Goal: Information Seeking & Learning: Understand process/instructions

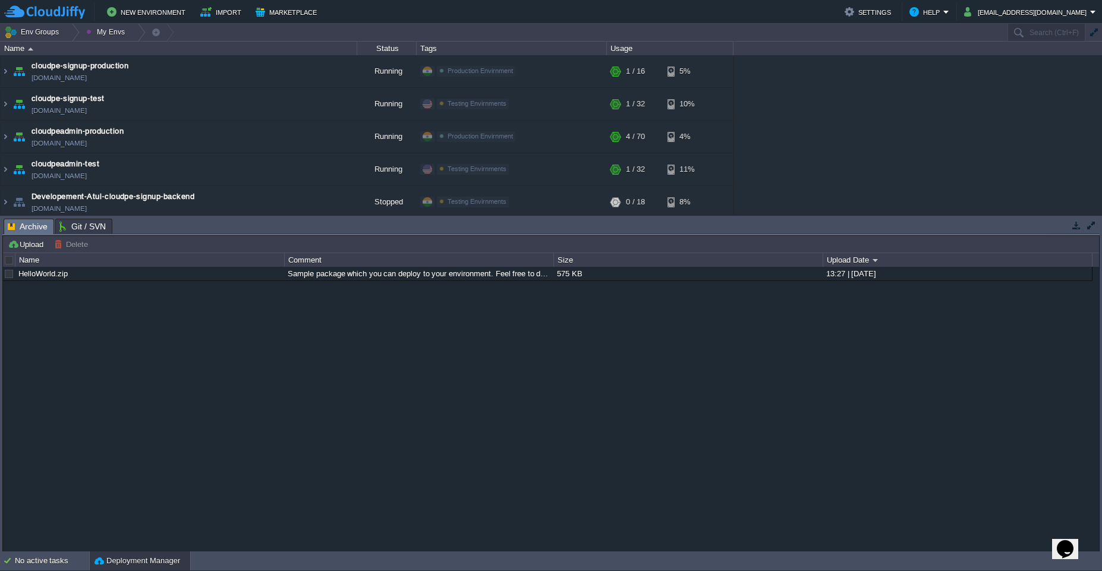
click at [1077, 228] on button "button" at bounding box center [1076, 225] width 11 height 11
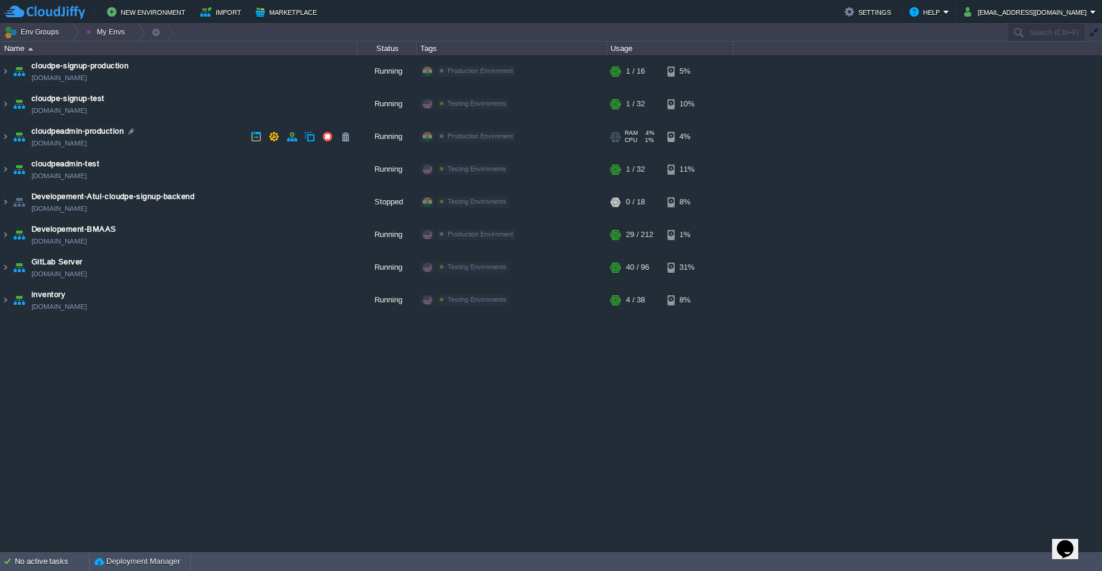
click at [170, 136] on td "cloudpeadmin-production [DOMAIN_NAME]" at bounding box center [179, 137] width 357 height 33
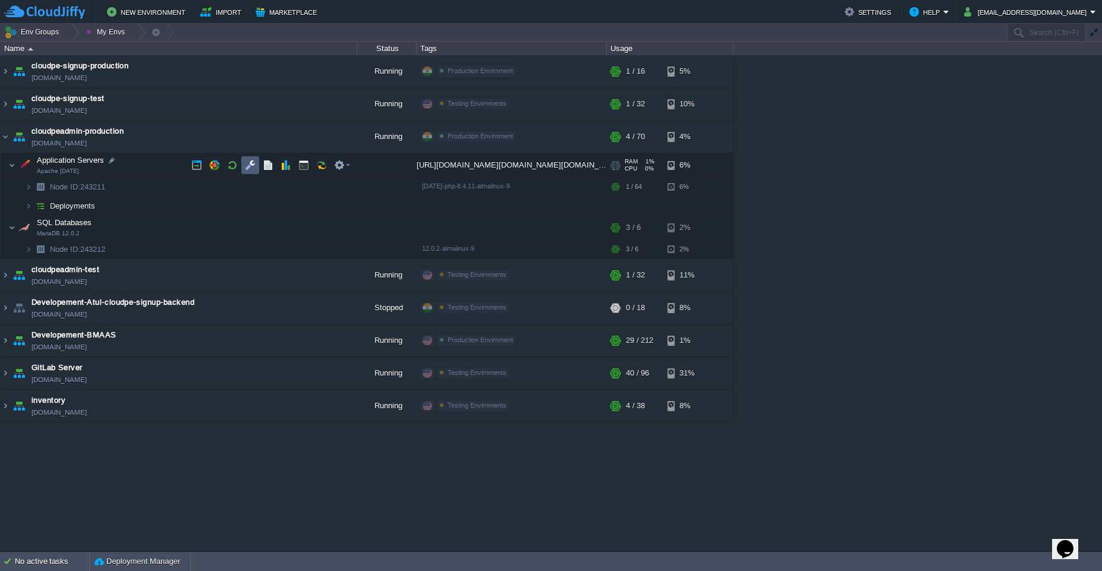
click at [250, 172] on td at bounding box center [250, 165] width 18 height 18
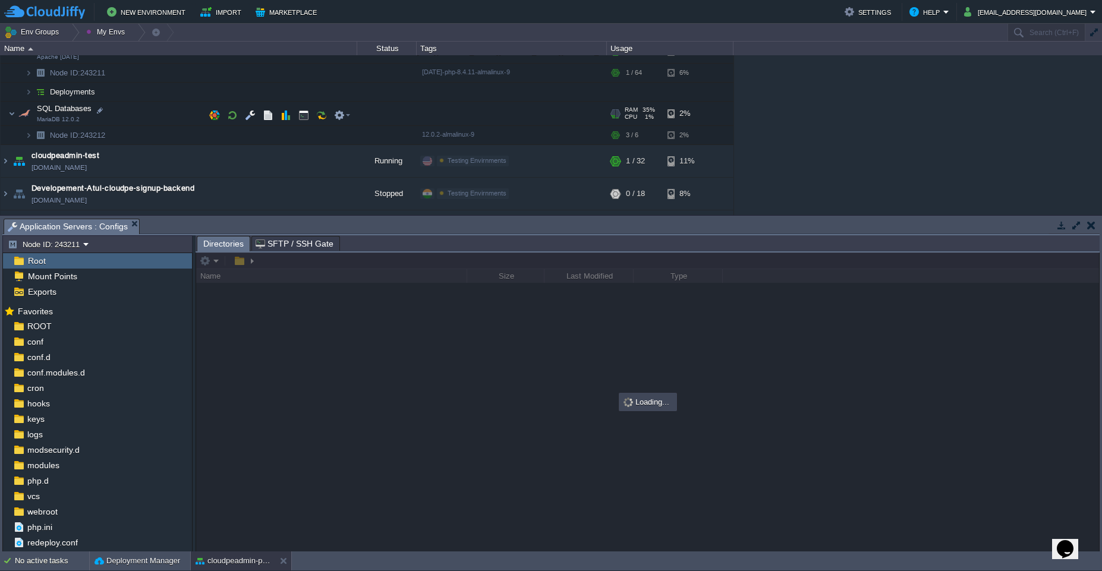
scroll to position [116, 0]
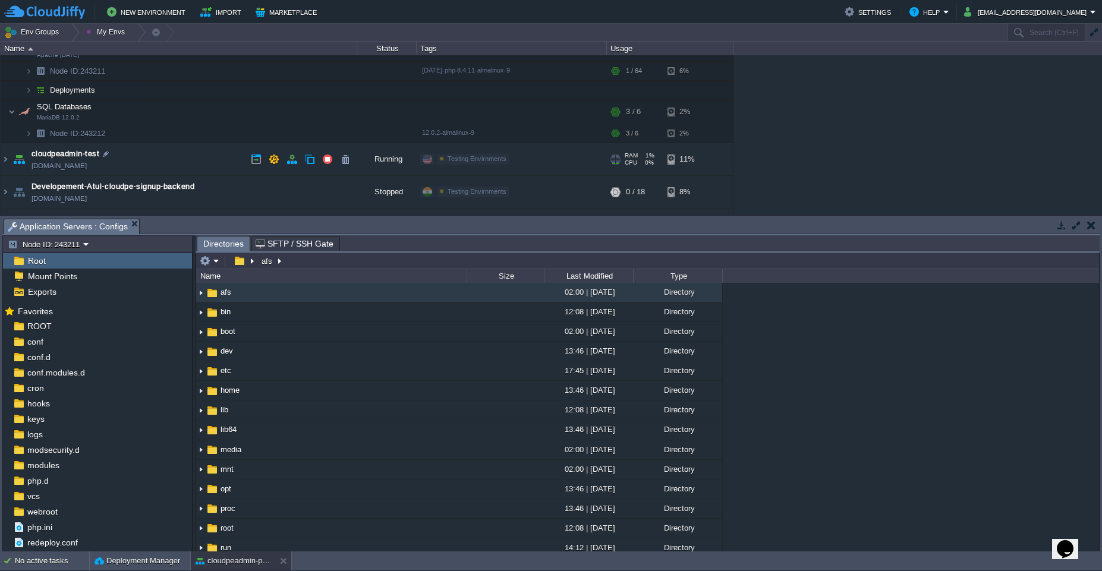
click at [172, 156] on td "cloudpeadmin-test [DOMAIN_NAME]" at bounding box center [179, 159] width 357 height 33
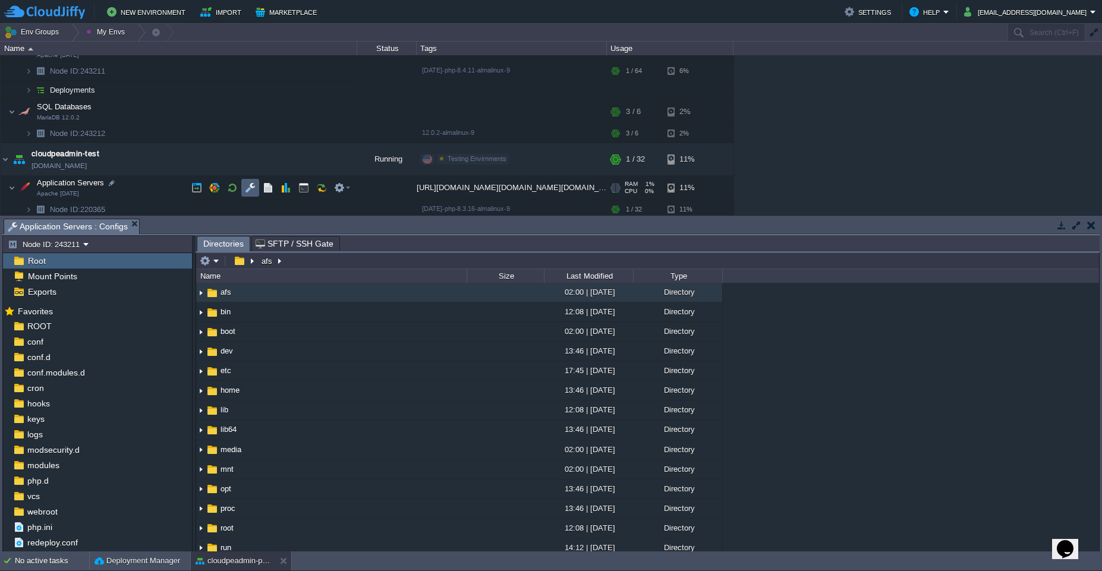
click at [247, 195] on td at bounding box center [250, 188] width 18 height 18
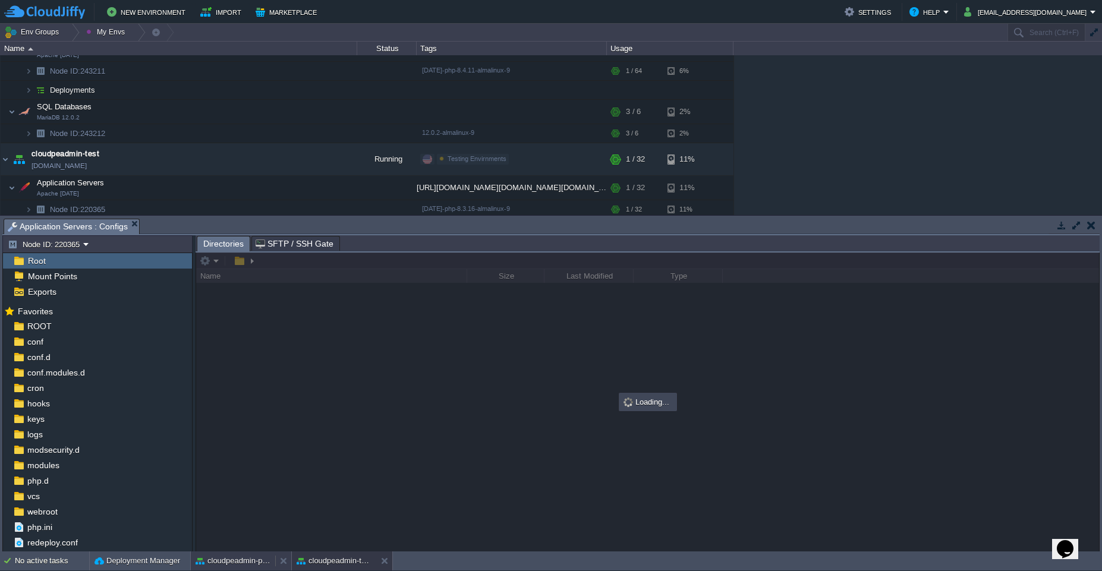
click at [222, 559] on body "New Environment Import Marketplace Bonus ₹0.00 Upgrade Account Settings Help [E…" at bounding box center [551, 285] width 1102 height 571
click at [65, 332] on div "ROOT" at bounding box center [97, 326] width 189 height 15
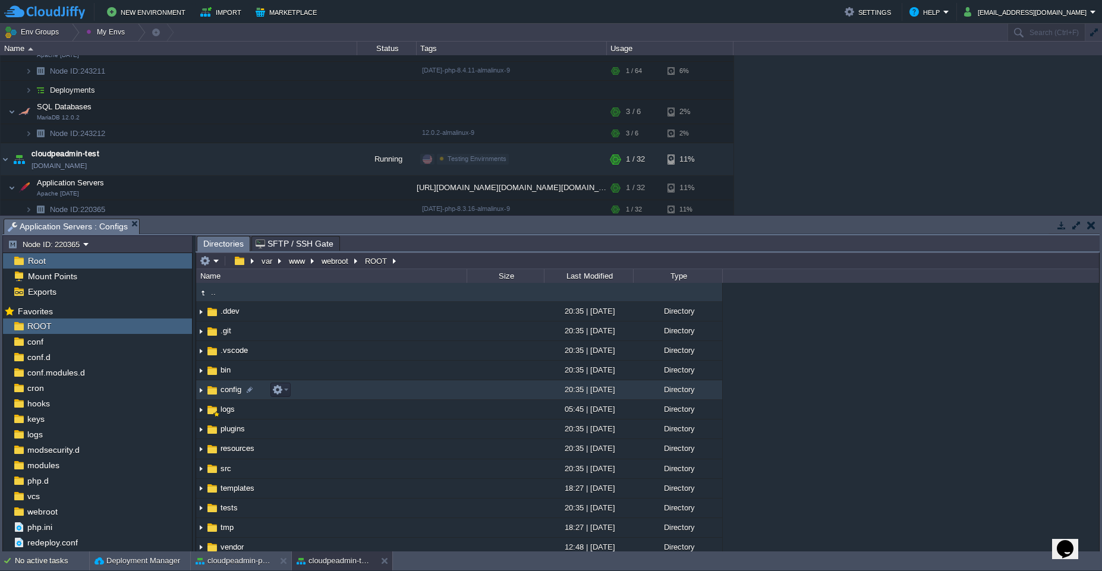
click at [326, 389] on td "config" at bounding box center [331, 390] width 270 height 20
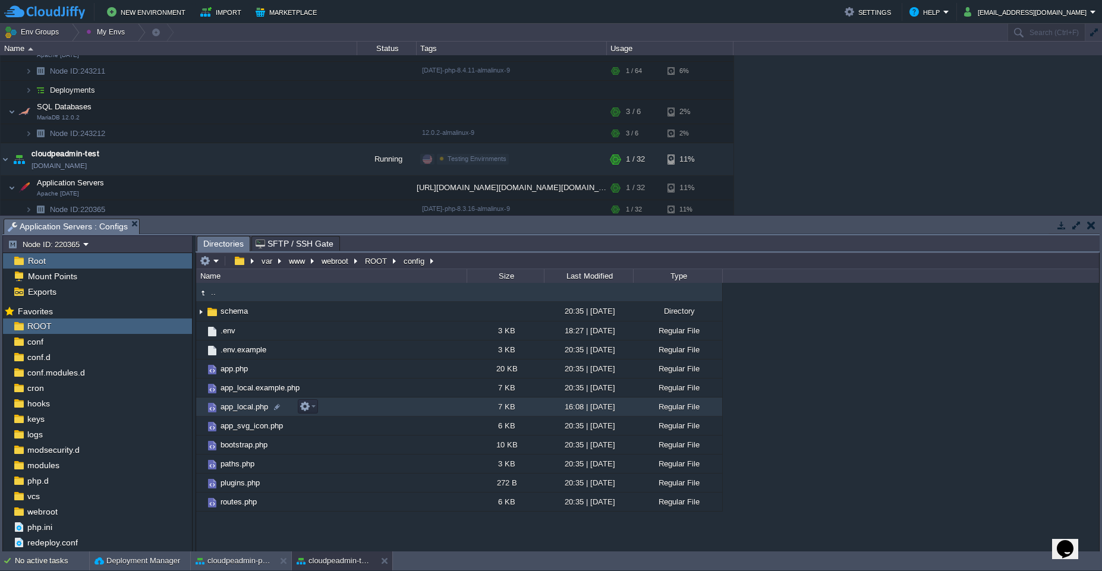
click at [407, 411] on td "app_local.php" at bounding box center [331, 407] width 270 height 19
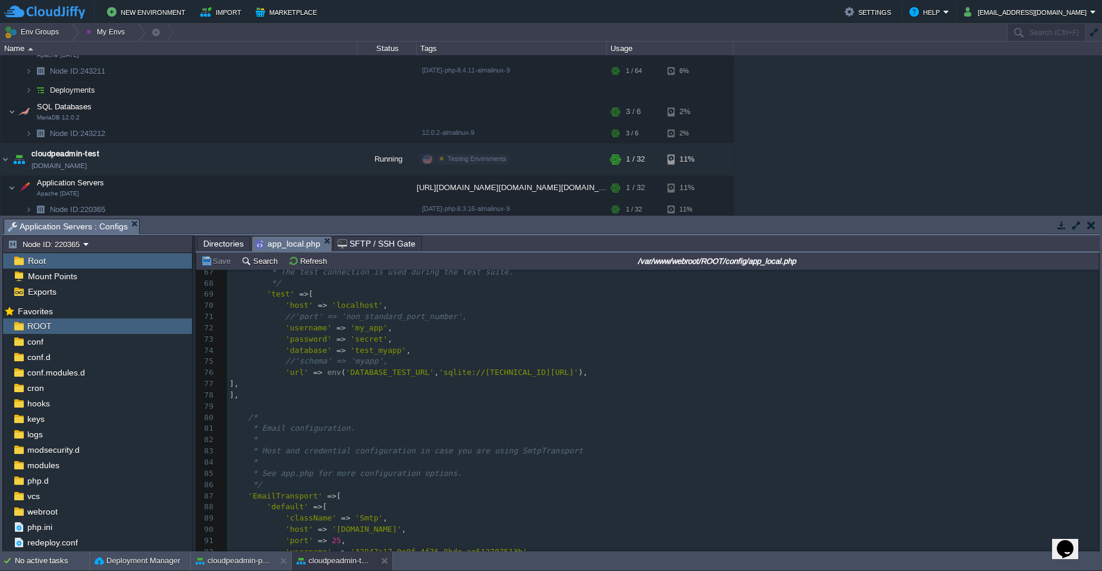
scroll to position [0, 0]
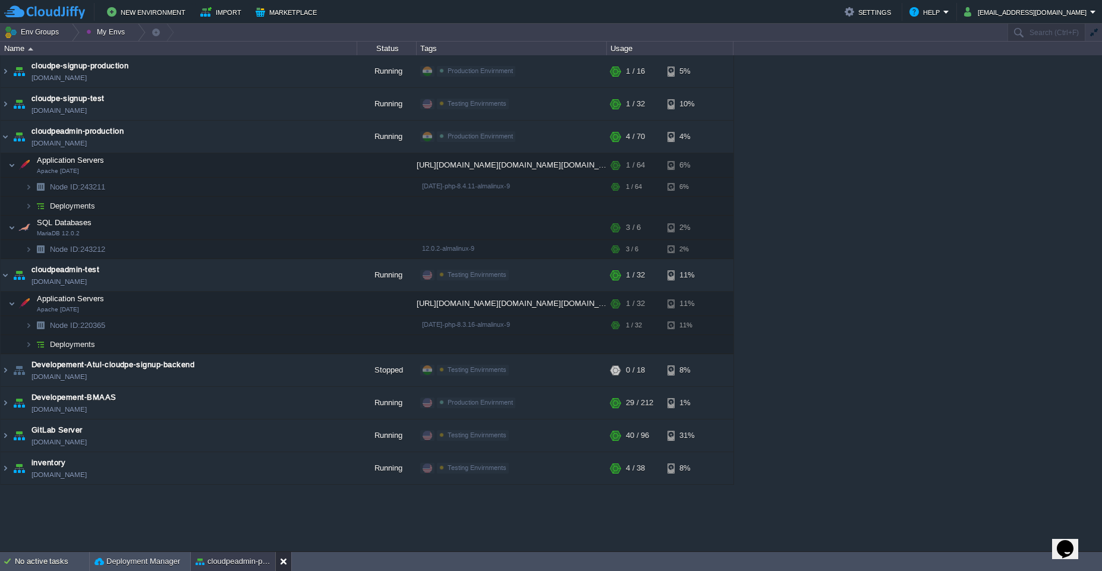
click at [287, 559] on button at bounding box center [286, 562] width 12 height 12
click at [198, 269] on td "cloudpeadmin-test [DOMAIN_NAME]" at bounding box center [179, 275] width 357 height 33
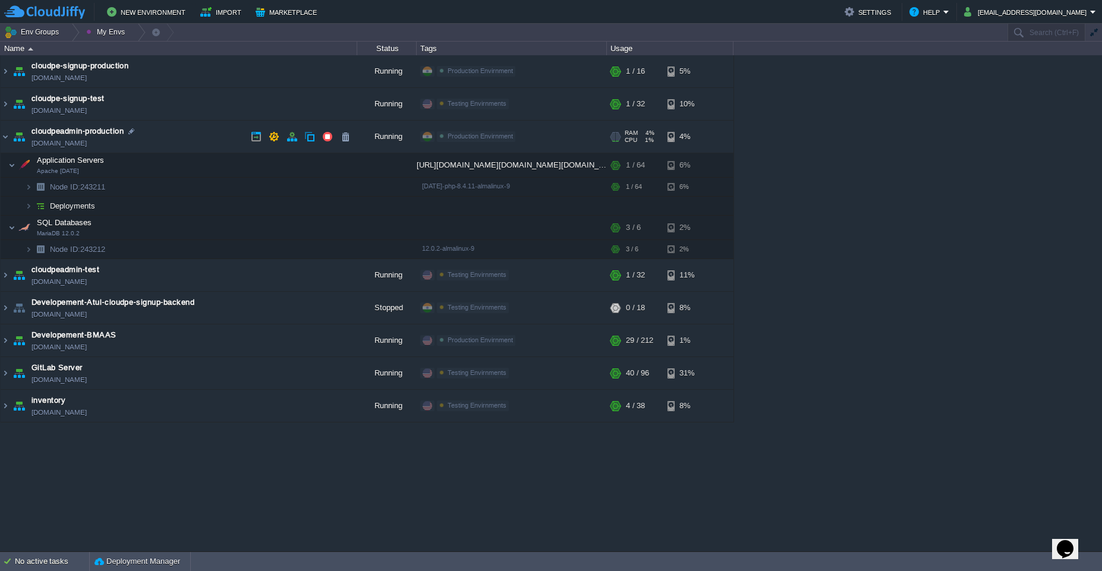
click at [181, 133] on td "cloudpeadmin-production [DOMAIN_NAME]" at bounding box center [179, 137] width 357 height 33
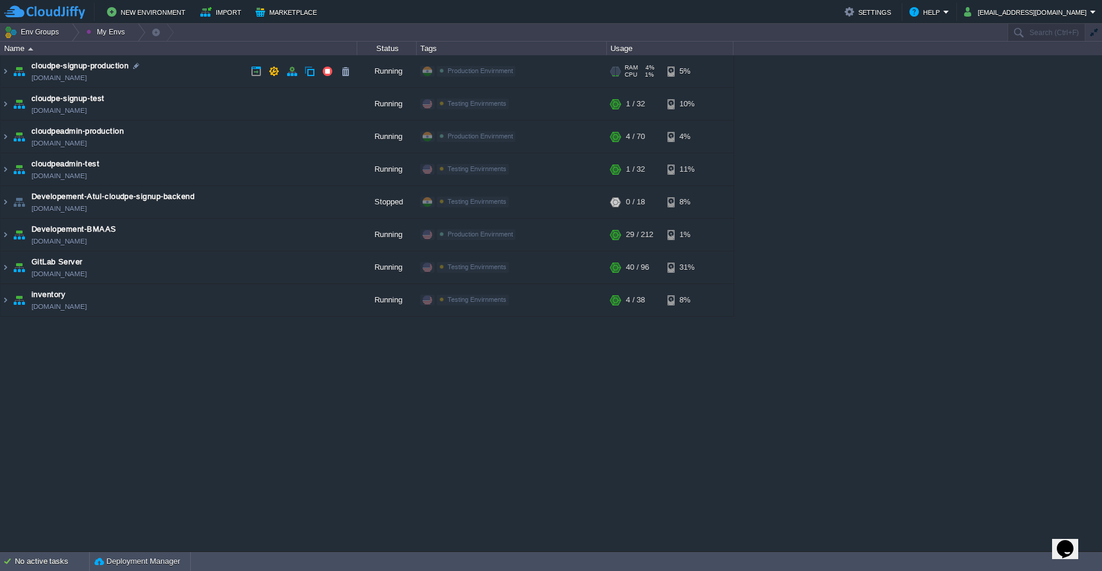
click at [197, 71] on td "cloudpe-signup-production [DOMAIN_NAME]" at bounding box center [179, 71] width 357 height 33
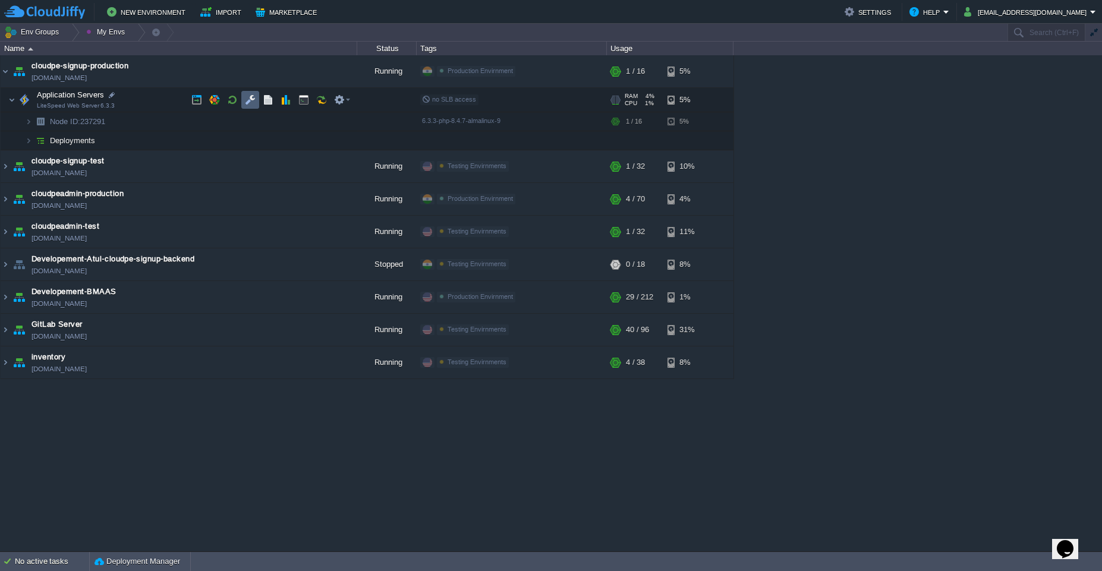
click at [248, 105] on td at bounding box center [250, 100] width 18 height 18
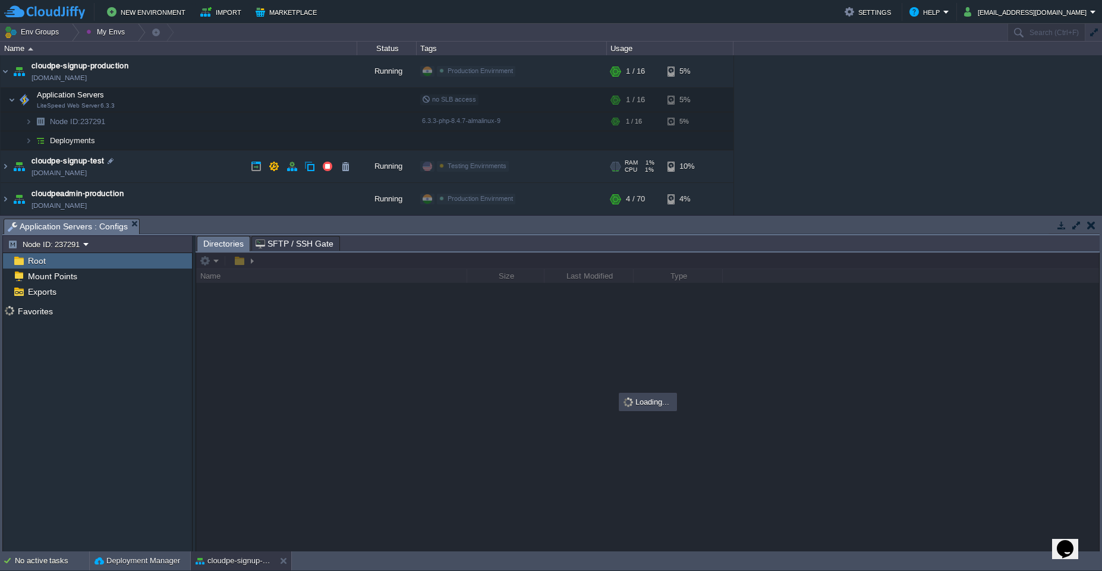
click at [215, 169] on td "cloudpe-signup-test [DOMAIN_NAME]" at bounding box center [179, 166] width 357 height 33
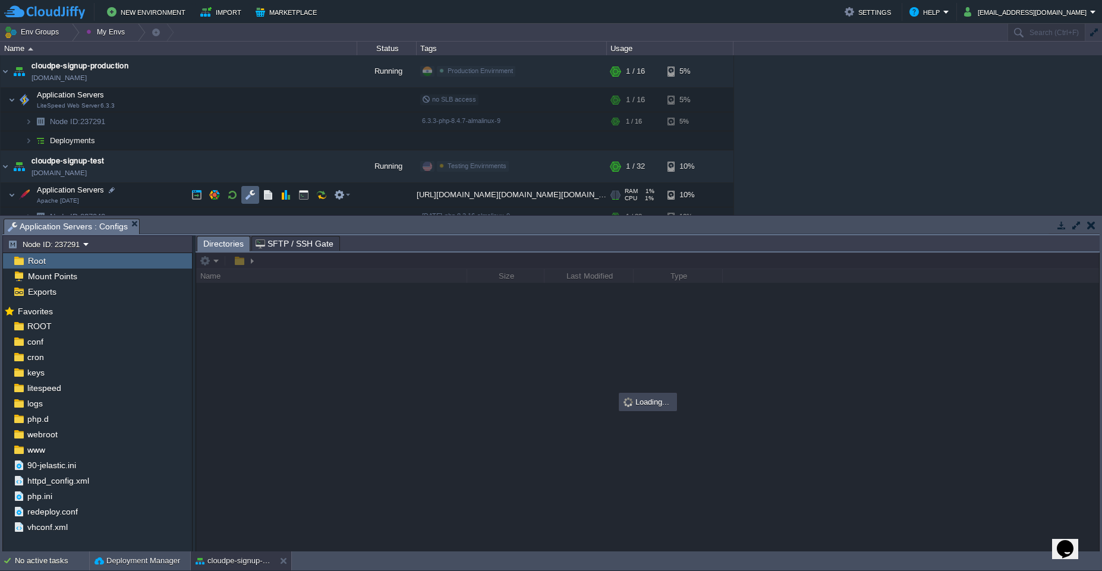
click at [244, 197] on td at bounding box center [250, 195] width 18 height 18
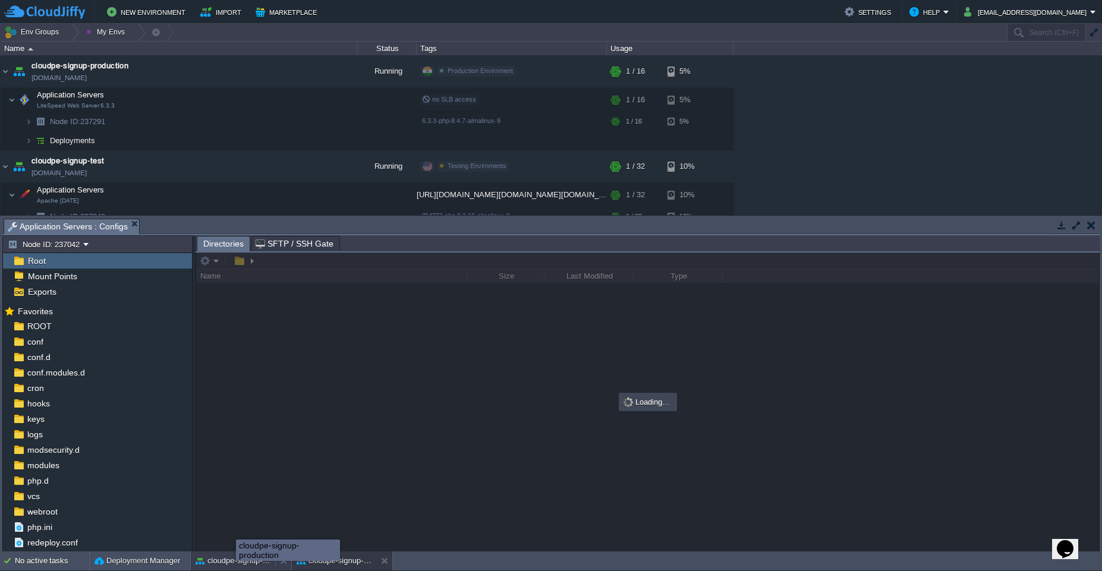
click at [236, 566] on button "cloudpe-signup-production" at bounding box center [233, 561] width 75 height 12
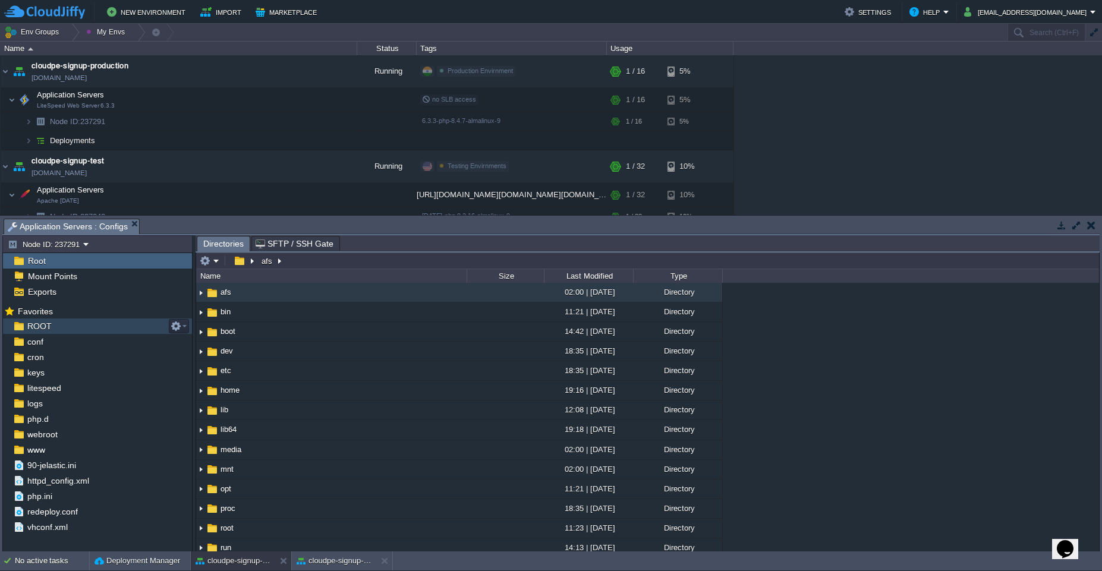
click at [92, 325] on div "ROOT" at bounding box center [97, 326] width 189 height 15
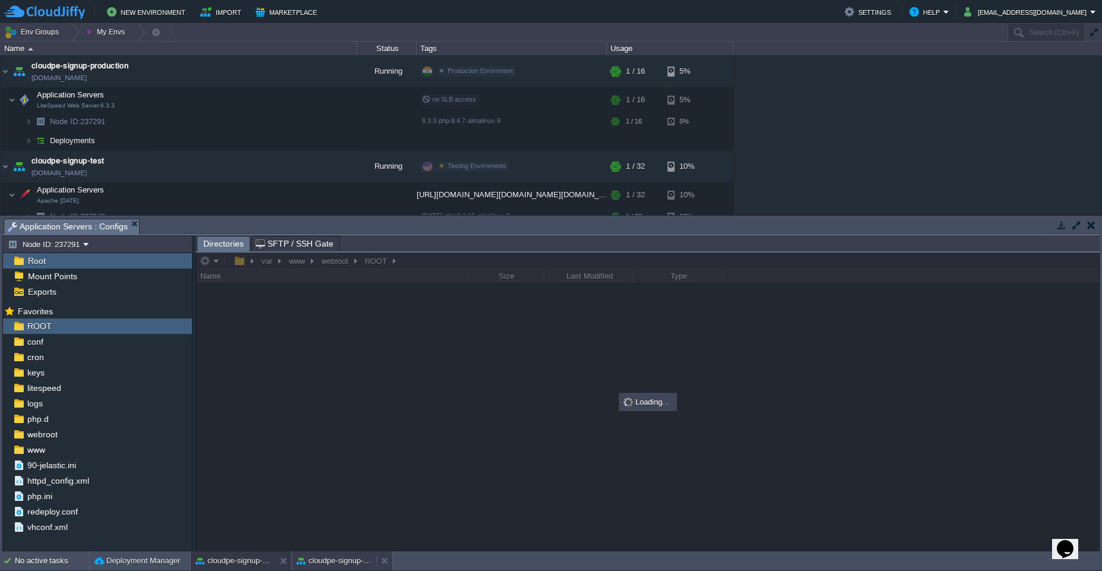
click at [312, 564] on button "cloudpe-signup-test" at bounding box center [334, 561] width 75 height 12
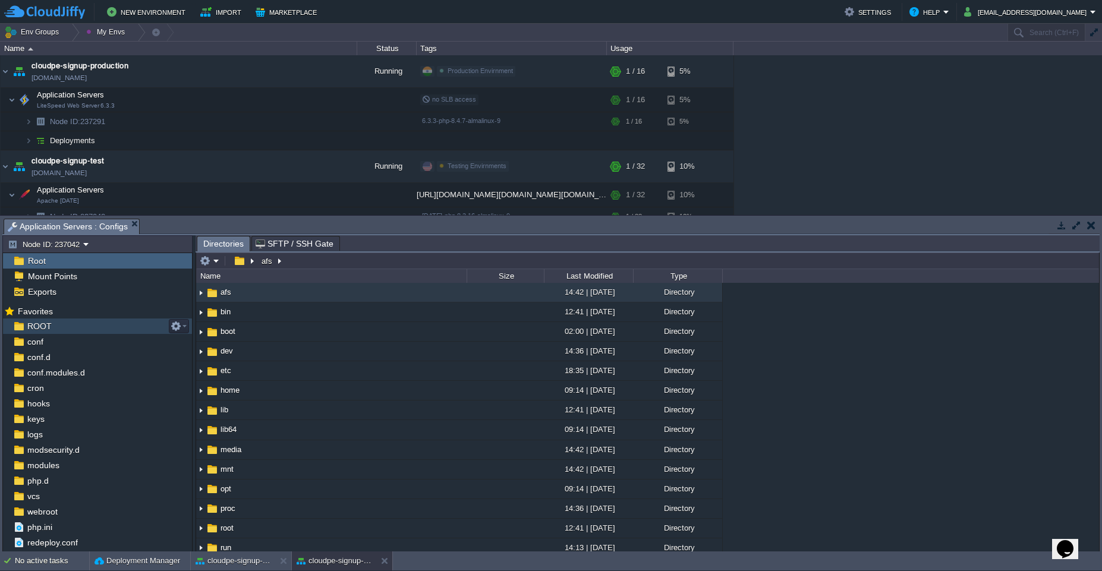
click at [53, 329] on div "ROOT" at bounding box center [97, 326] width 189 height 15
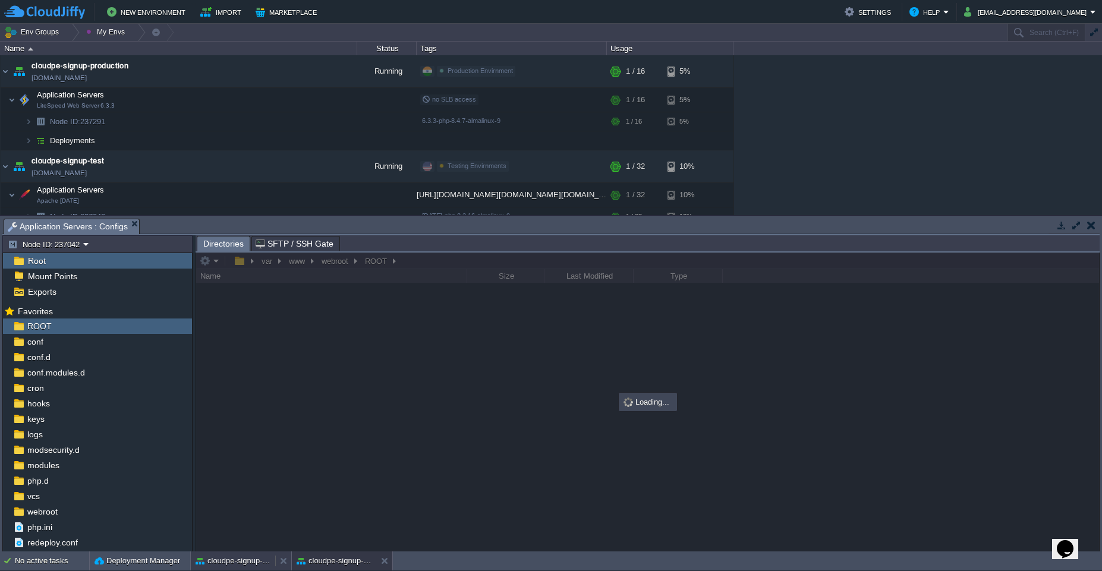
click at [213, 567] on div "cloudpe-signup-production" at bounding box center [233, 561] width 84 height 19
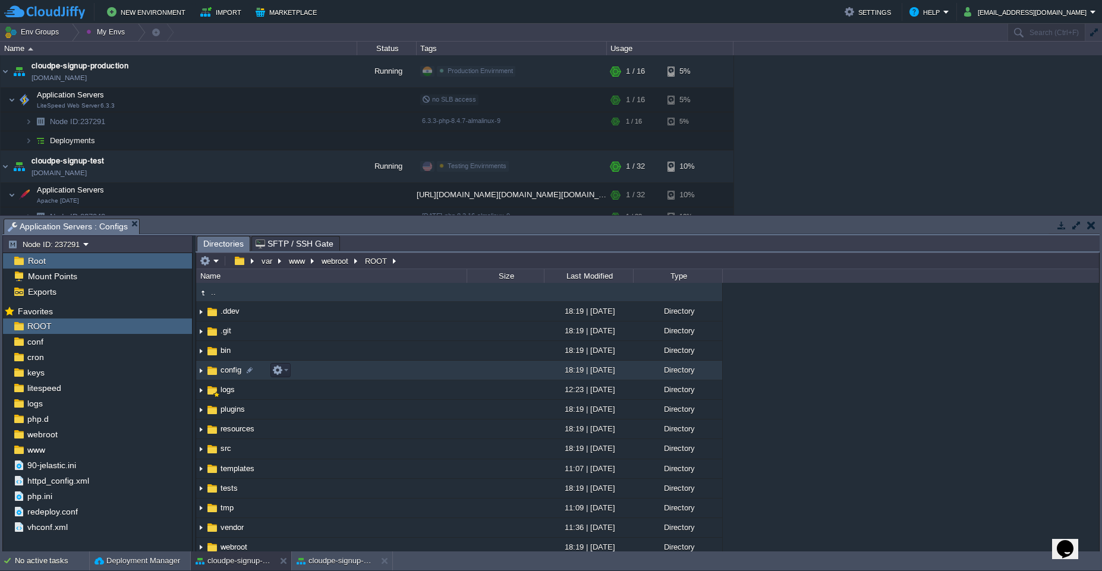
click at [344, 375] on td "config" at bounding box center [331, 371] width 270 height 20
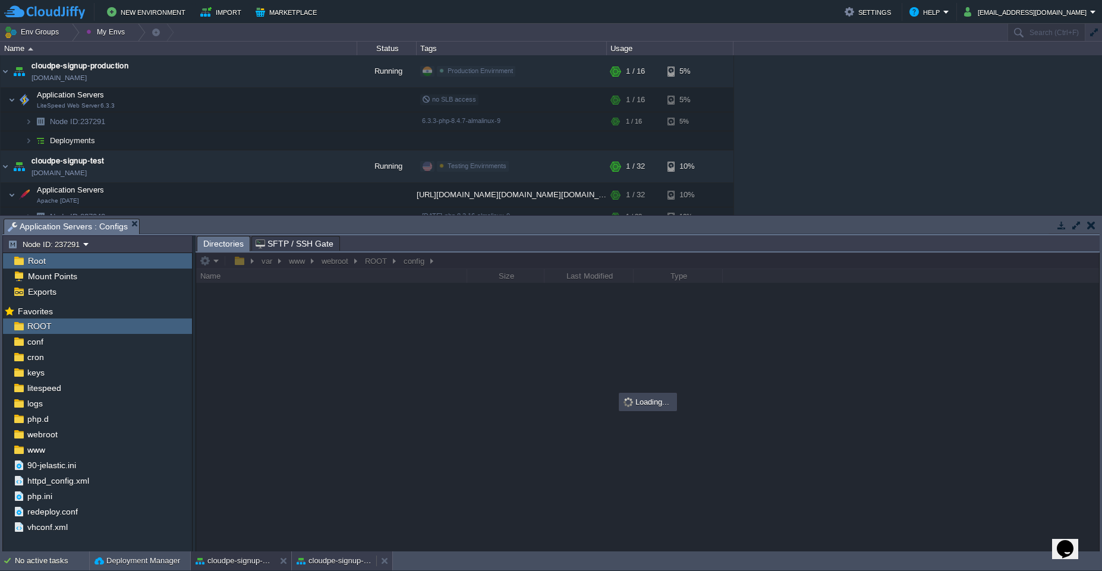
click at [344, 563] on button "cloudpe-signup-test" at bounding box center [334, 561] width 75 height 12
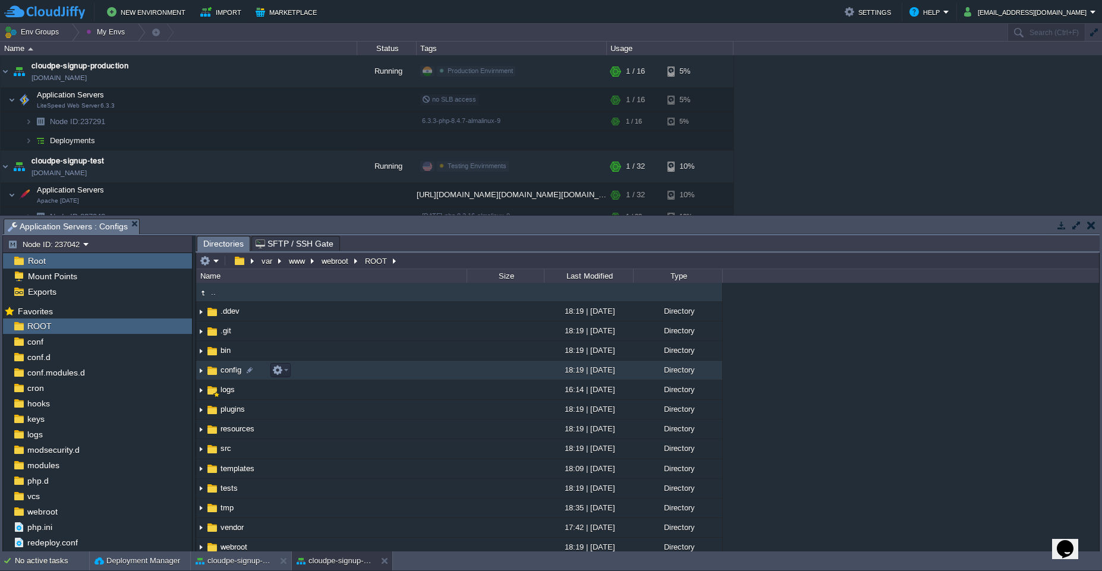
click at [322, 370] on td "config" at bounding box center [331, 371] width 270 height 20
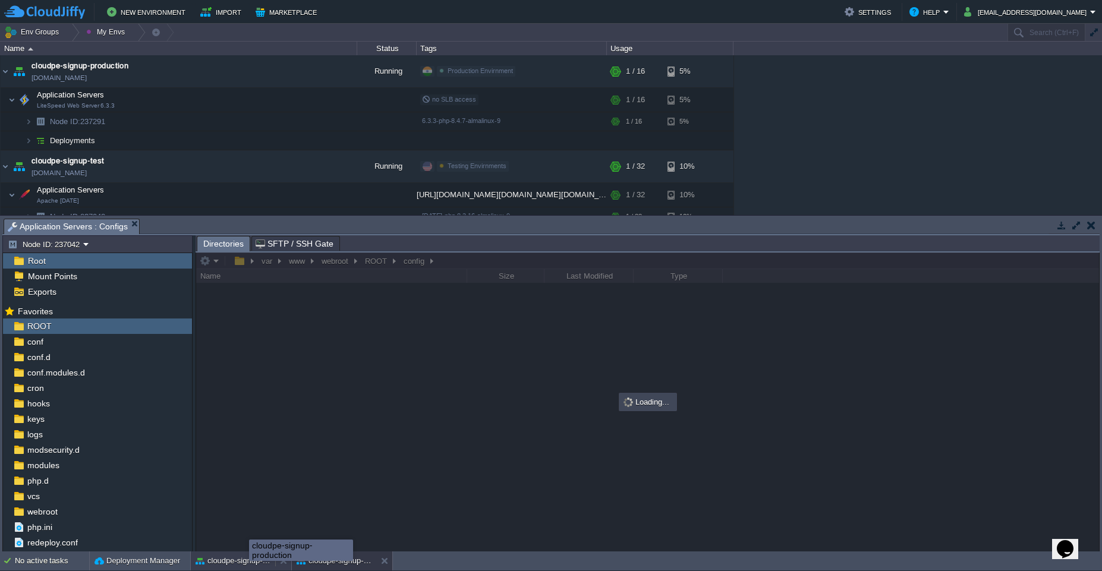
click at [249, 561] on button "cloudpe-signup-production" at bounding box center [233, 561] width 75 height 12
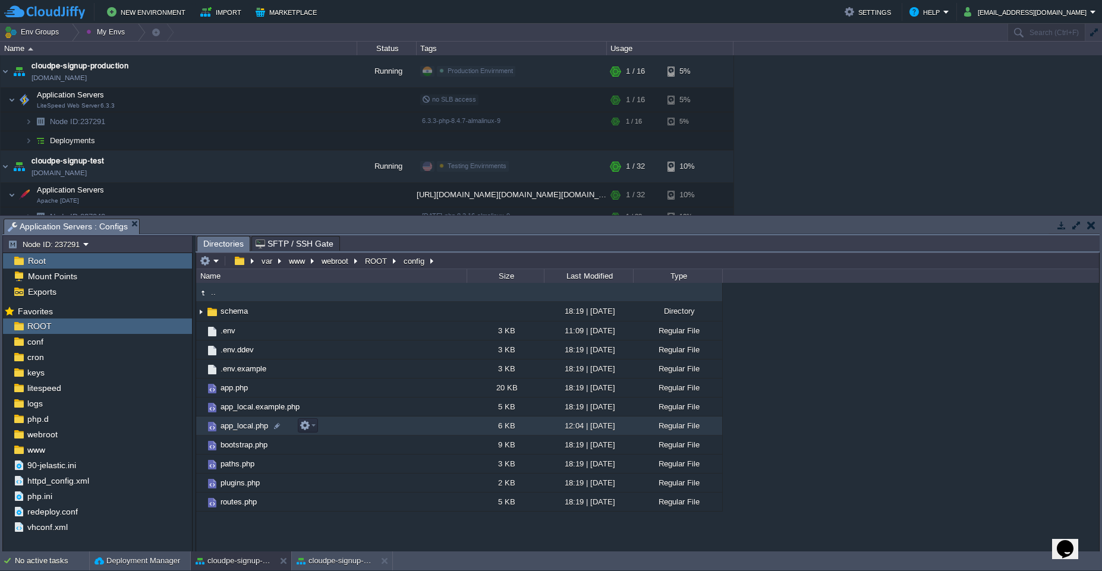
click at [360, 426] on td "app_local.php" at bounding box center [331, 426] width 270 height 19
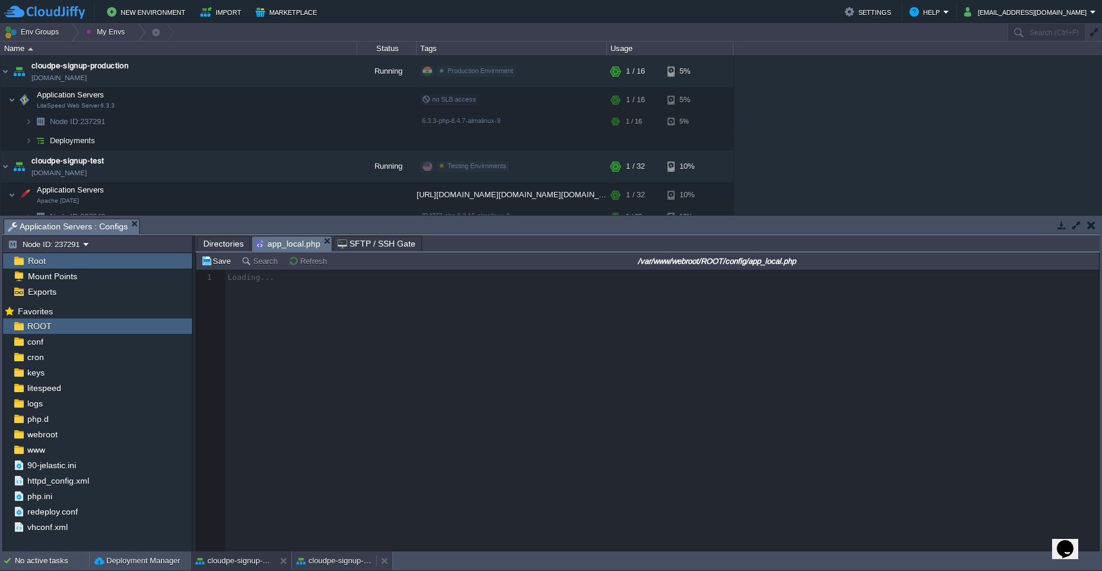
click at [312, 568] on div "cloudpe-signup-test" at bounding box center [334, 561] width 84 height 19
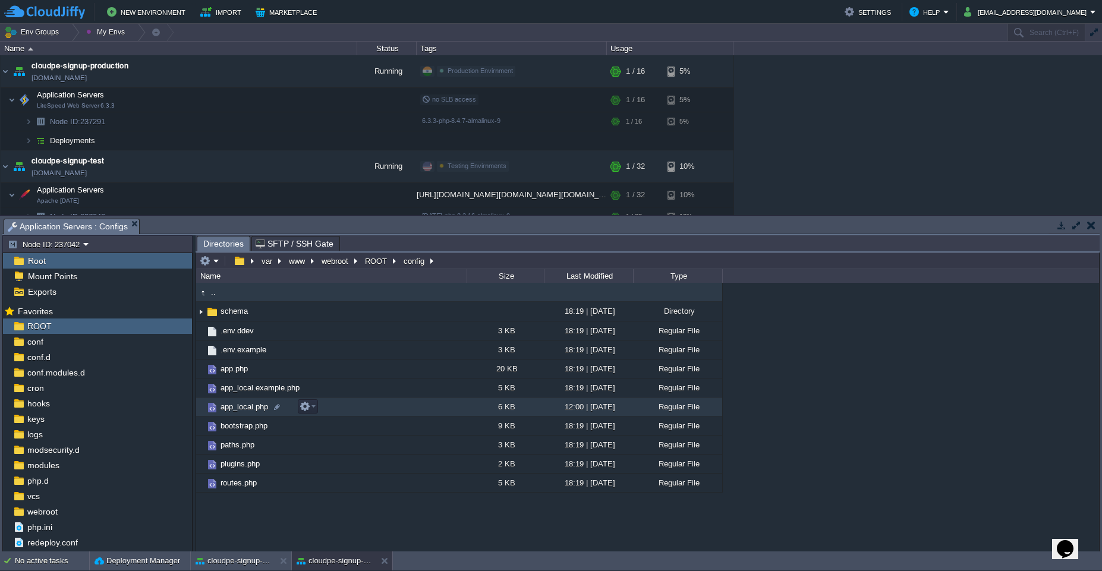
click at [402, 407] on td "app_local.php" at bounding box center [331, 407] width 270 height 19
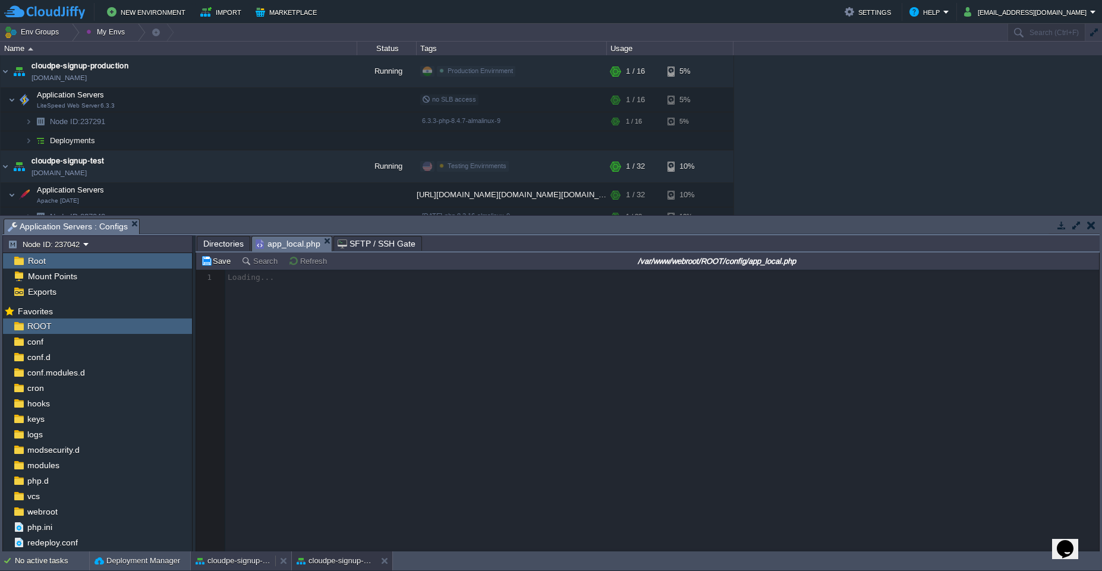
click at [251, 567] on div "cloudpe-signup-production" at bounding box center [233, 561] width 84 height 19
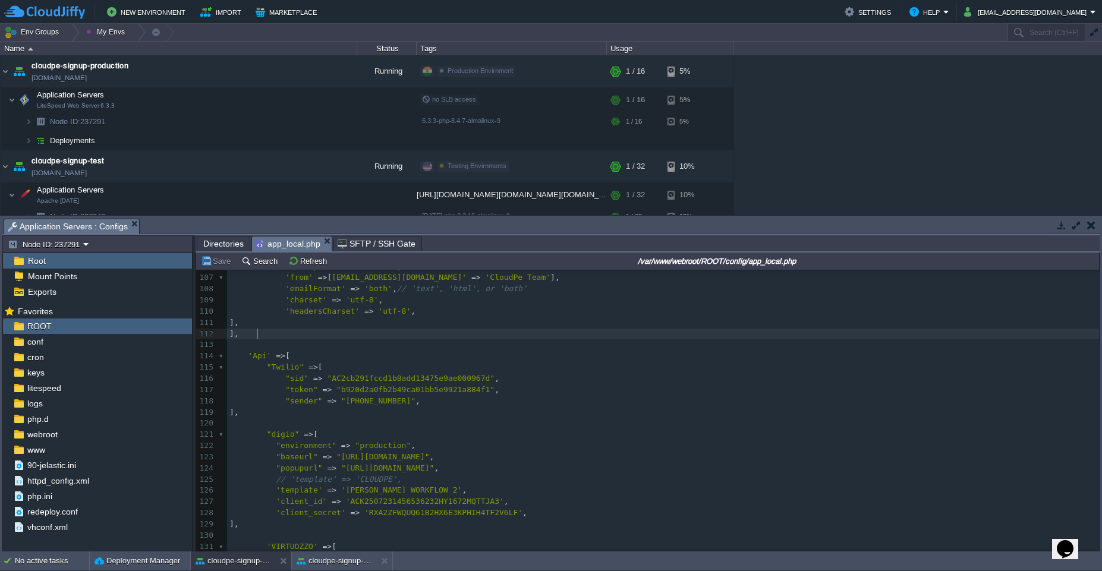
click at [282, 335] on pre "]," at bounding box center [663, 334] width 872 height 11
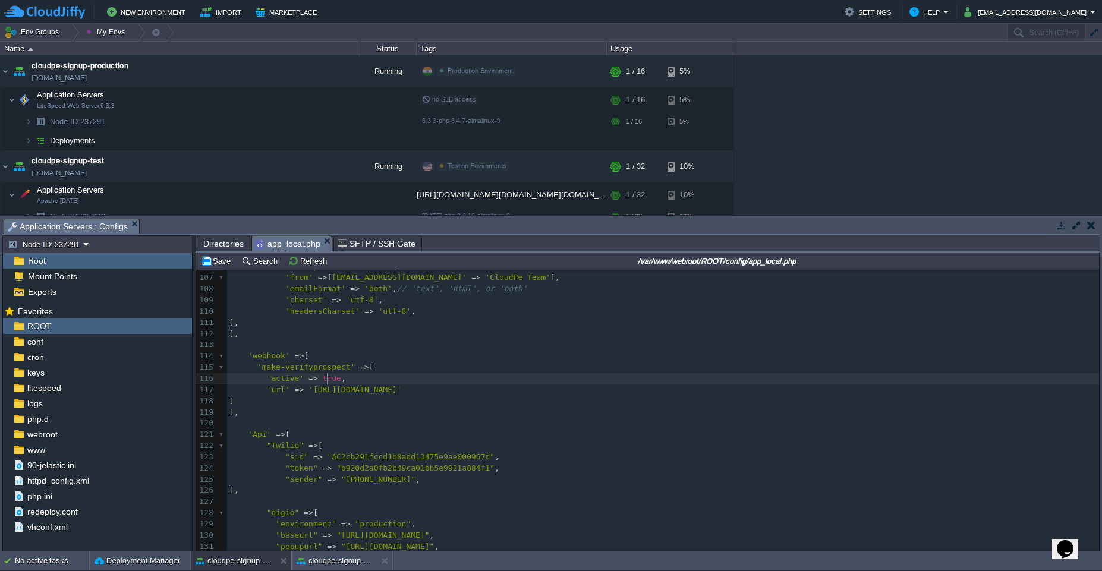
click at [326, 380] on span "true" at bounding box center [332, 378] width 18 height 9
type textarea "false"
click at [320, 568] on div "cloudpe-signup-test" at bounding box center [334, 561] width 84 height 19
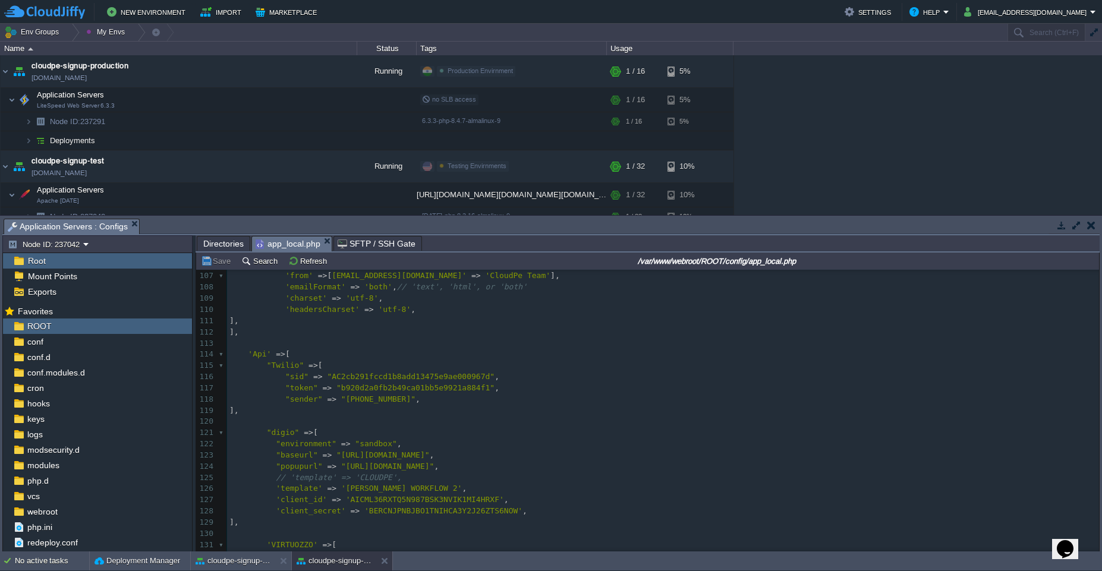
click at [269, 334] on pre "]," at bounding box center [663, 332] width 872 height 11
paste textarea "true"
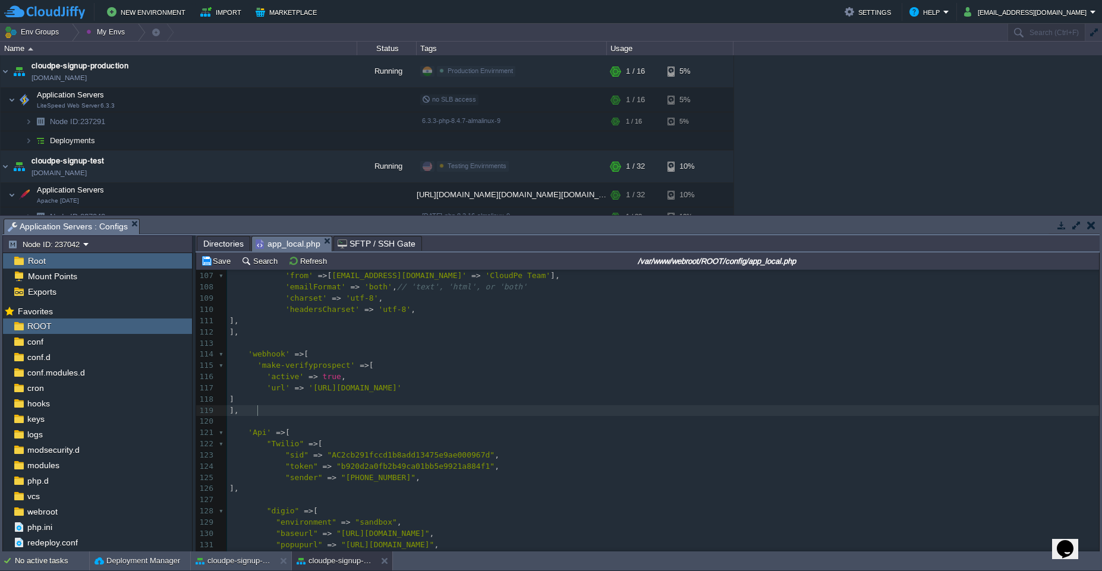
click at [329, 377] on div "xxxxxxxxxx <?php 88 * 89 * See app.php for more configuration options. 90 */ 91…" at bounding box center [663, 399] width 872 height 683
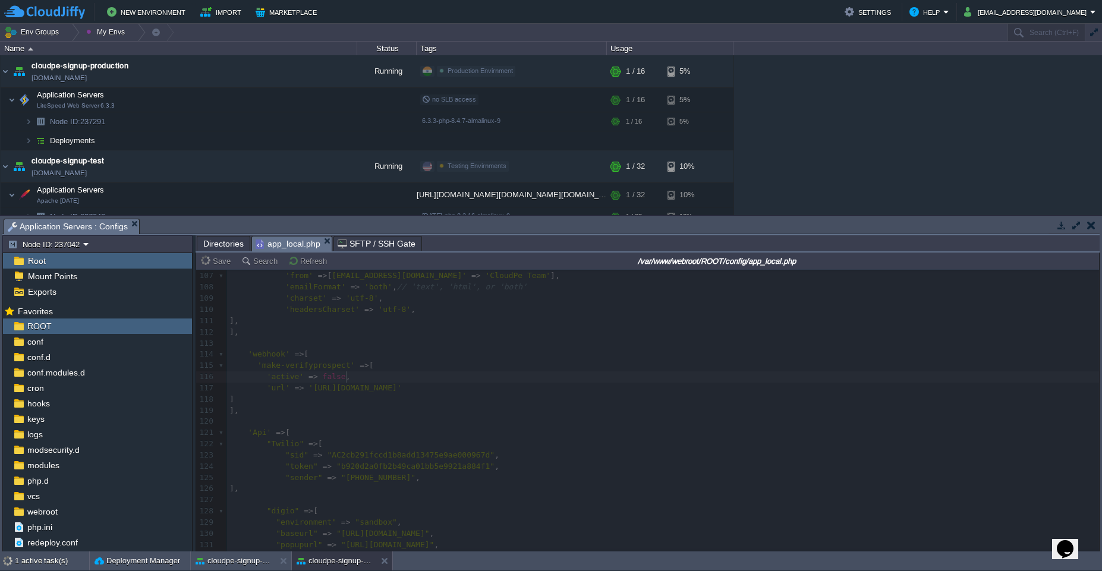
type textarea "false"
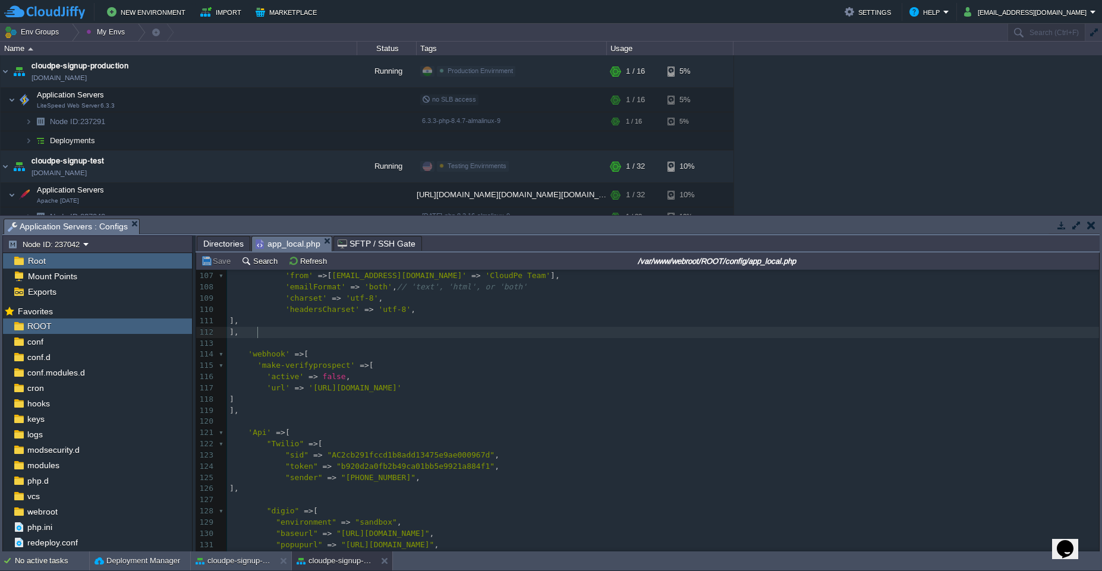
click at [263, 334] on pre "]," at bounding box center [663, 332] width 872 height 11
type textarea "'webhook' => [ 'make-verifyprospect' => [ 'active' => false, 'url' => '[URL][DO…"
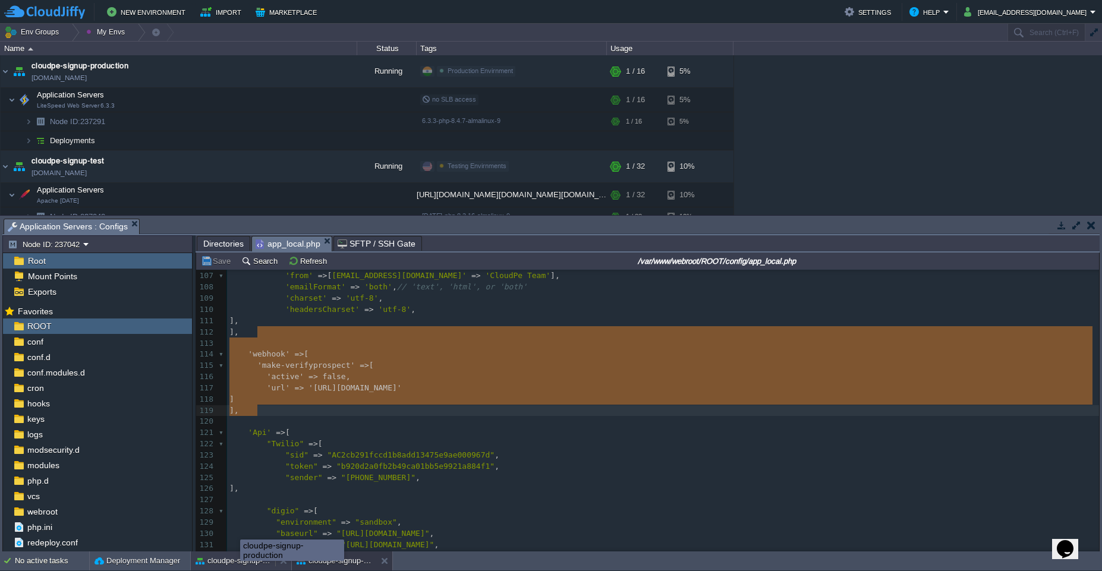
click at [240, 561] on button "cloudpe-signup-production" at bounding box center [233, 561] width 75 height 12
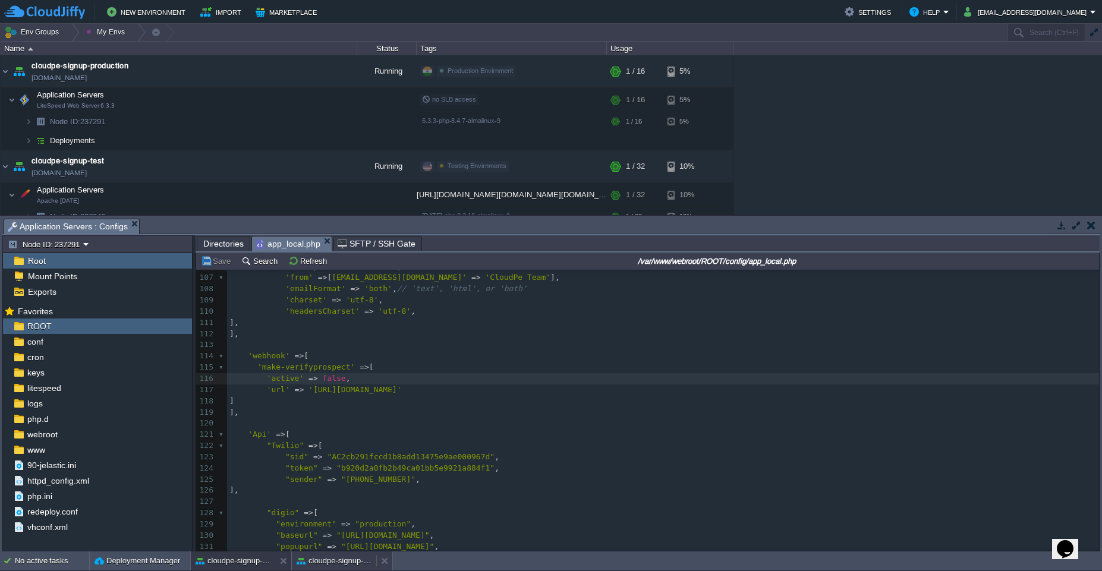
click at [317, 566] on button "cloudpe-signup-test" at bounding box center [334, 561] width 75 height 12
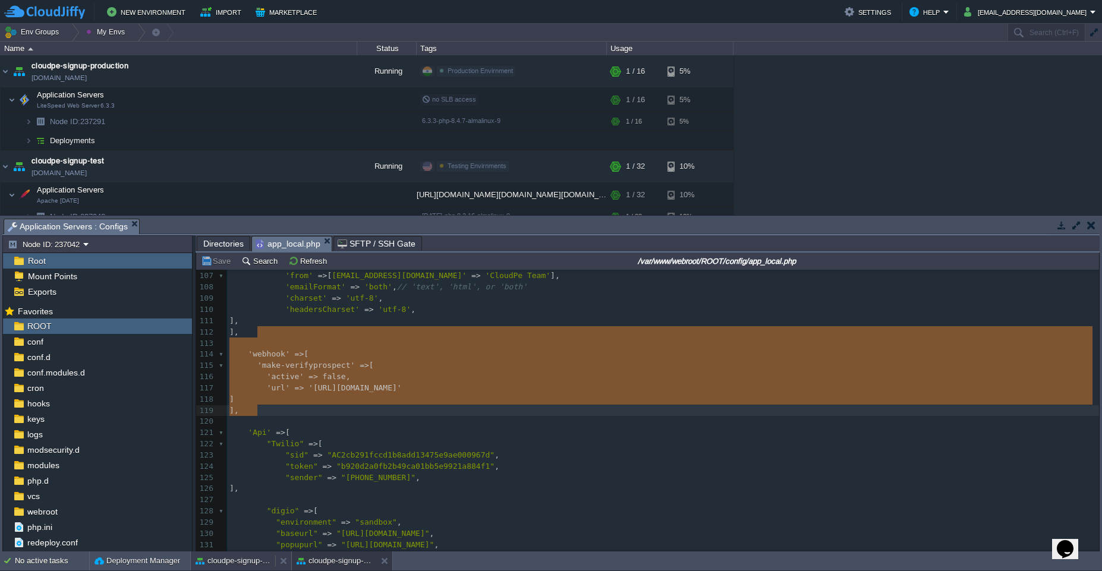
click at [235, 555] on button "cloudpe-signup-production" at bounding box center [233, 561] width 75 height 12
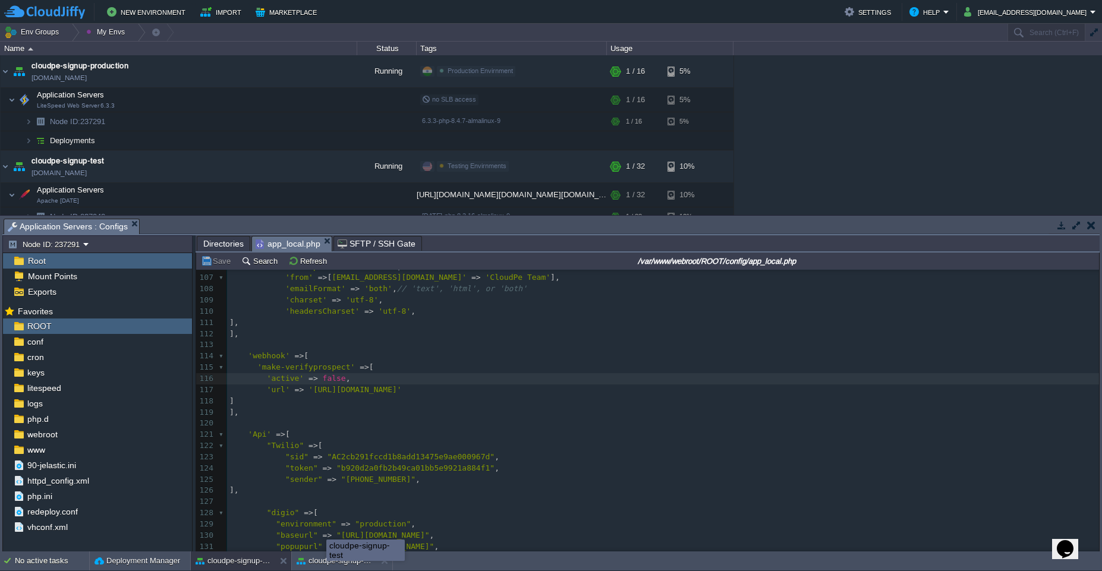
click at [327, 554] on div "cloudpe-signup-test" at bounding box center [365, 550] width 77 height 20
click at [325, 564] on button "cloudpe-signup-test" at bounding box center [334, 561] width 75 height 12
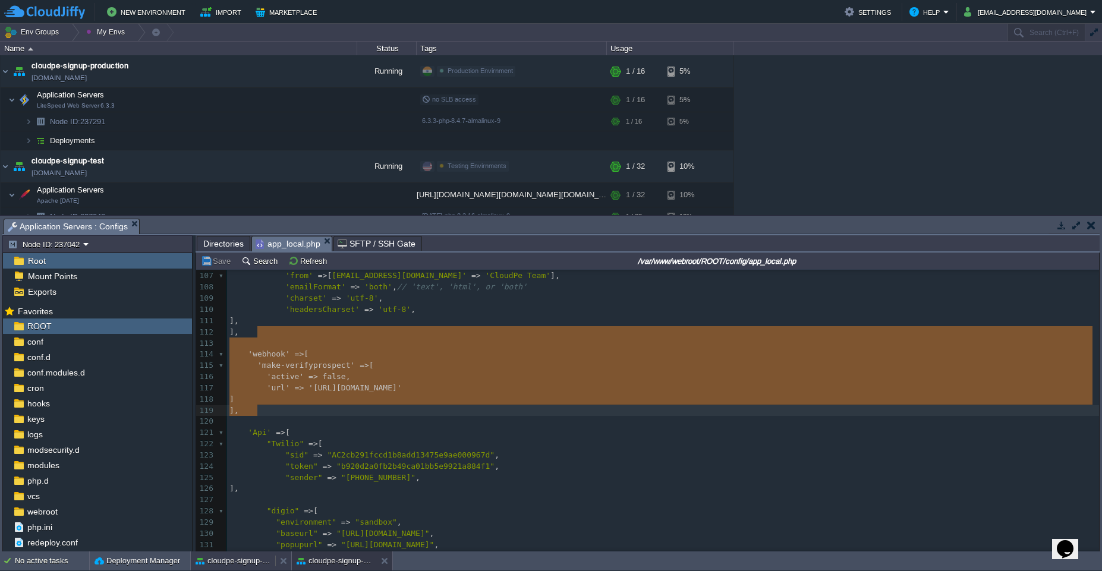
click at [252, 566] on button "cloudpe-signup-production" at bounding box center [233, 561] width 75 height 12
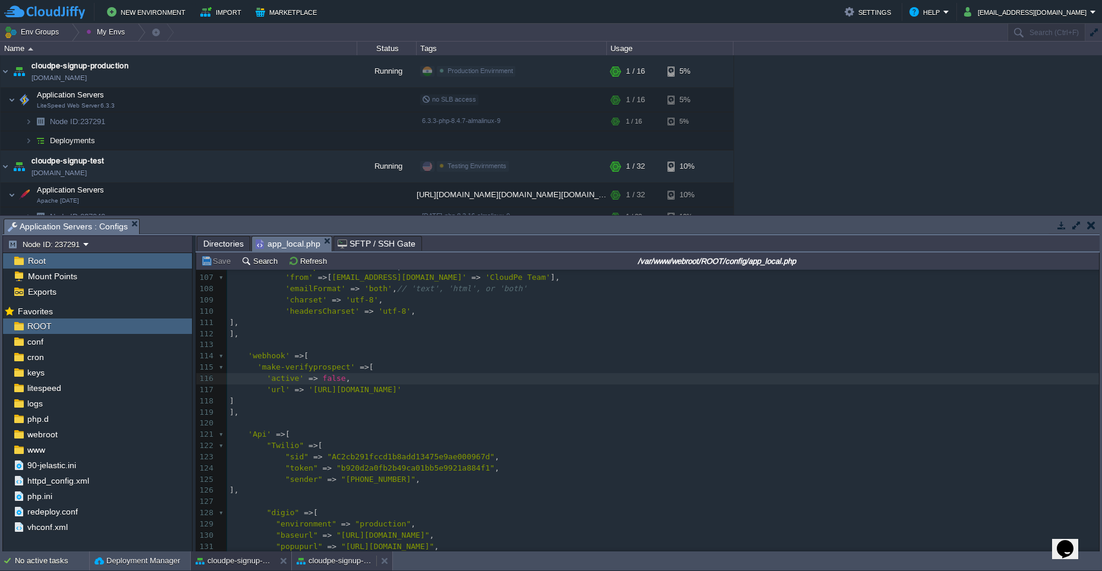
click at [315, 564] on button "cloudpe-signup-test" at bounding box center [334, 561] width 75 height 12
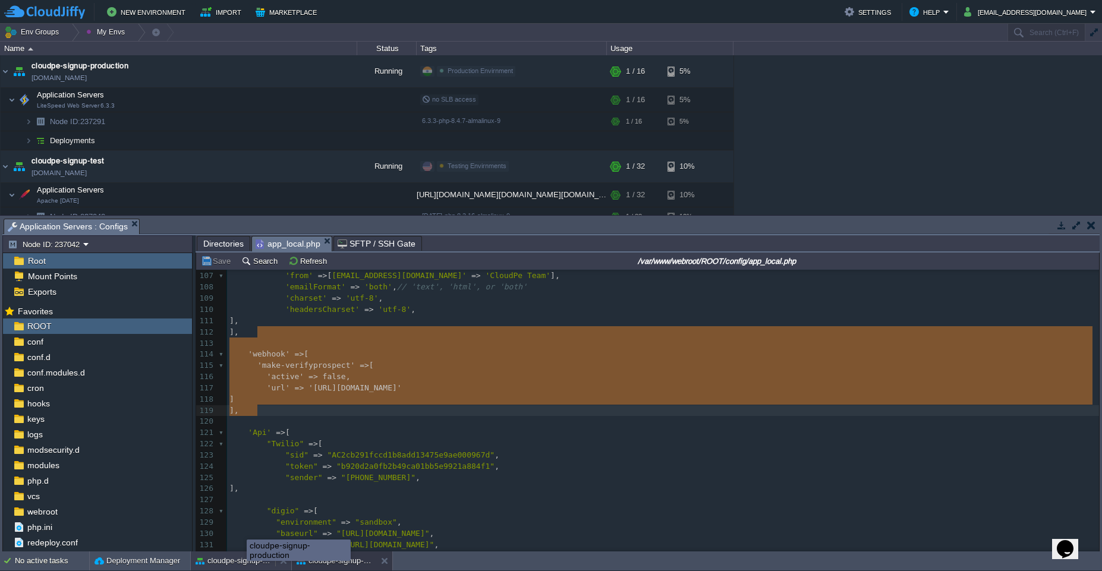
click at [244, 567] on button "cloudpe-signup-production" at bounding box center [233, 561] width 75 height 12
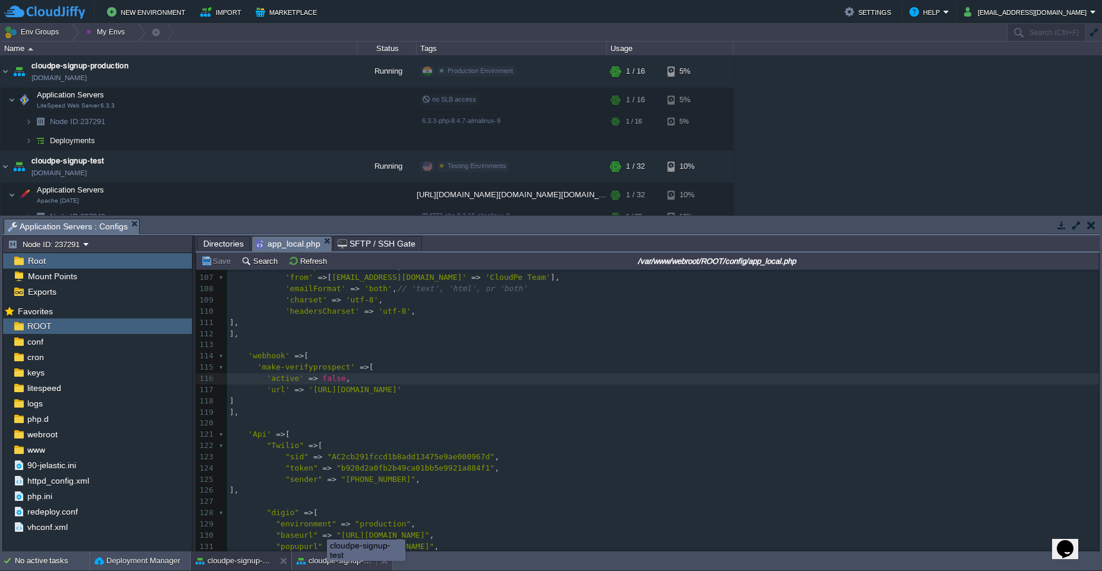
click at [327, 564] on button "cloudpe-signup-test" at bounding box center [334, 561] width 75 height 12
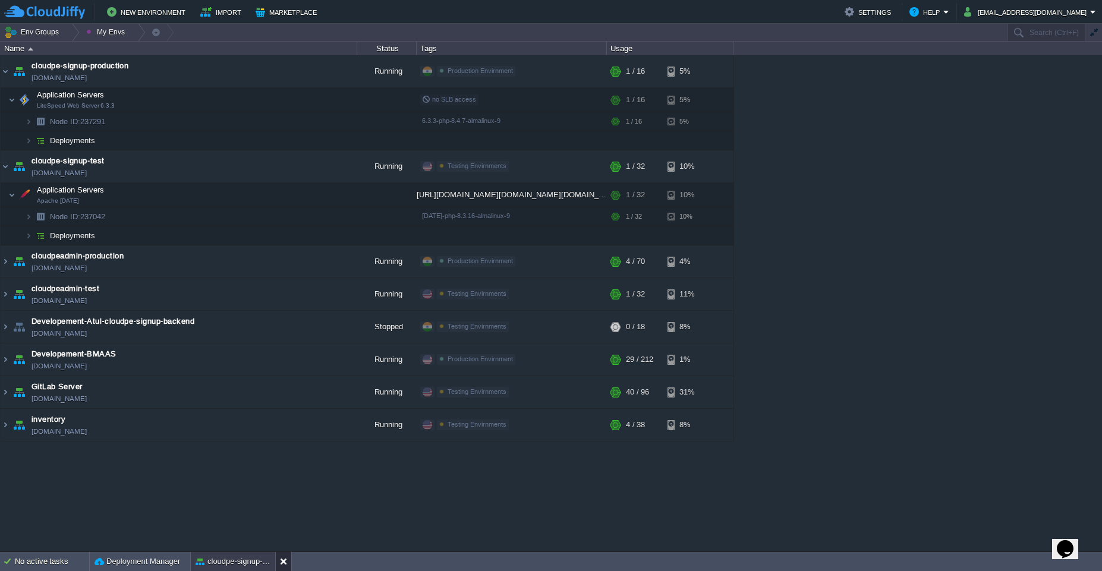
click at [282, 562] on button at bounding box center [286, 562] width 12 height 12
click at [187, 160] on td "cloudpe-signup-test [DOMAIN_NAME]" at bounding box center [179, 166] width 357 height 33
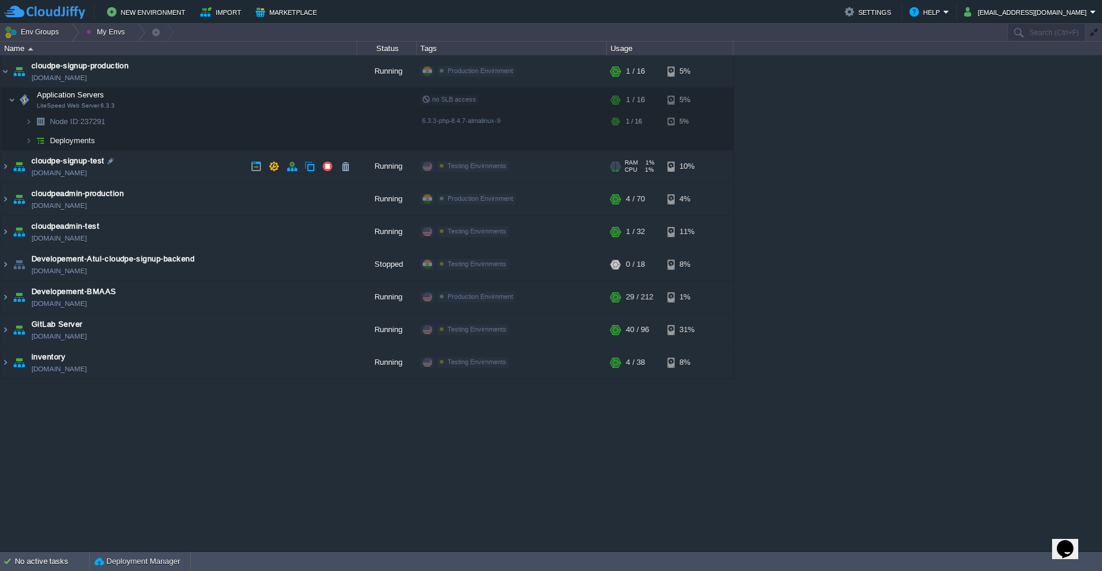
click at [187, 160] on td "cloudpe-signup-test [DOMAIN_NAME]" at bounding box center [179, 166] width 357 height 33
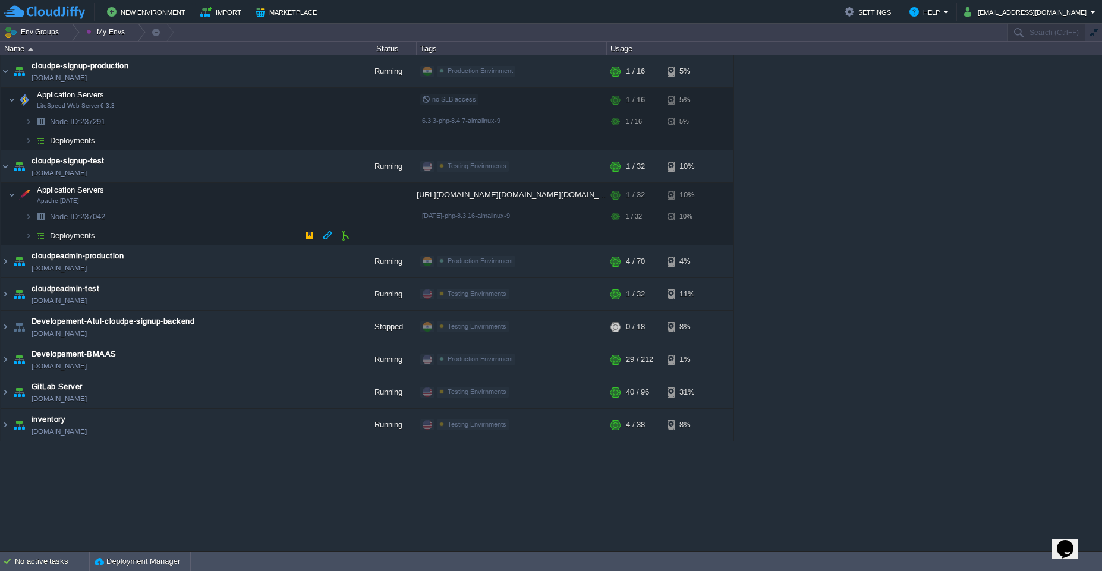
click at [197, 234] on td "Deployments" at bounding box center [179, 235] width 357 height 19
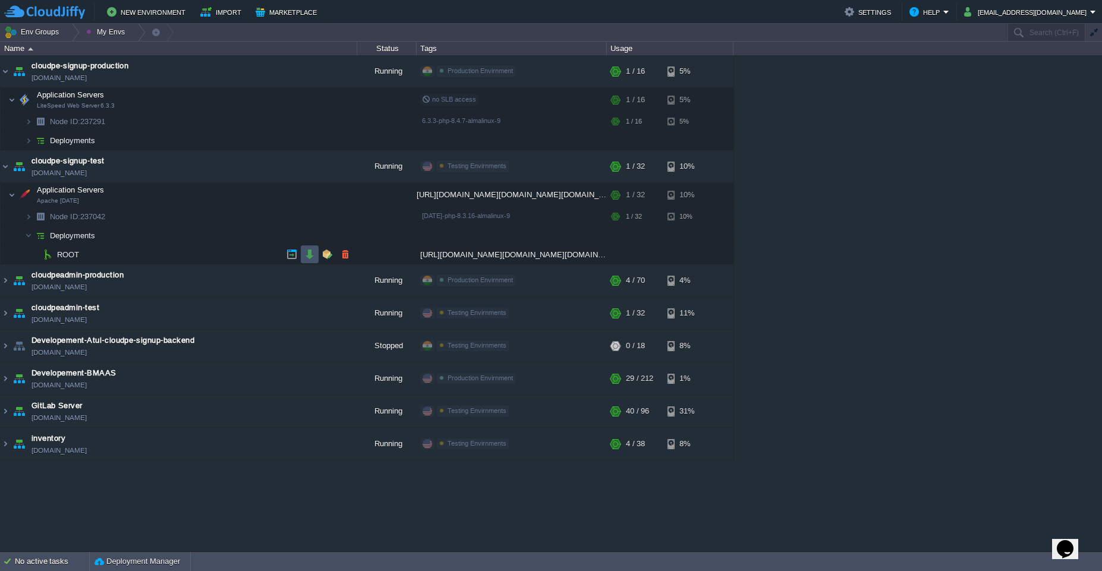
click at [306, 257] on button "button" at bounding box center [309, 254] width 11 height 11
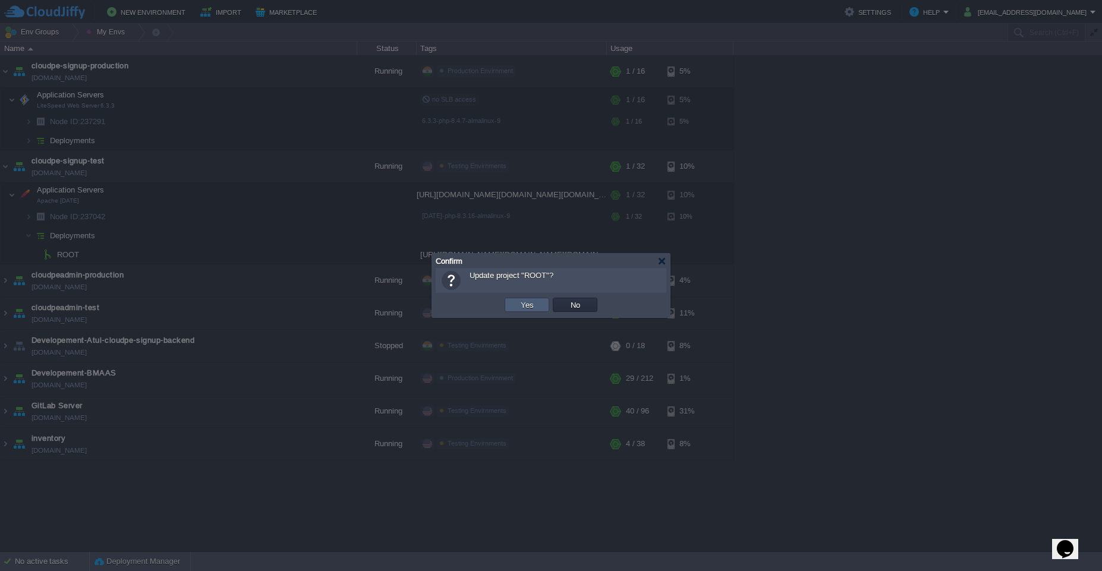
click at [514, 307] on td "Yes" at bounding box center [527, 305] width 45 height 14
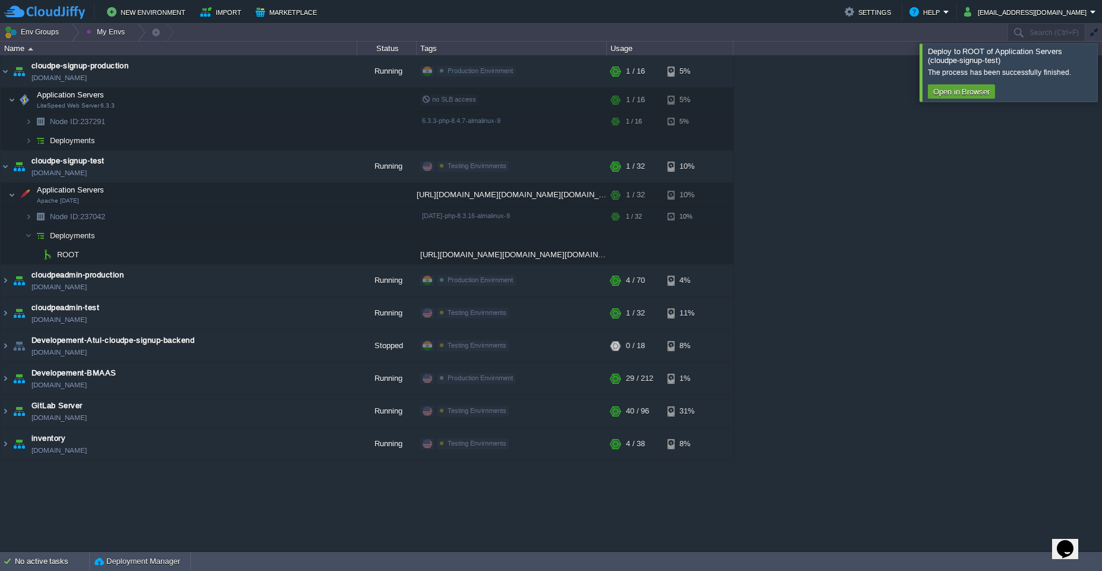
click at [1102, 82] on div at bounding box center [1116, 72] width 0 height 58
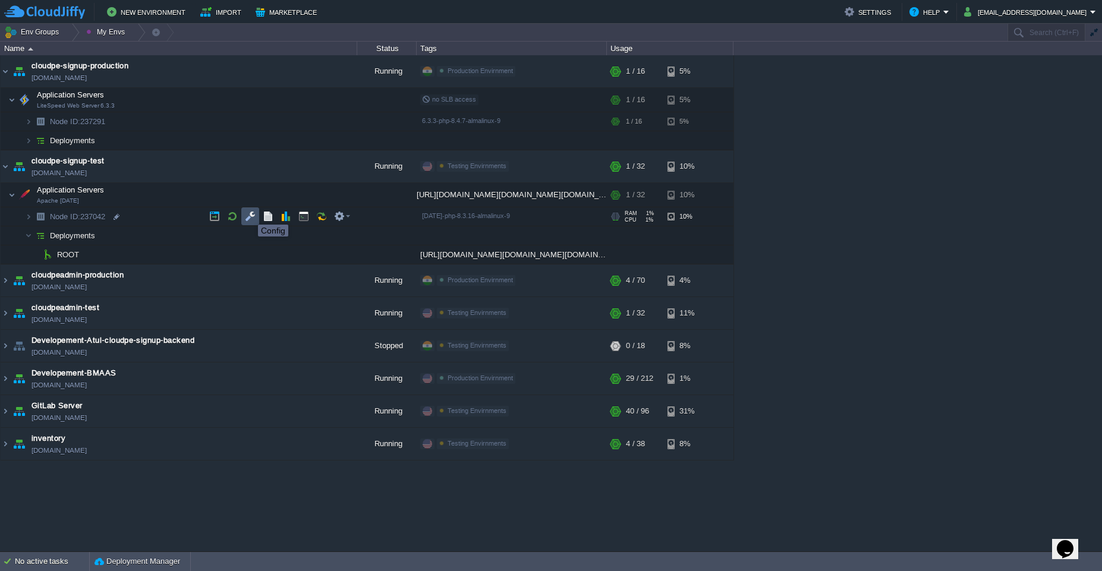
click at [250, 214] on button "button" at bounding box center [250, 216] width 11 height 11
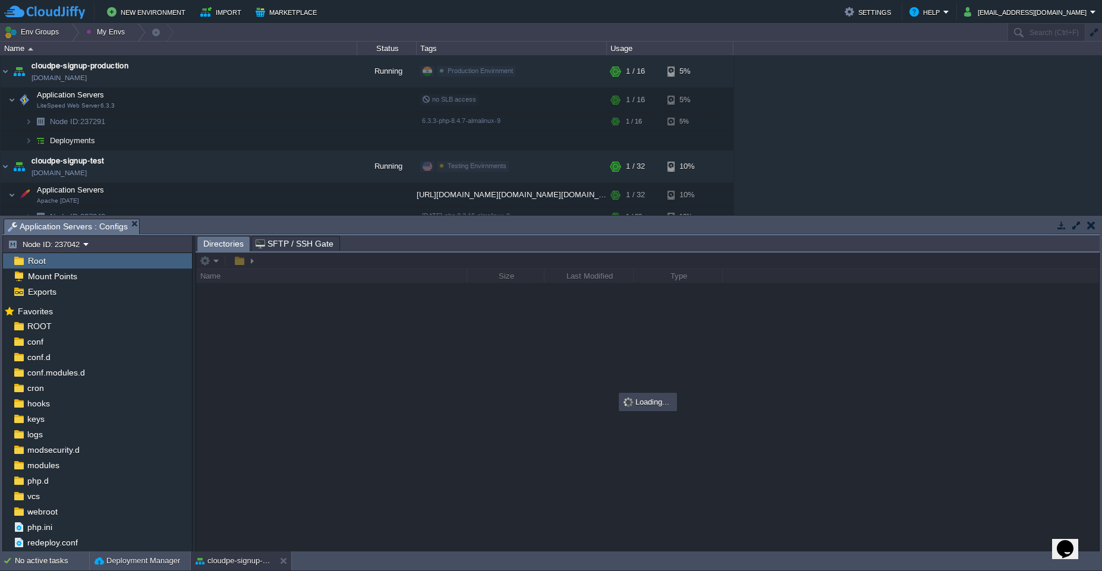
click at [1064, 227] on button "button" at bounding box center [1061, 225] width 11 height 11
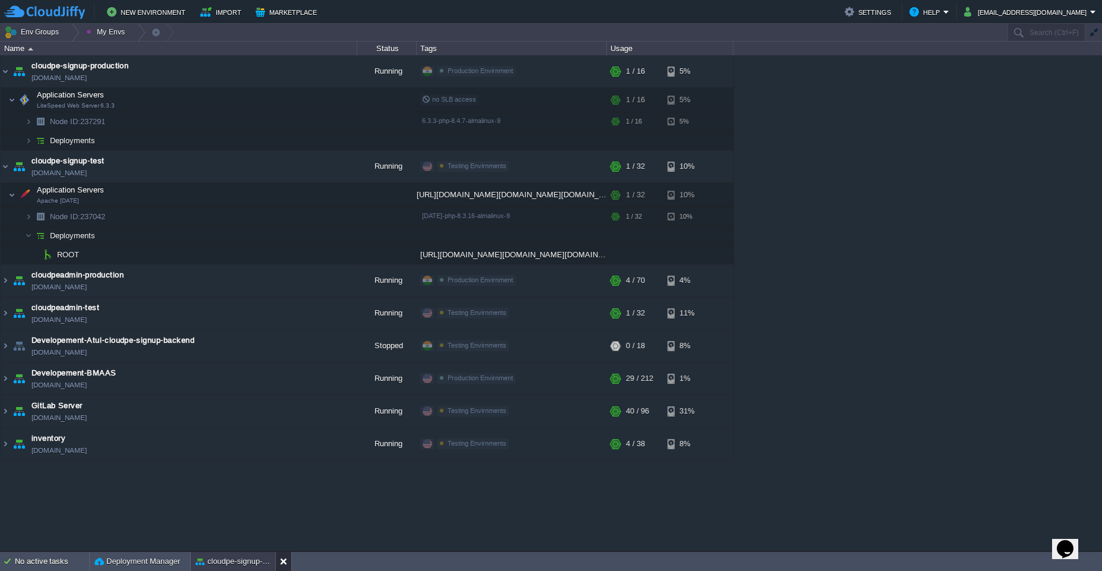
click at [282, 563] on button at bounding box center [286, 562] width 12 height 12
click at [244, 102] on td at bounding box center [250, 100] width 18 height 18
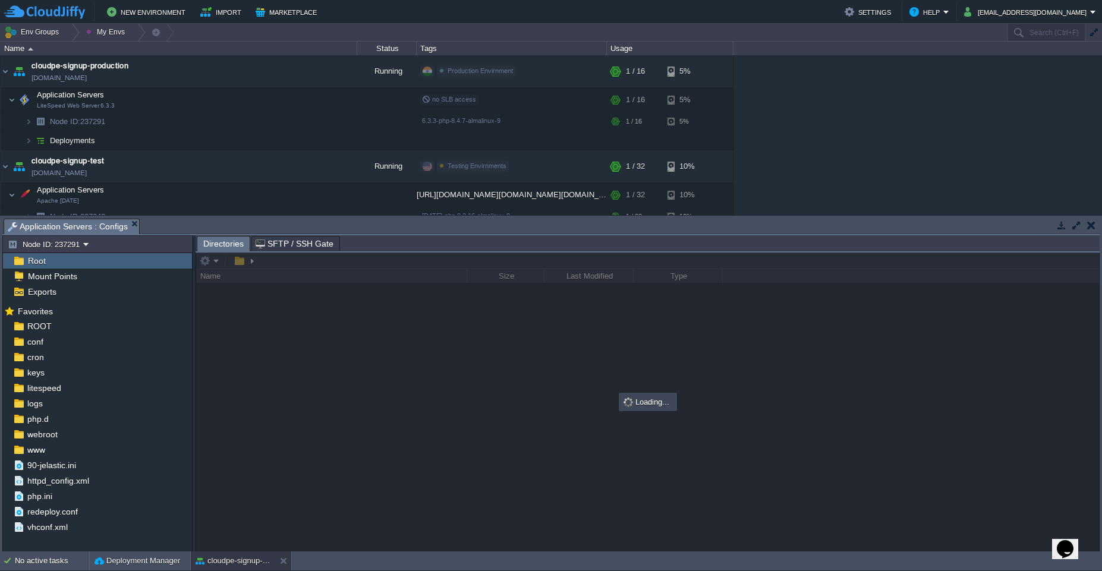
click at [1077, 226] on button "button" at bounding box center [1076, 225] width 11 height 11
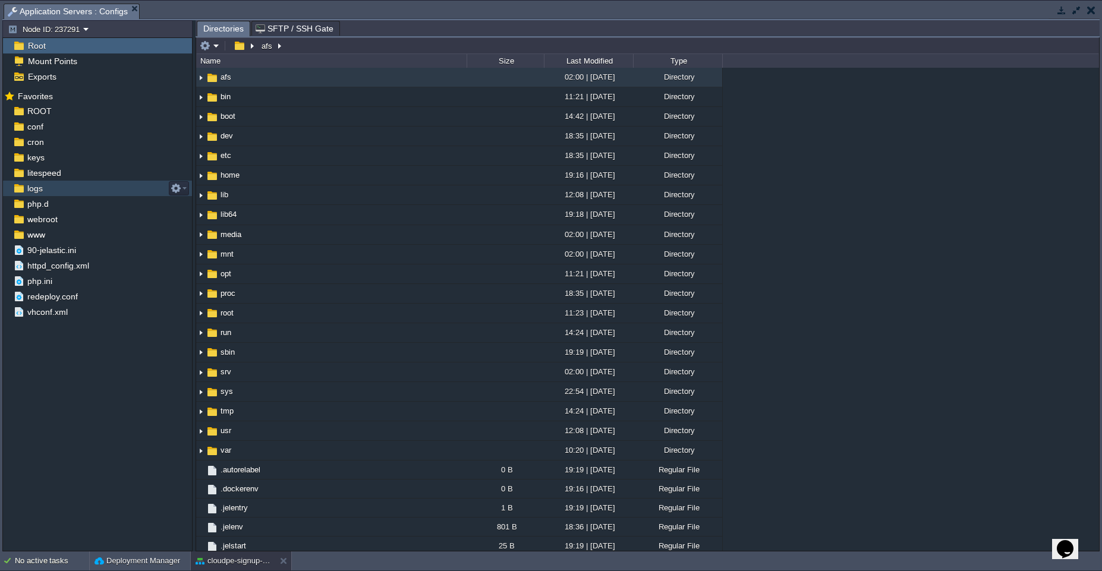
click at [43, 191] on span "logs" at bounding box center [35, 188] width 20 height 11
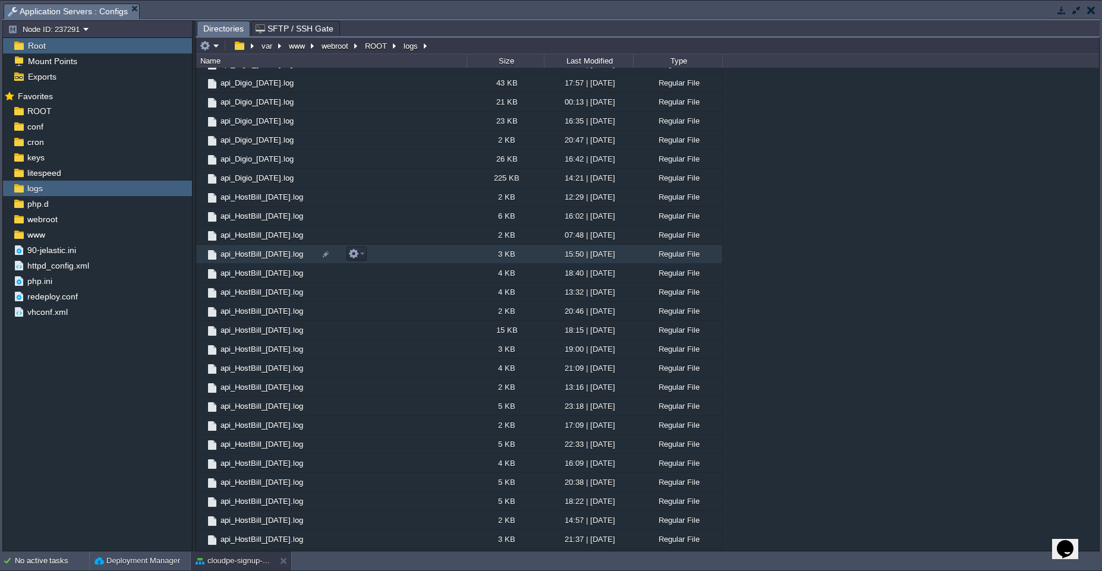
scroll to position [416, 0]
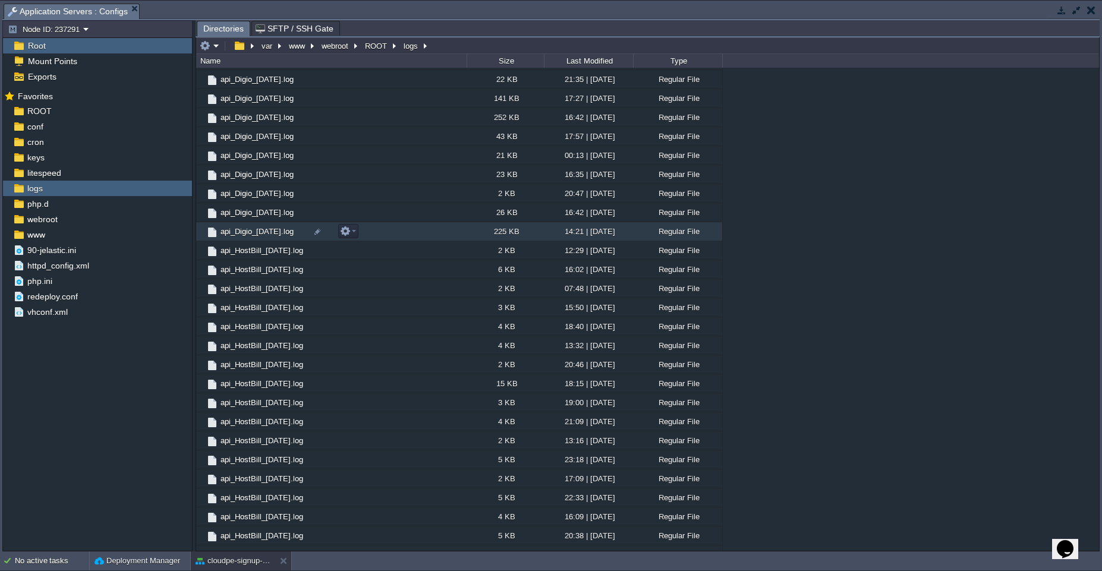
click at [401, 231] on td "api_Digio_[DATE].log" at bounding box center [331, 231] width 270 height 19
click at [213, 26] on span "Directories" at bounding box center [223, 28] width 40 height 15
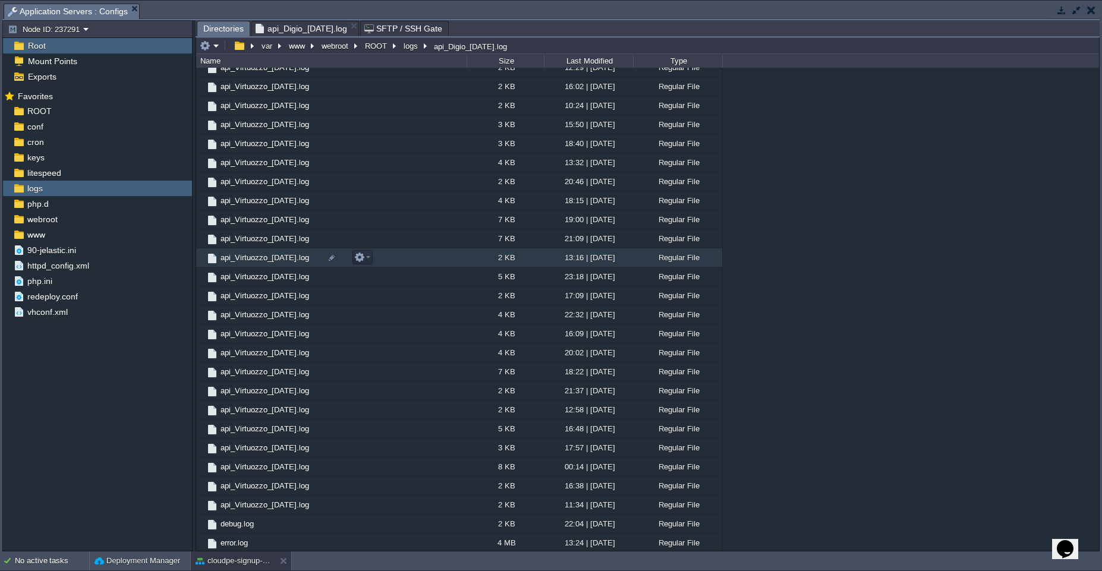
scroll to position [1077, 0]
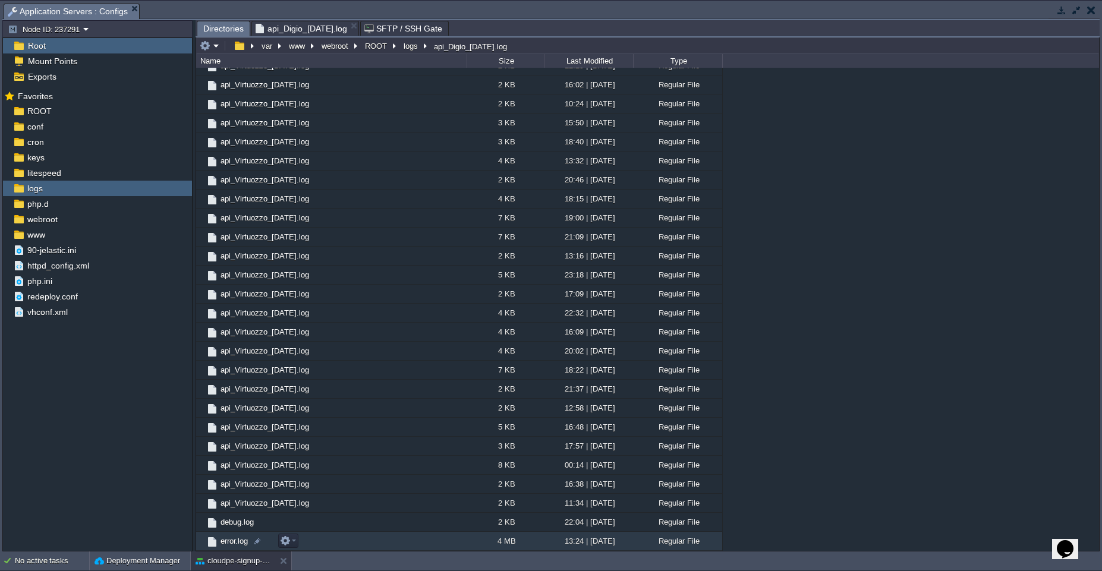
click at [429, 549] on td "error.log" at bounding box center [331, 541] width 270 height 19
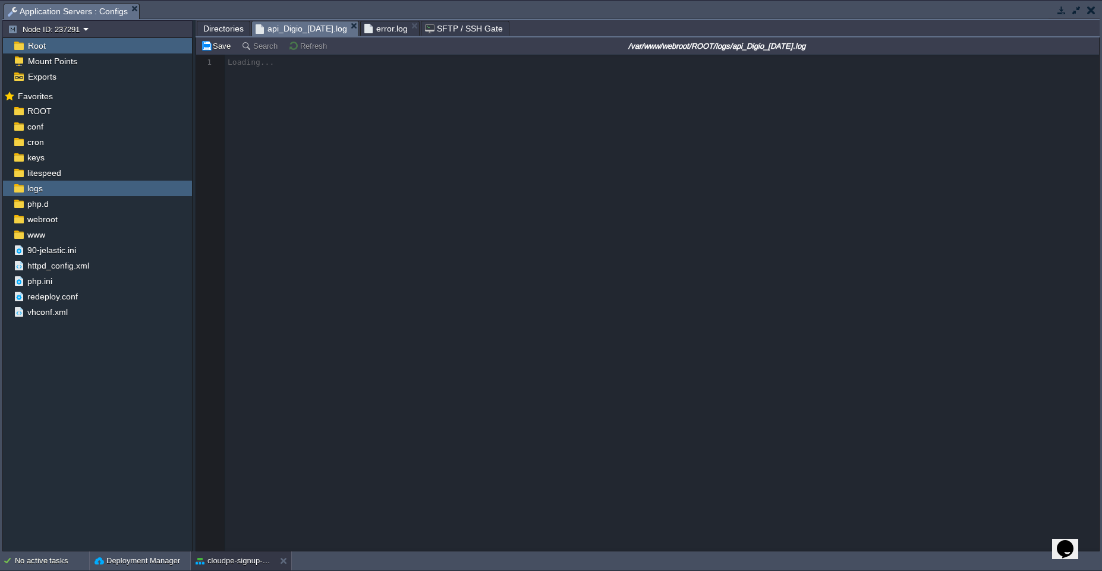
click at [307, 33] on span "api_Digio_[DATE].log" at bounding box center [302, 28] width 92 height 15
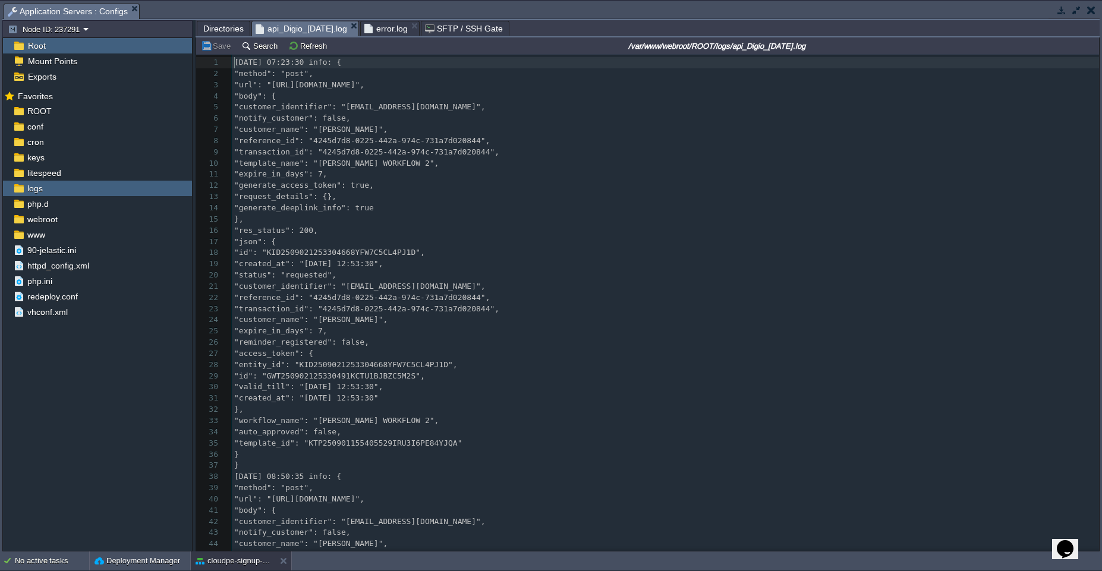
scroll to position [4, 0]
click at [379, 136] on span ""reference_id": "4245d7d8-0225-442a-974c-731a7d020844"," at bounding box center [362, 140] width 256 height 9
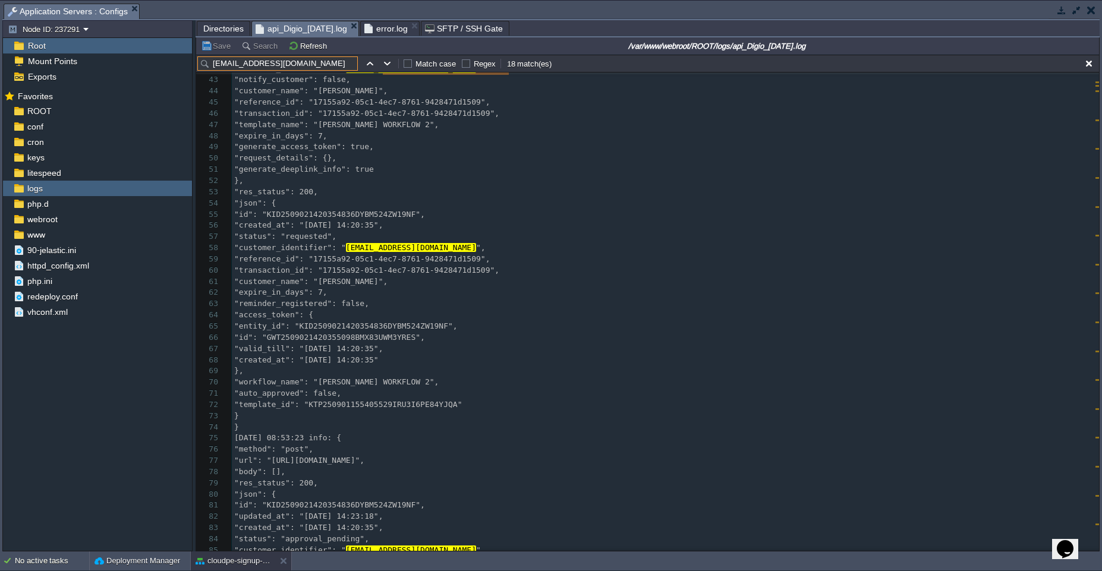
scroll to position [497, 0]
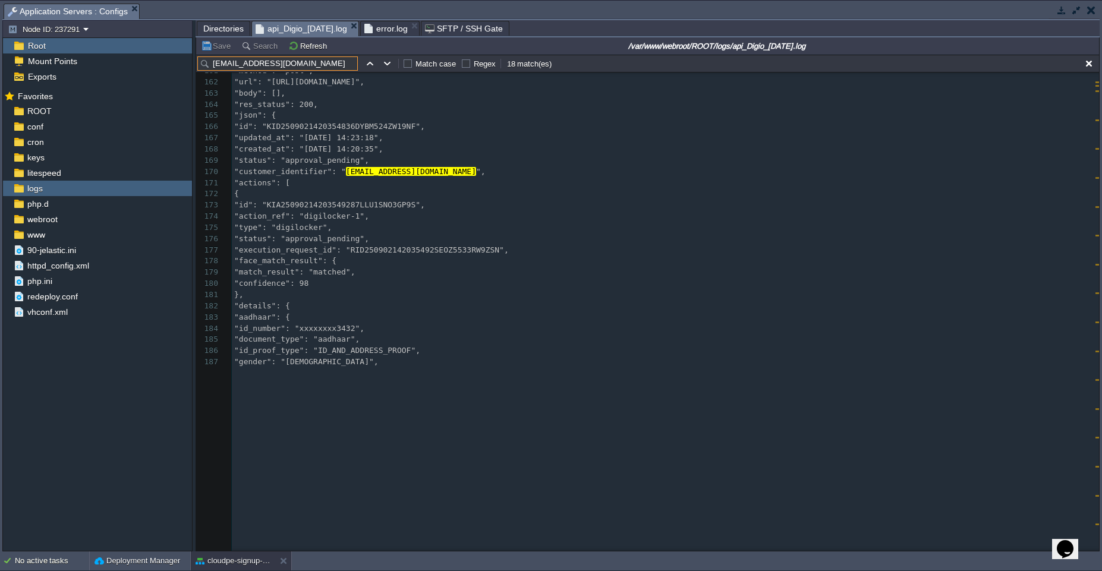
type input "[EMAIL_ADDRESS][DOMAIN_NAME]"
click at [523, 363] on pre ""gender": "[DEMOGRAPHIC_DATA]"," at bounding box center [665, 362] width 867 height 11
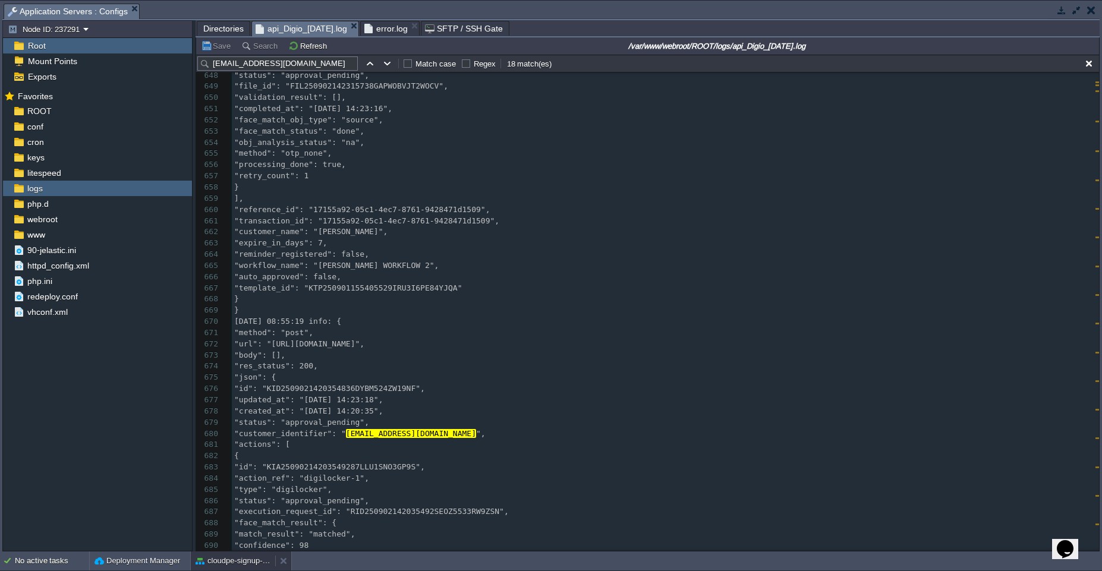
click at [246, 564] on button "cloudpe-signup-production" at bounding box center [233, 561] width 75 height 12
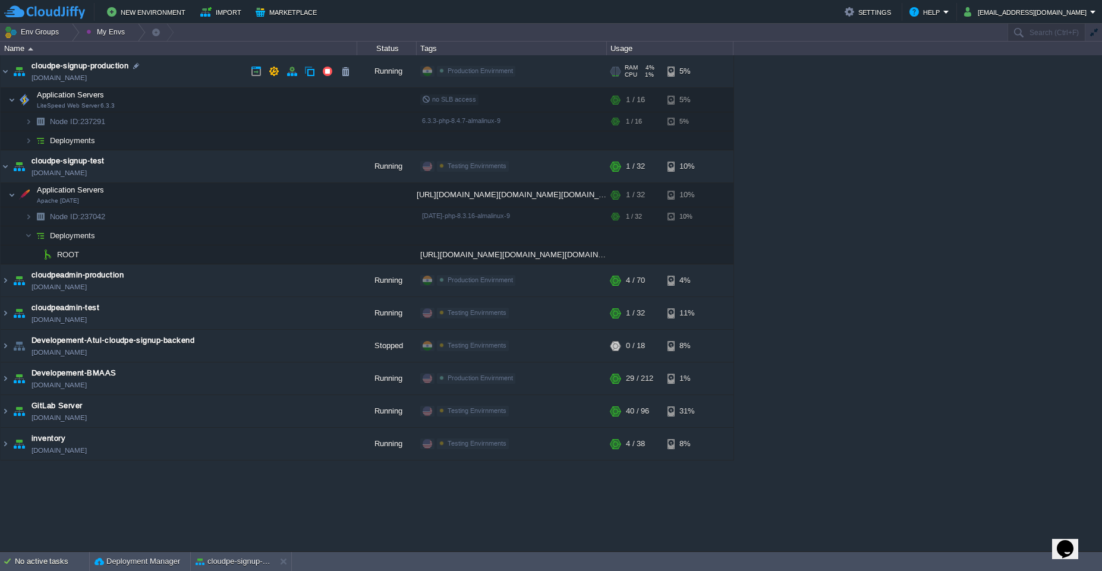
click at [163, 72] on td "cloudpe-signup-production [DOMAIN_NAME]" at bounding box center [179, 71] width 357 height 33
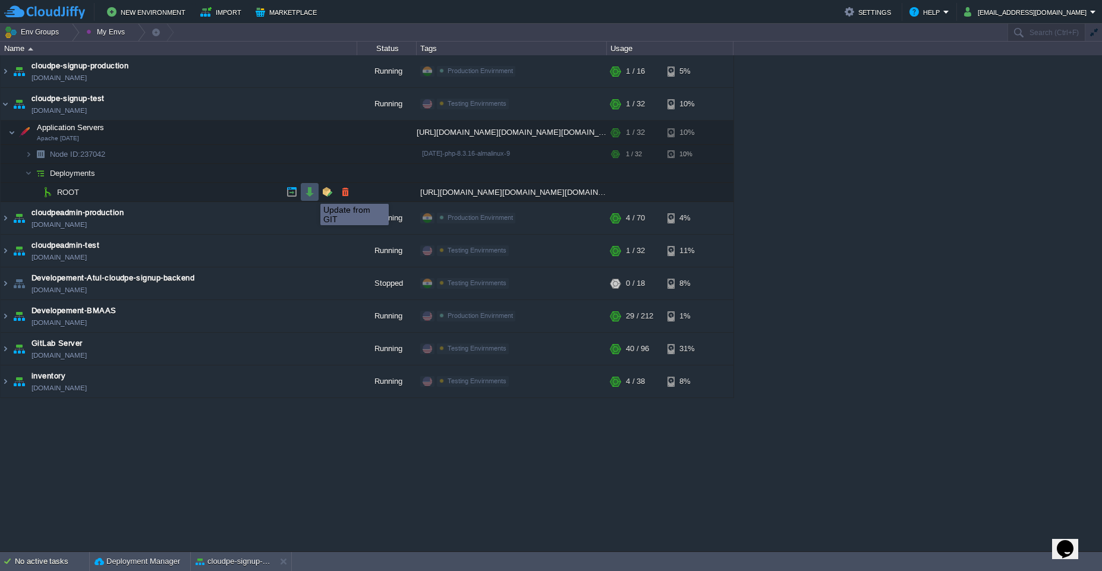
click at [312, 193] on button "button" at bounding box center [309, 192] width 11 height 11
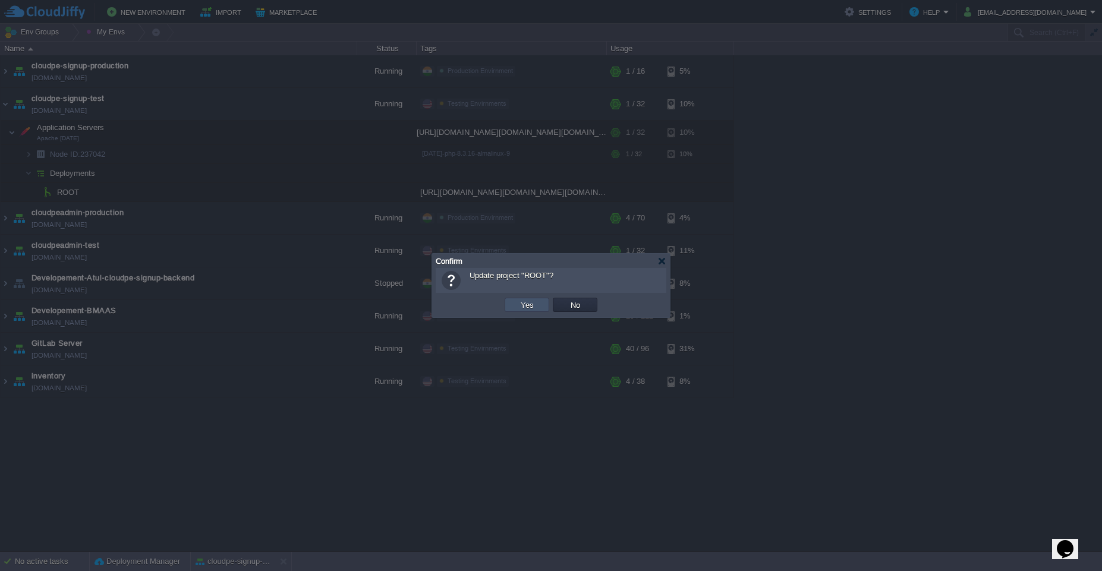
click at [520, 306] on button "Yes" at bounding box center [527, 305] width 20 height 11
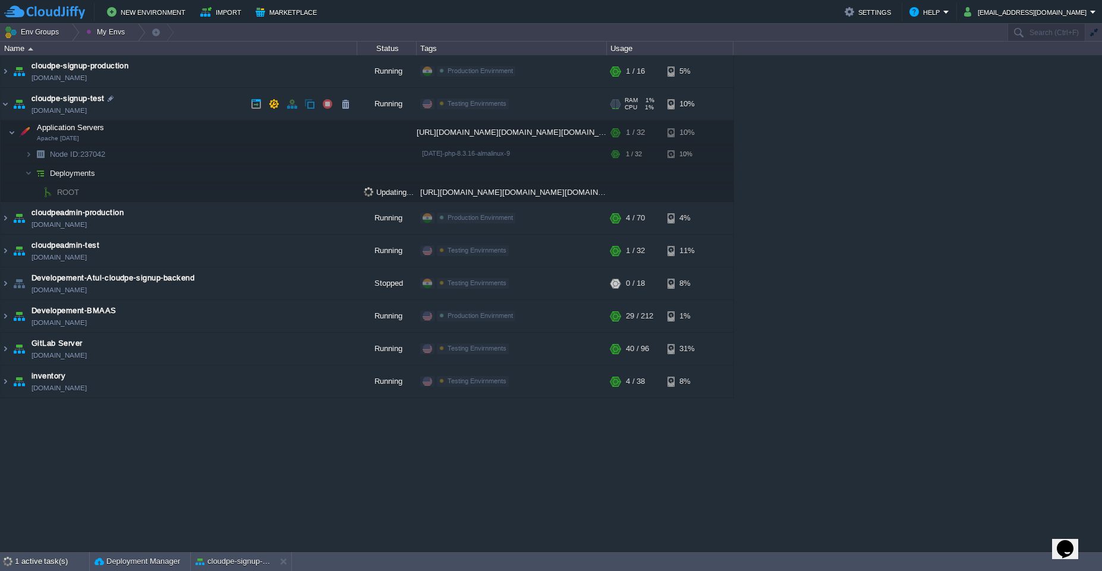
click at [87, 112] on link "[DOMAIN_NAME]" at bounding box center [59, 111] width 55 height 12
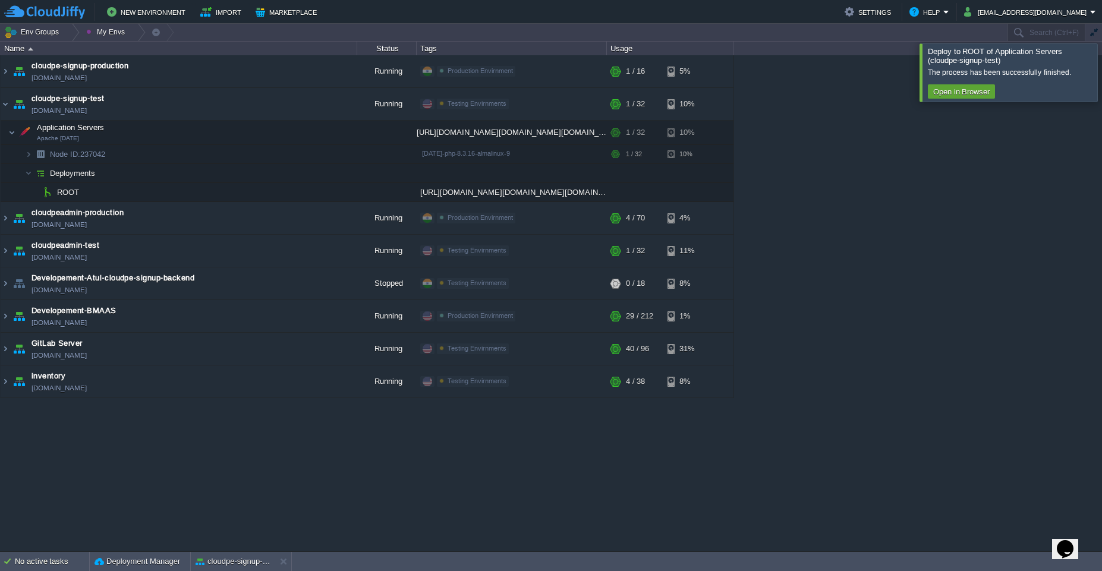
click at [1102, 65] on div at bounding box center [1116, 72] width 0 height 58
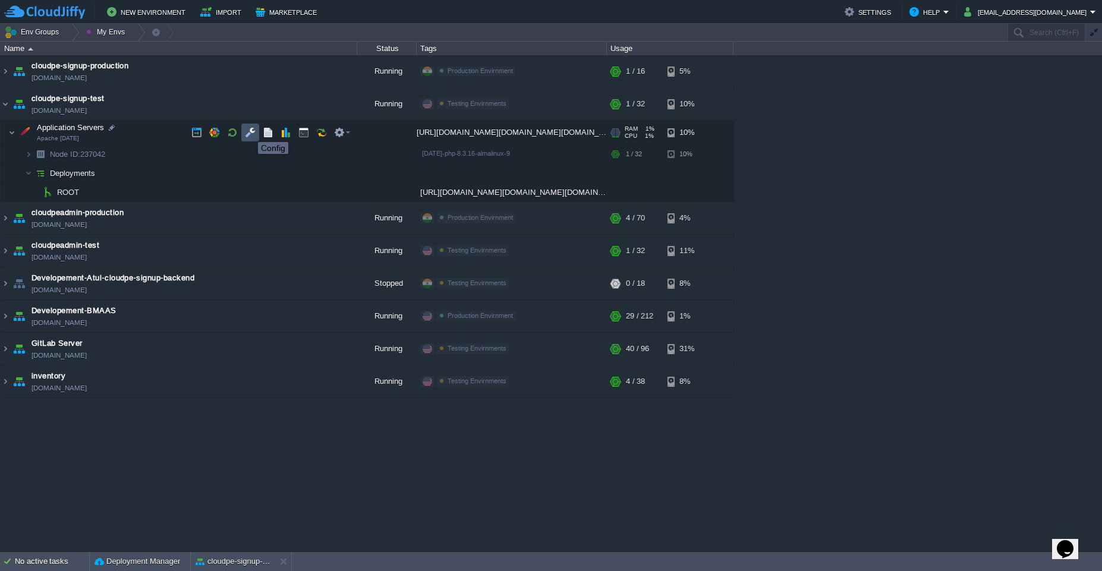
click at [249, 131] on button "button" at bounding box center [250, 132] width 11 height 11
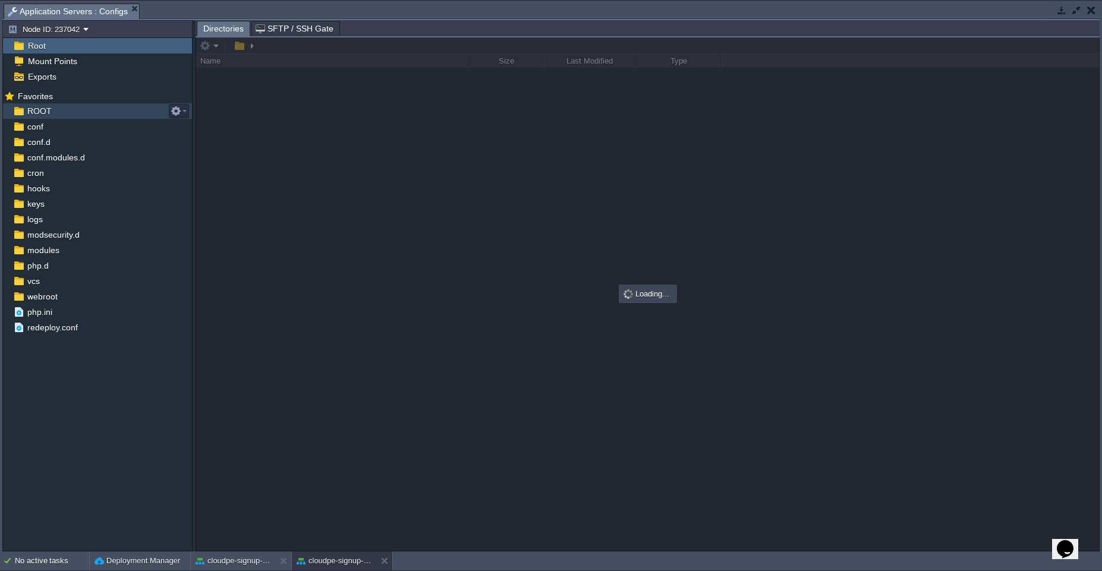
click at [33, 113] on span "ROOT" at bounding box center [39, 111] width 29 height 11
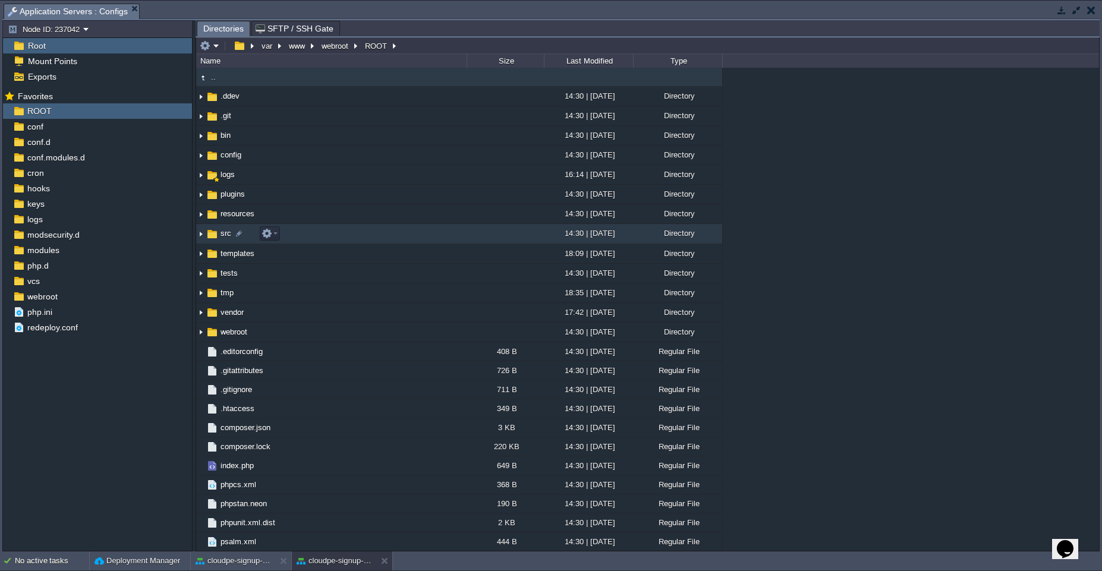
click at [362, 235] on td "src" at bounding box center [331, 234] width 270 height 20
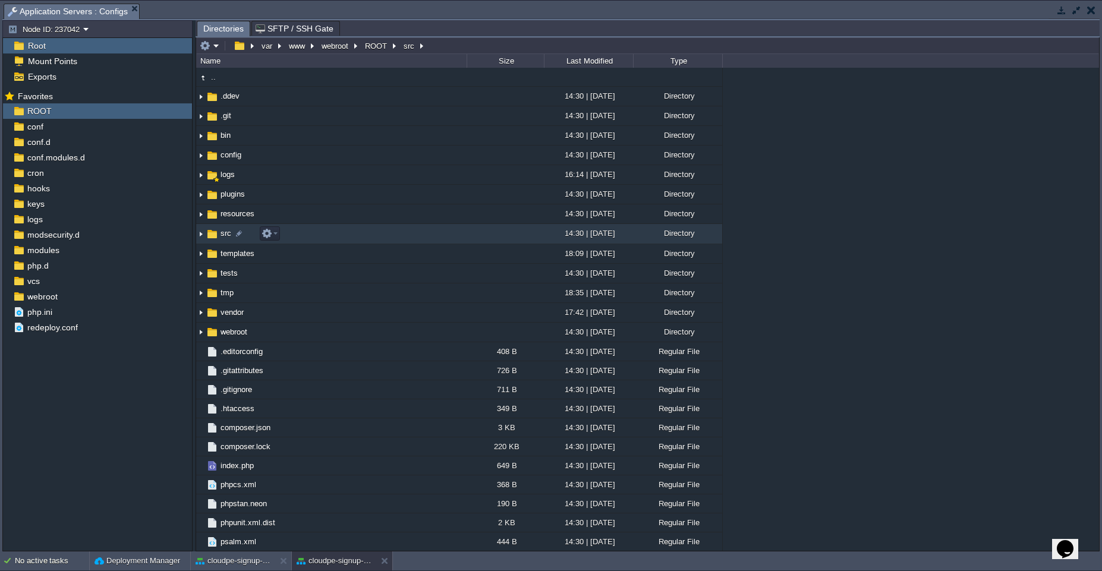
click at [362, 235] on td "src" at bounding box center [331, 234] width 270 height 20
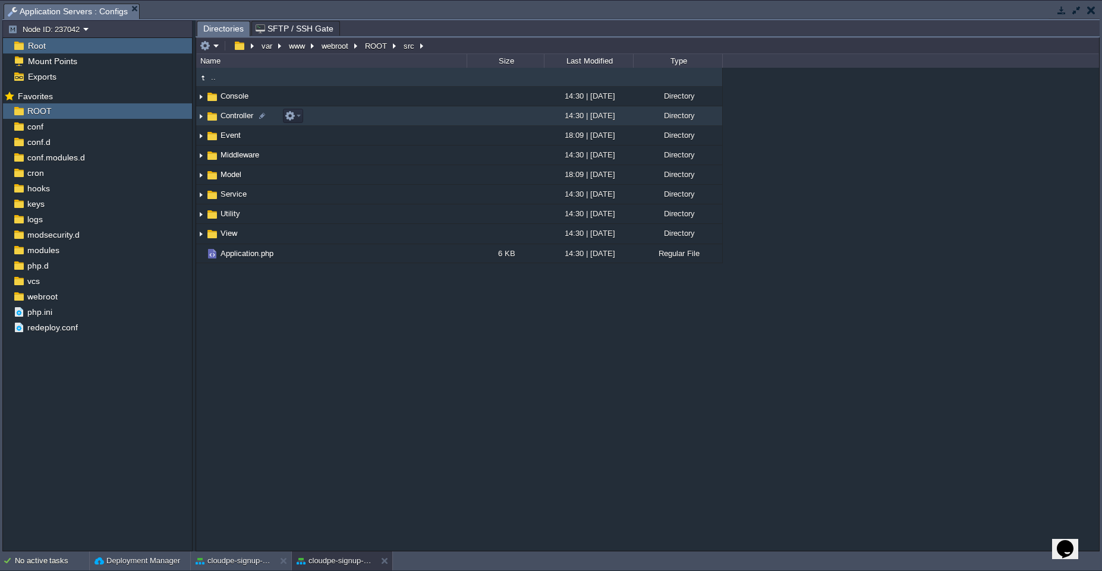
click at [408, 112] on td "Controller" at bounding box center [331, 116] width 270 height 20
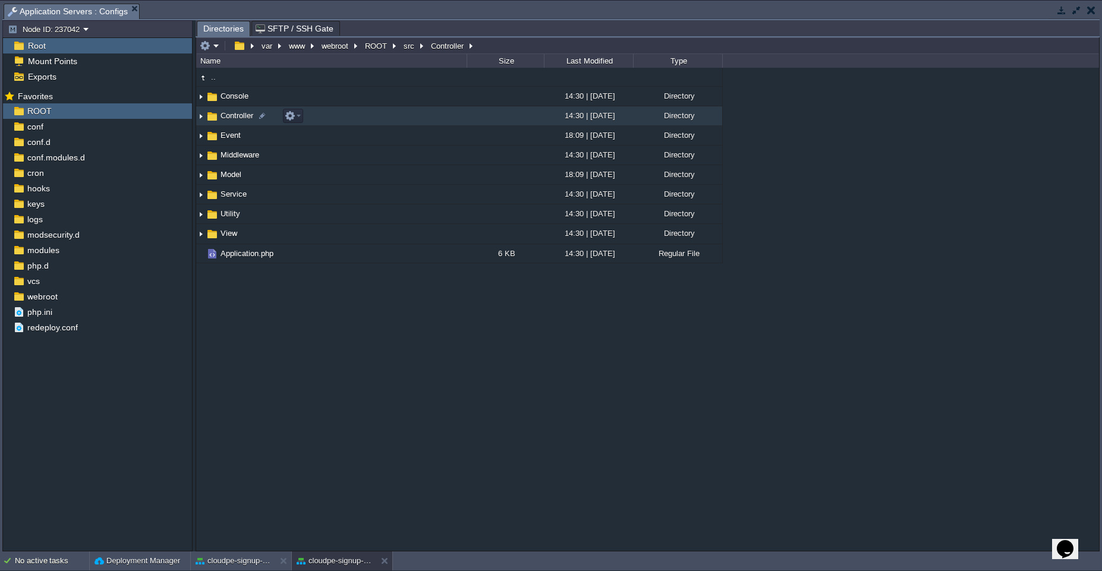
click at [408, 112] on td "Controller" at bounding box center [331, 116] width 270 height 20
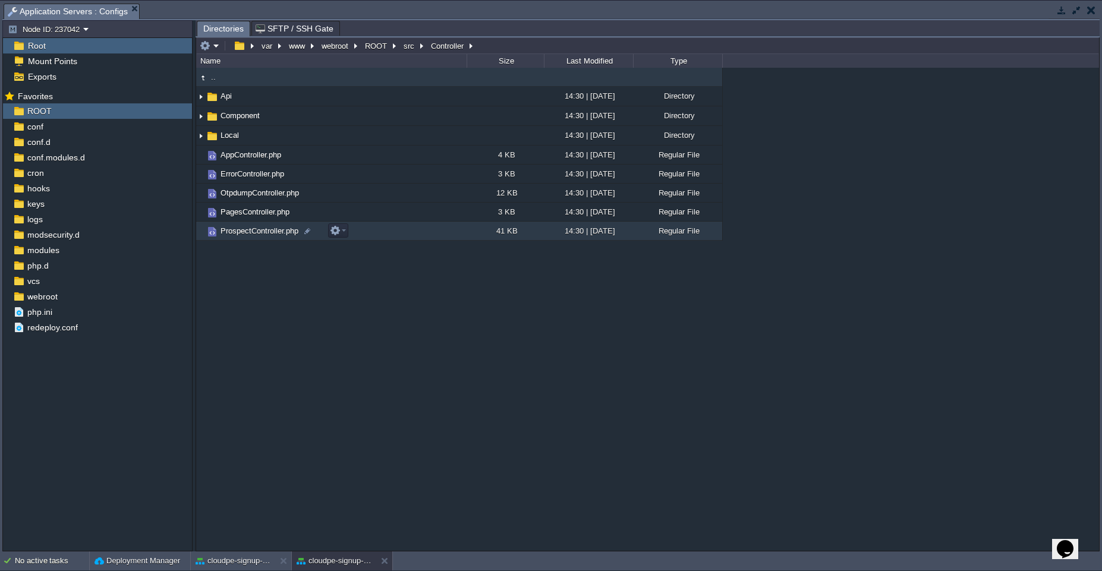
click at [403, 230] on td "ProspectController.php" at bounding box center [331, 231] width 270 height 19
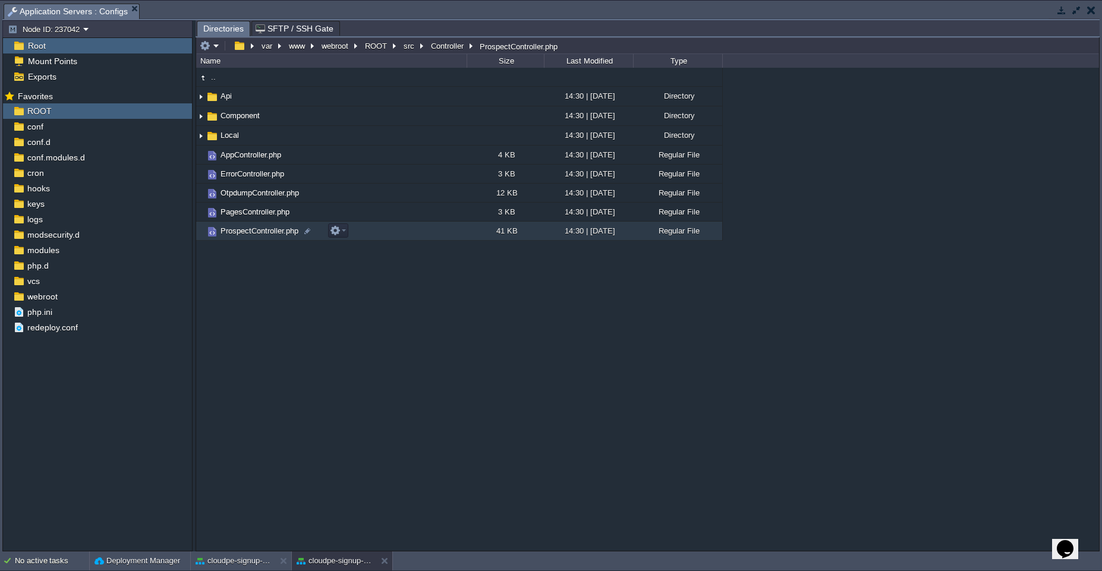
click at [403, 230] on td "ProspectController.php" at bounding box center [331, 231] width 270 height 19
click at [215, 29] on span "Directories" at bounding box center [223, 28] width 40 height 15
click at [47, 218] on div "logs" at bounding box center [97, 219] width 189 height 15
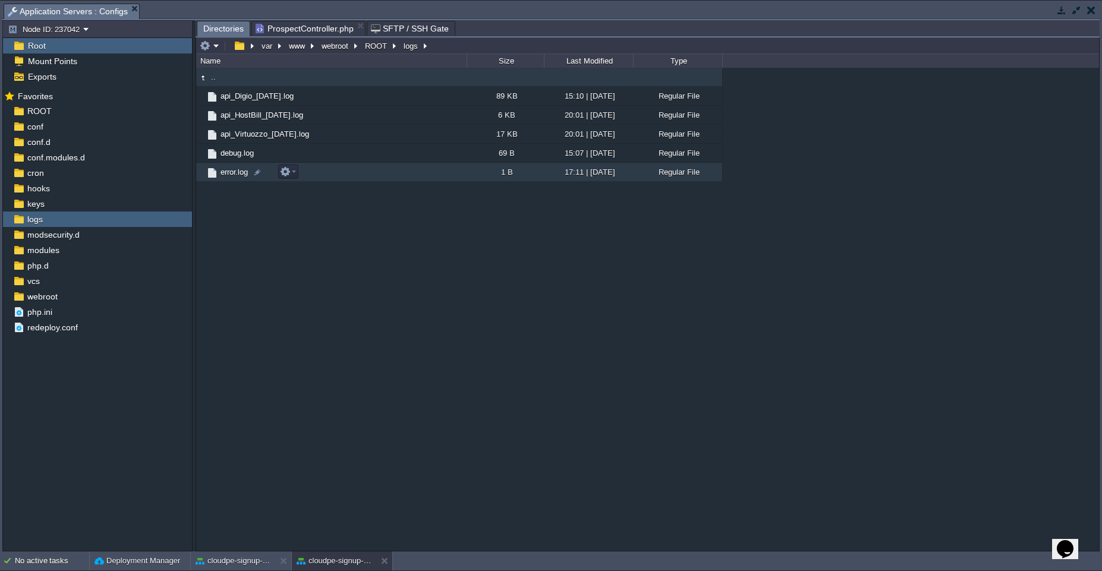
click at [325, 172] on td "error.log" at bounding box center [331, 172] width 270 height 19
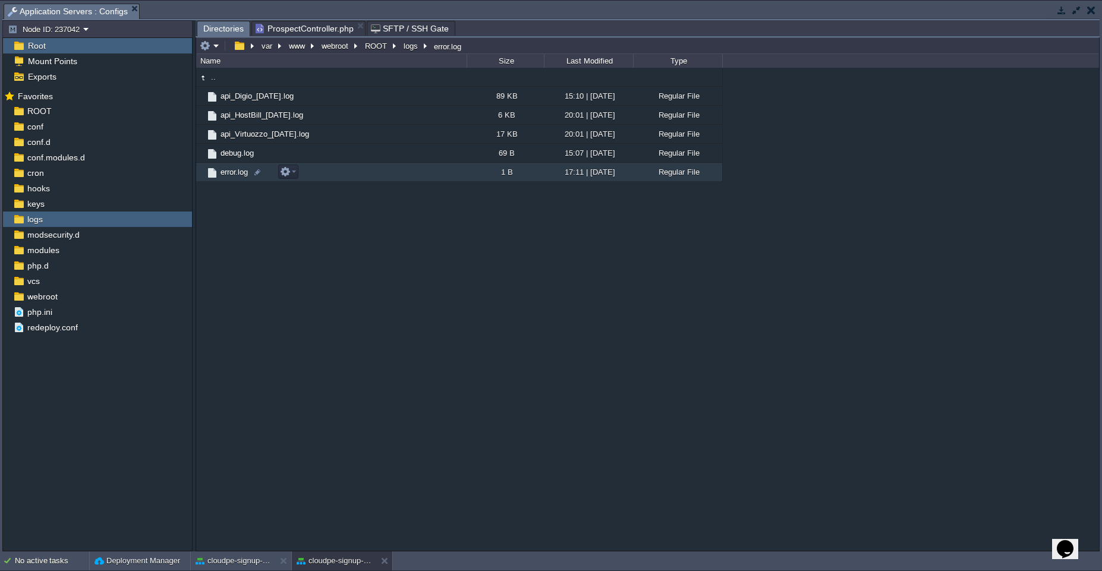
click at [325, 172] on td "error.log" at bounding box center [331, 172] width 270 height 19
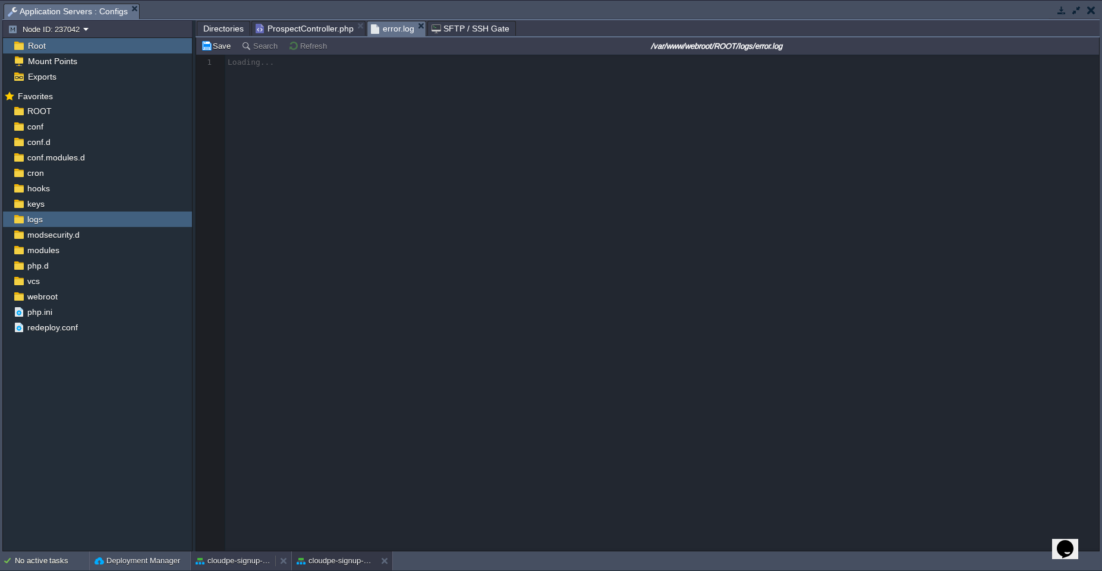
click at [246, 562] on button "cloudpe-signup-production" at bounding box center [233, 561] width 75 height 12
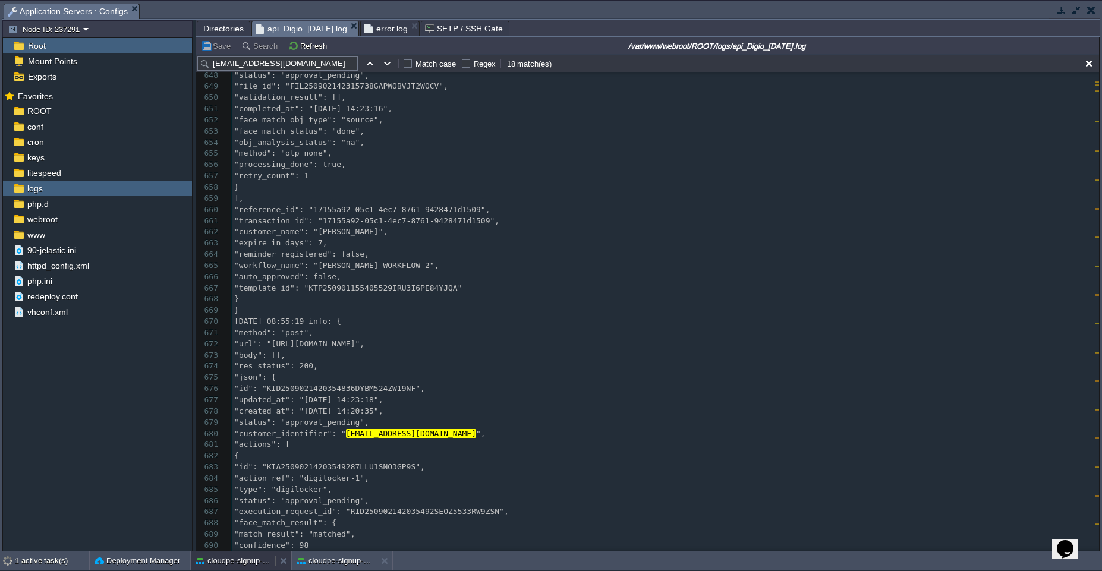
click at [246, 562] on button "cloudpe-signup-production" at bounding box center [233, 561] width 75 height 12
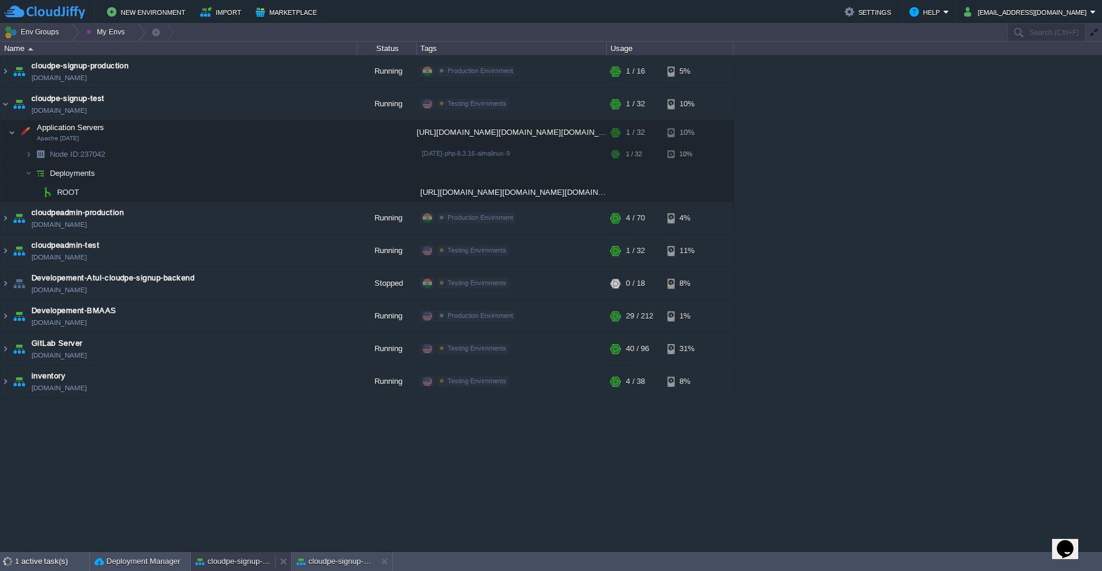
click at [246, 562] on button "cloudpe-signup-production" at bounding box center [233, 562] width 75 height 12
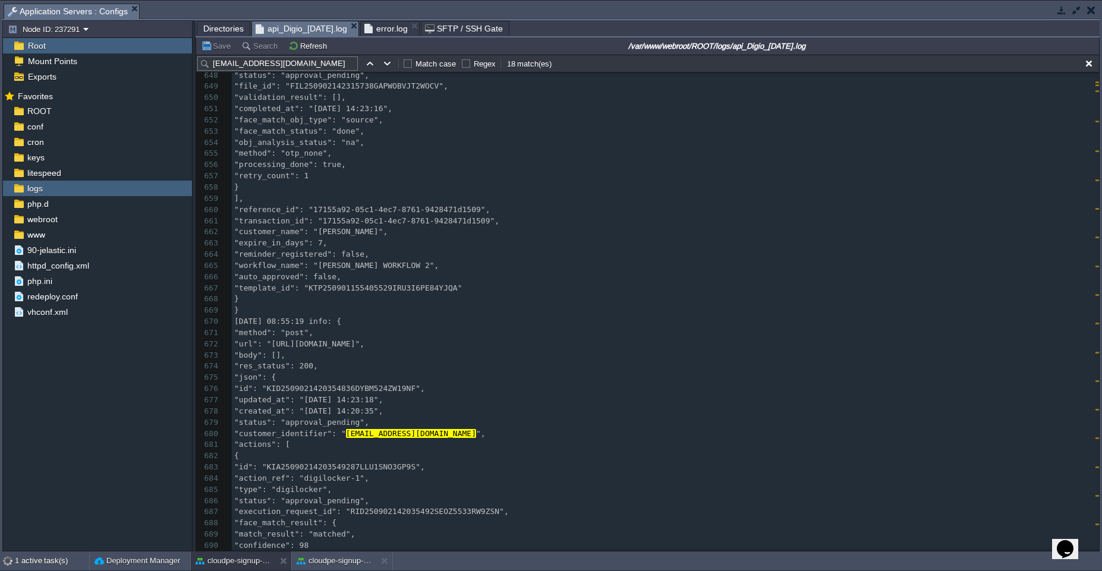
click at [225, 27] on span "Directories" at bounding box center [223, 28] width 40 height 14
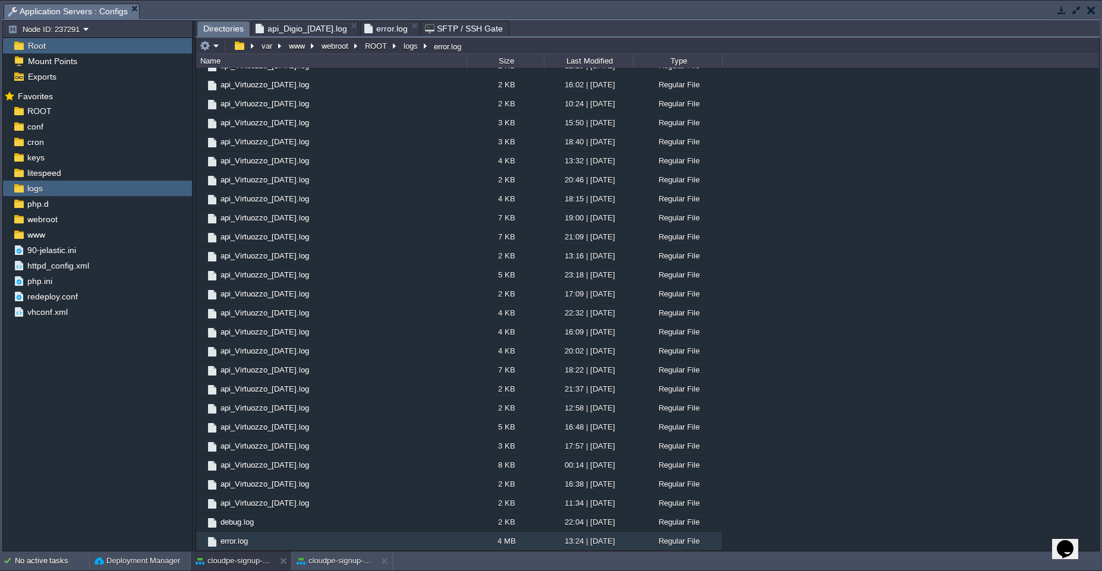
click at [400, 23] on span "error.log" at bounding box center [385, 28] width 43 height 14
click at [397, 28] on span "error.log" at bounding box center [385, 28] width 43 height 14
click at [343, 561] on button "cloudpe-signup-test" at bounding box center [334, 561] width 75 height 12
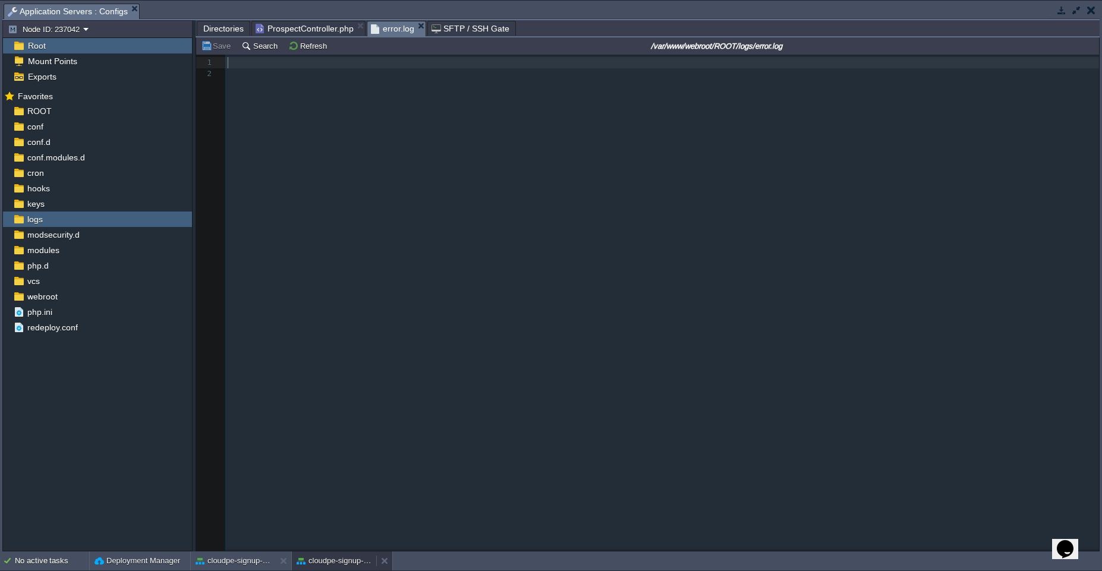
scroll to position [4, 0]
click at [325, 27] on span "ProspectController.php" at bounding box center [305, 28] width 98 height 14
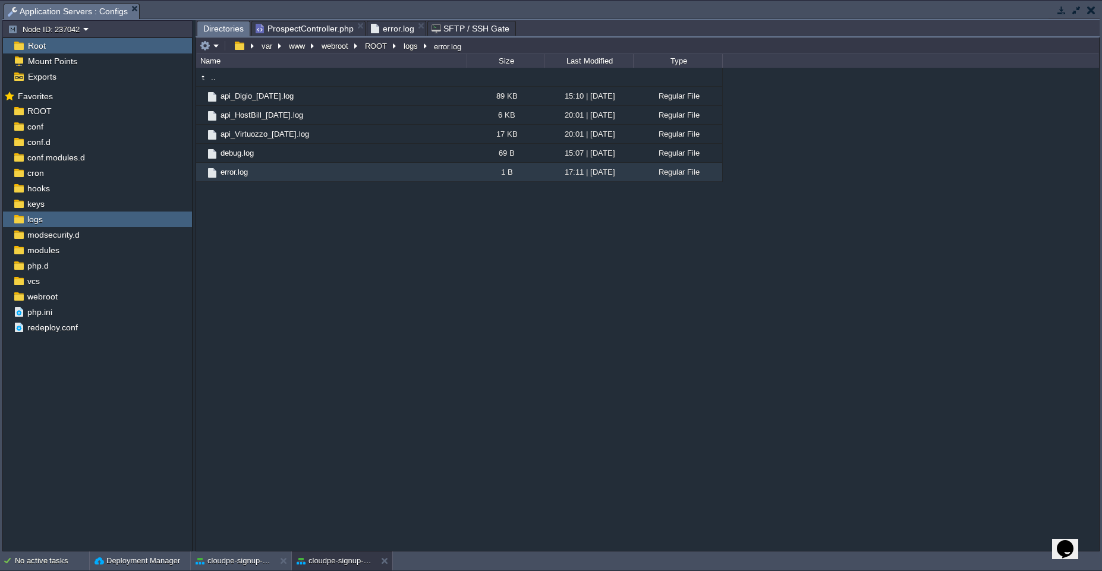
click at [215, 30] on span "Directories" at bounding box center [223, 28] width 40 height 15
click at [366, 152] on td "debug.log" at bounding box center [331, 153] width 270 height 19
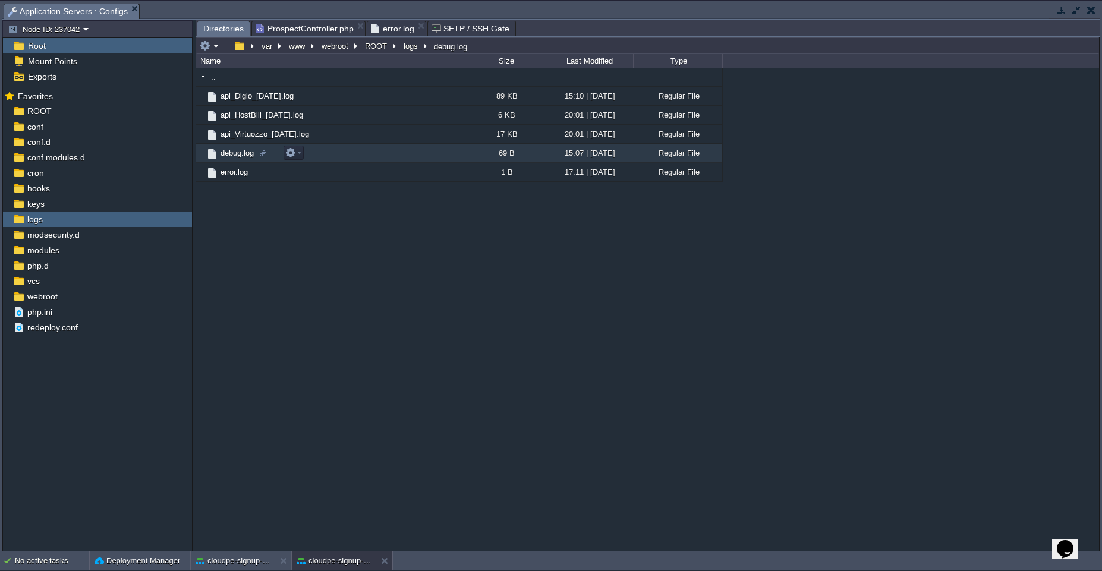
click at [366, 152] on td "debug.log" at bounding box center [331, 153] width 270 height 19
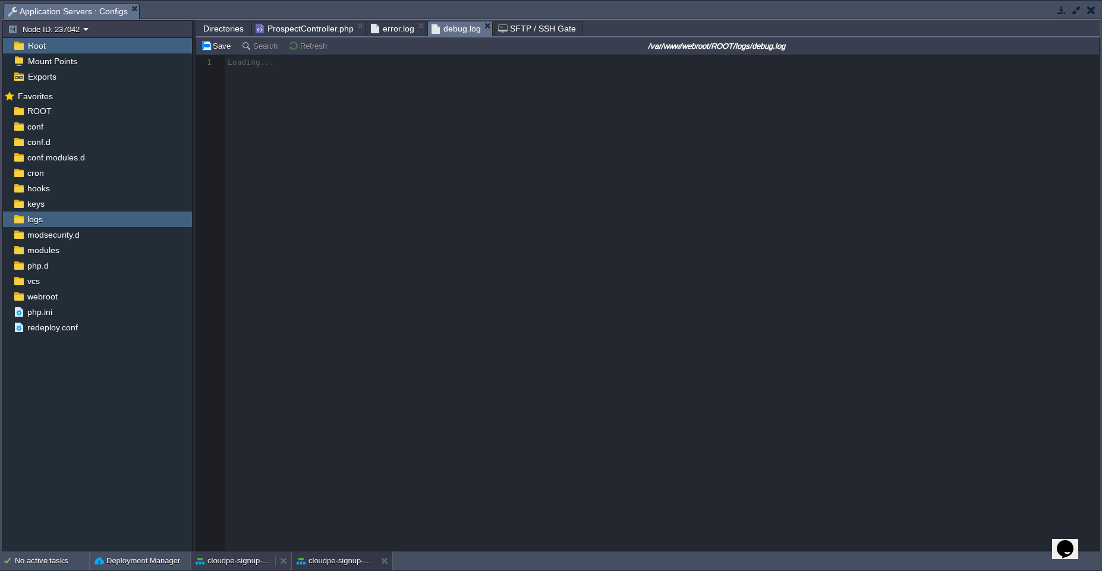
click at [239, 564] on button "cloudpe-signup-production" at bounding box center [233, 561] width 75 height 12
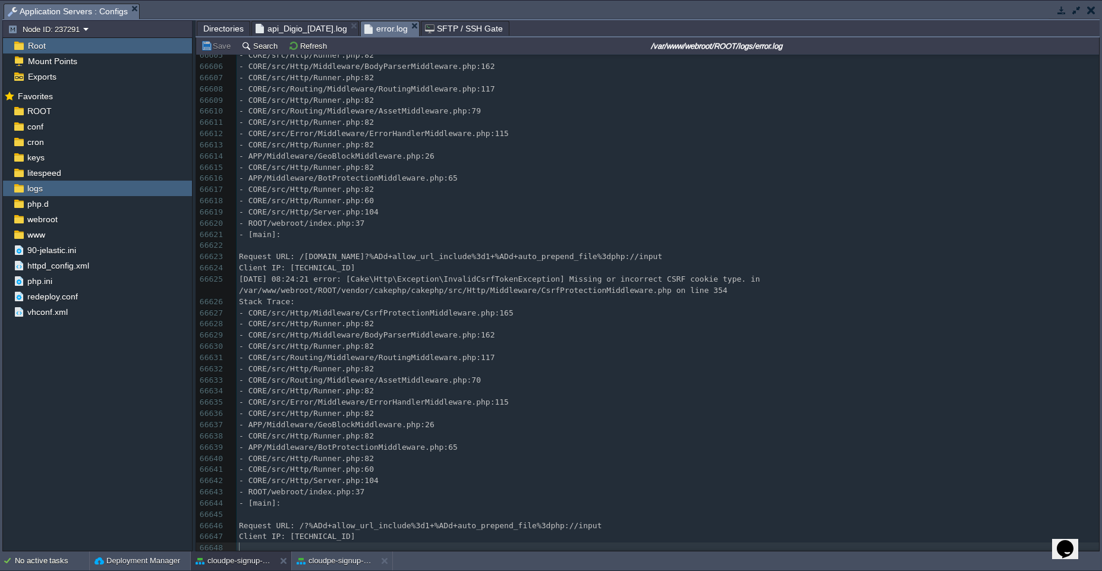
scroll to position [782819, 0]
click at [292, 264] on div "66648 - CORE/src/Http/Server.php:85 66594 - CORE/src/Http/Runner.php:82 66595 -…" at bounding box center [668, 235] width 863 height 638
type textarea "[TECHNICAL_ID]"
click at [533, 240] on pre "​" at bounding box center [668, 245] width 863 height 11
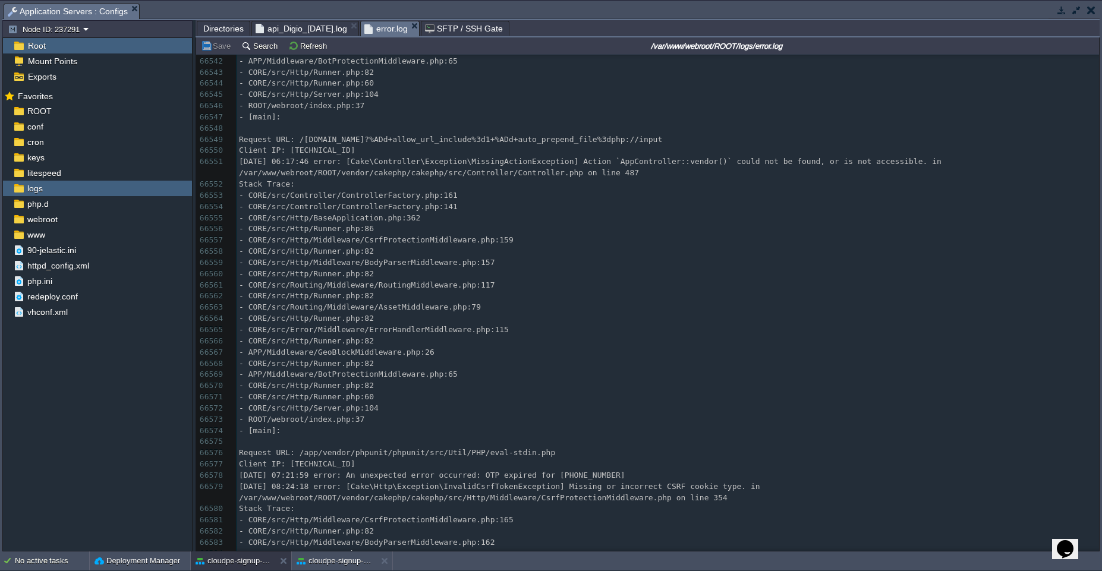
scroll to position [782081, 0]
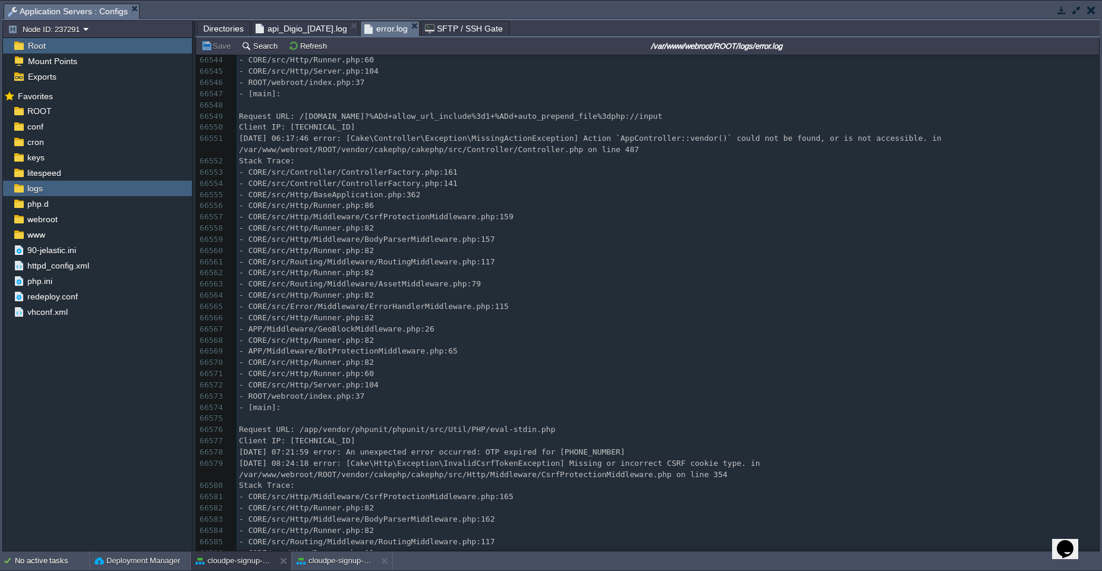
click at [279, 28] on span "api_Digio_[DATE].log" at bounding box center [302, 28] width 92 height 14
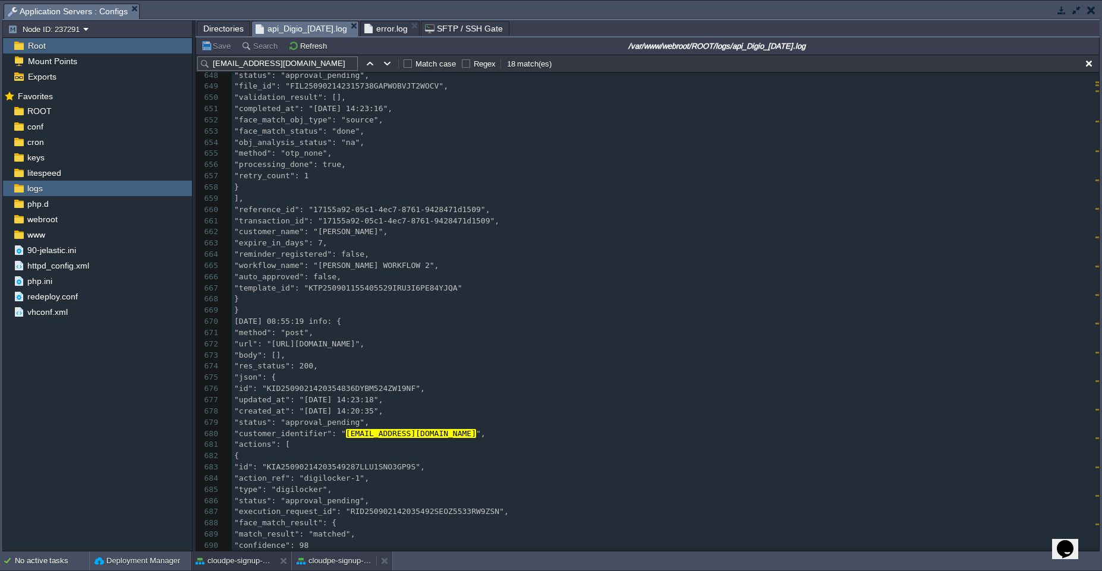
click at [317, 561] on button "cloudpe-signup-test" at bounding box center [334, 561] width 75 height 12
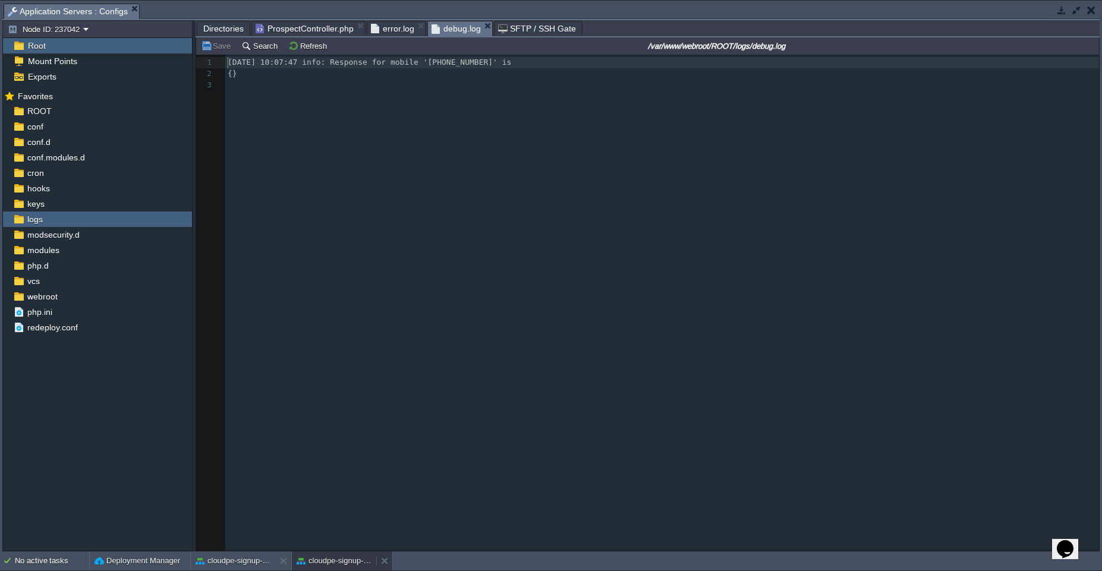
scroll to position [4, 0]
type textarea "[DATE] 10:07:47 info: Response for mobile '[PHONE_NUMBER]' is {}"
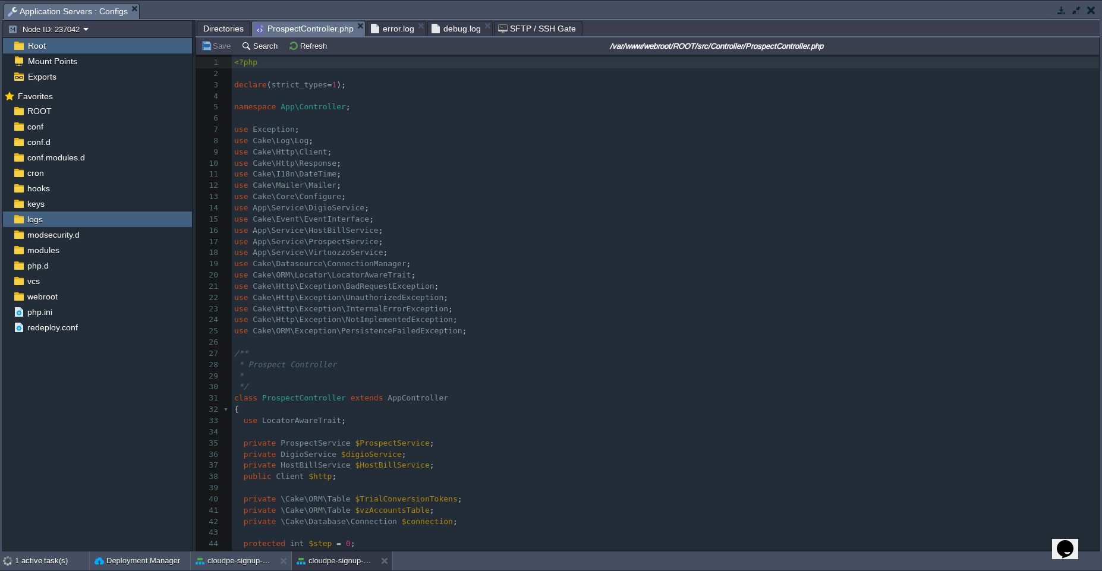
click at [305, 29] on span "ProspectController.php" at bounding box center [305, 28] width 98 height 15
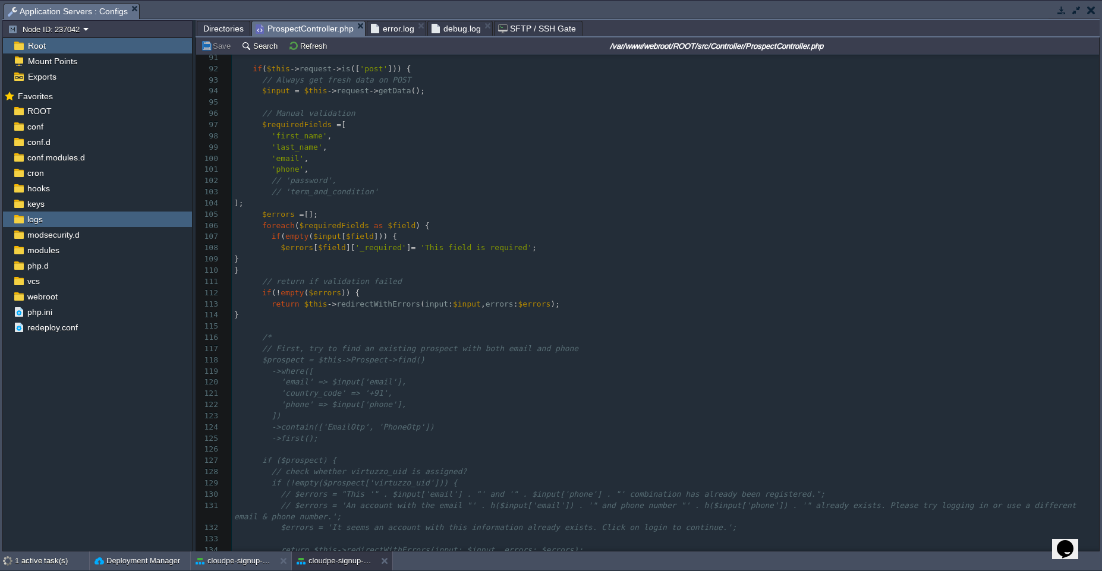
scroll to position [1046, 0]
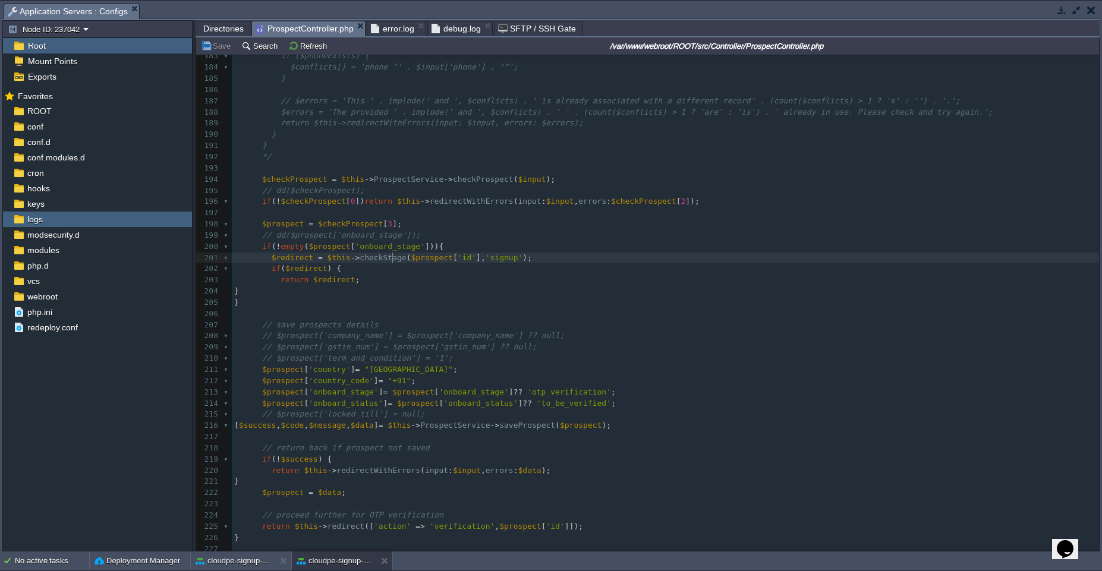
click at [392, 262] on div "1173 <?php 164 ->all(); 165 ​ 166 $emailExists = false; 167 $phoneExists = fals…" at bounding box center [665, 247] width 867 height 818
type textarea "checkStage"
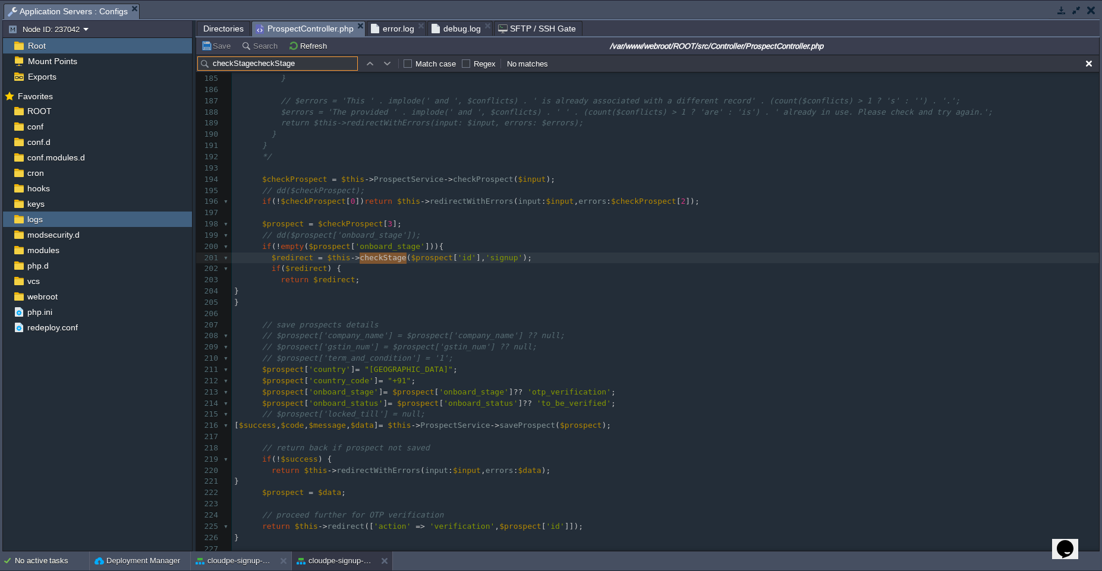
type input "checkStage"
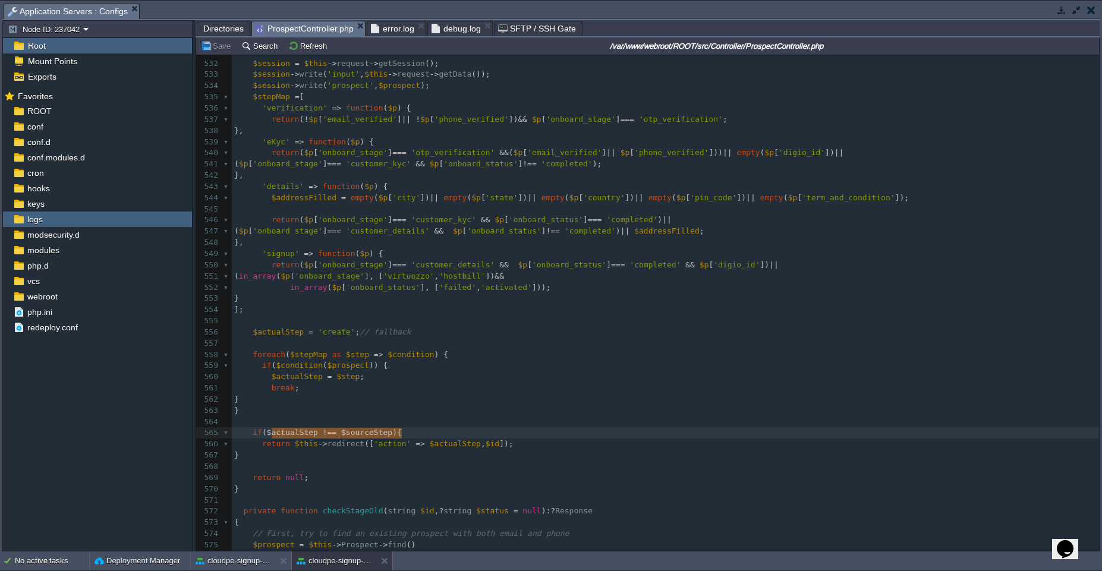
type textarea "$actualStep !== $sourceStep"
type textarea "dd();"
type textarea "compact()"
paste textarea """
type textarea """
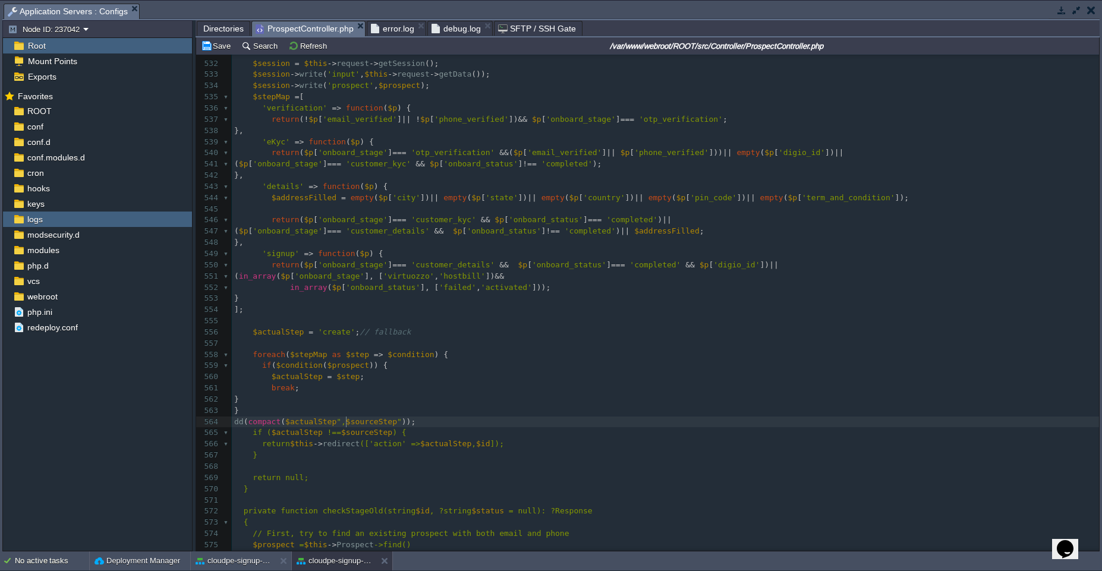
type textarea "",""
type textarea """
click at [357, 422] on div "xxxxxxxxxx private function checkStage ( string $id , ? string $sourceStep = nu…" at bounding box center [665, 293] width 867 height 941
click at [56, 559] on div "No active tasks" at bounding box center [52, 561] width 74 height 19
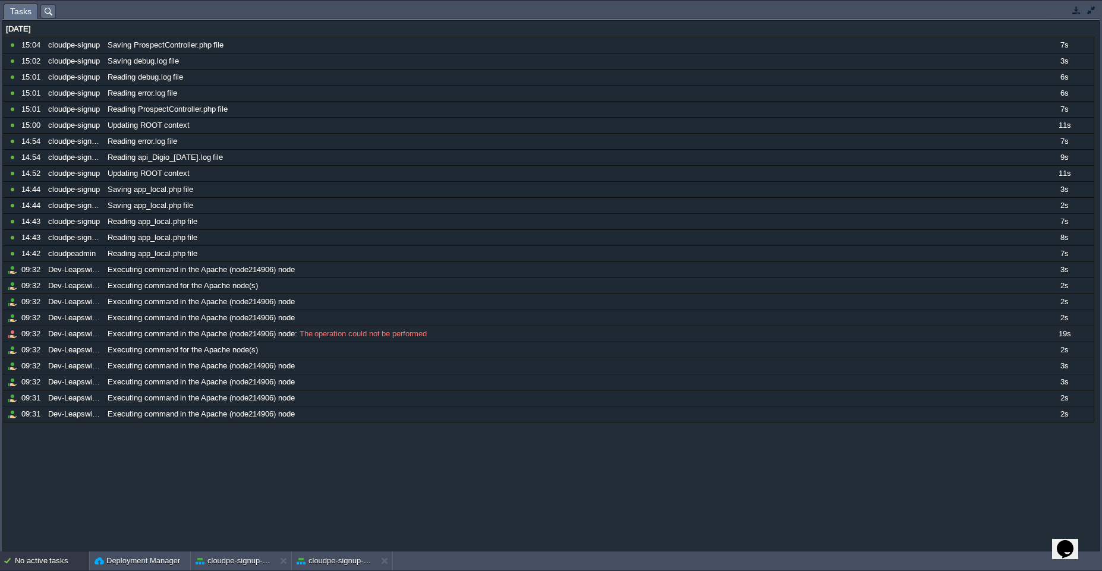
click at [62, 566] on div "No active tasks" at bounding box center [52, 561] width 74 height 19
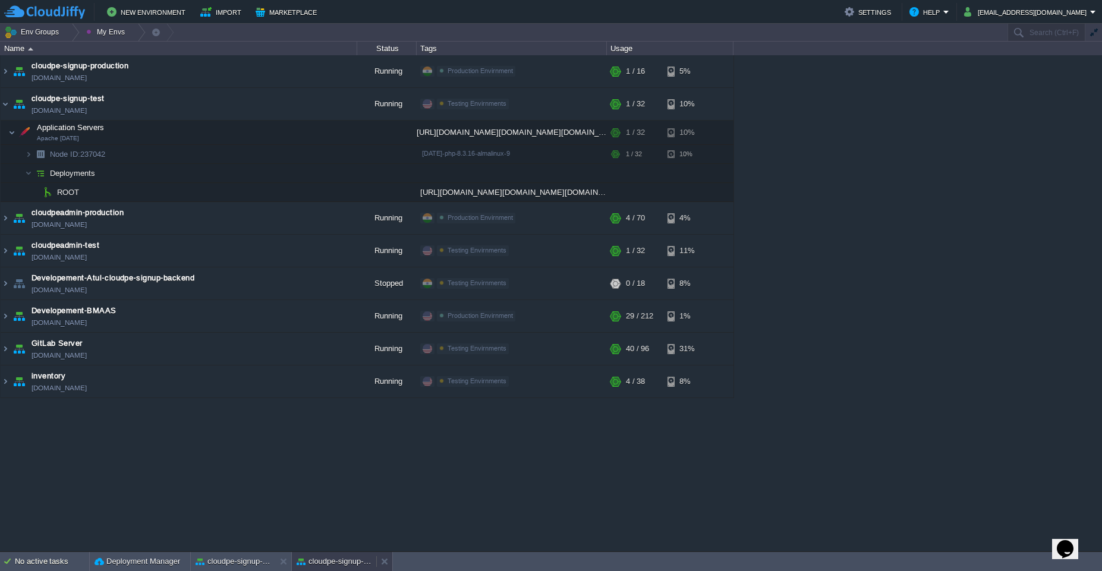
click at [342, 566] on button "cloudpe-signup-test" at bounding box center [334, 562] width 75 height 12
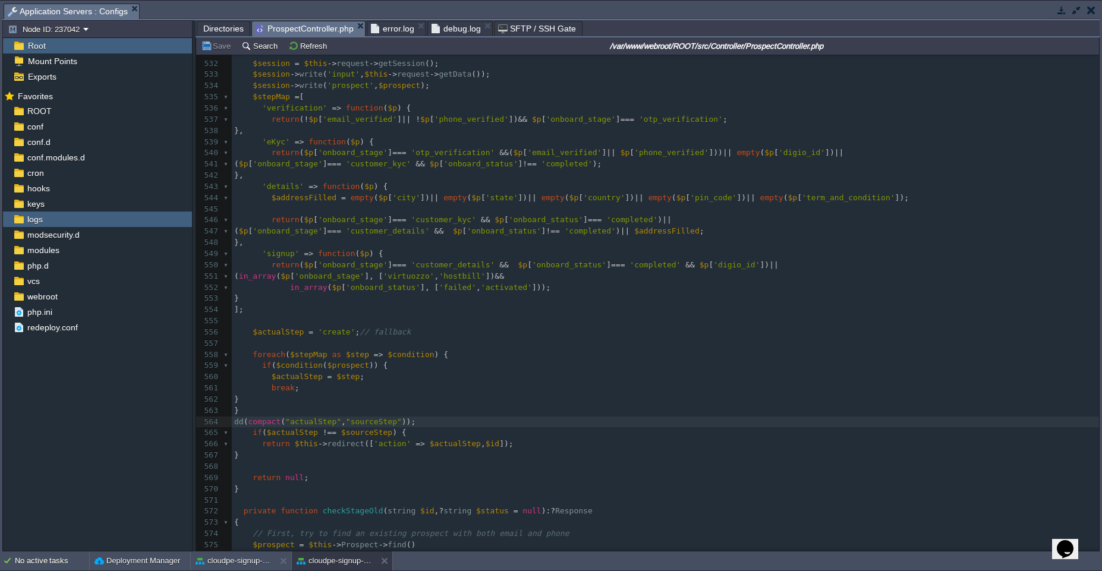
click at [429, 417] on pre "dd ( compact ( "actualStep" , "sourceStep" ));" at bounding box center [665, 422] width 867 height 11
type textarea "dd(compact("actualStep","sourceStep"));"
click at [232, 562] on button "cloudpe-signup-production" at bounding box center [233, 561] width 75 height 12
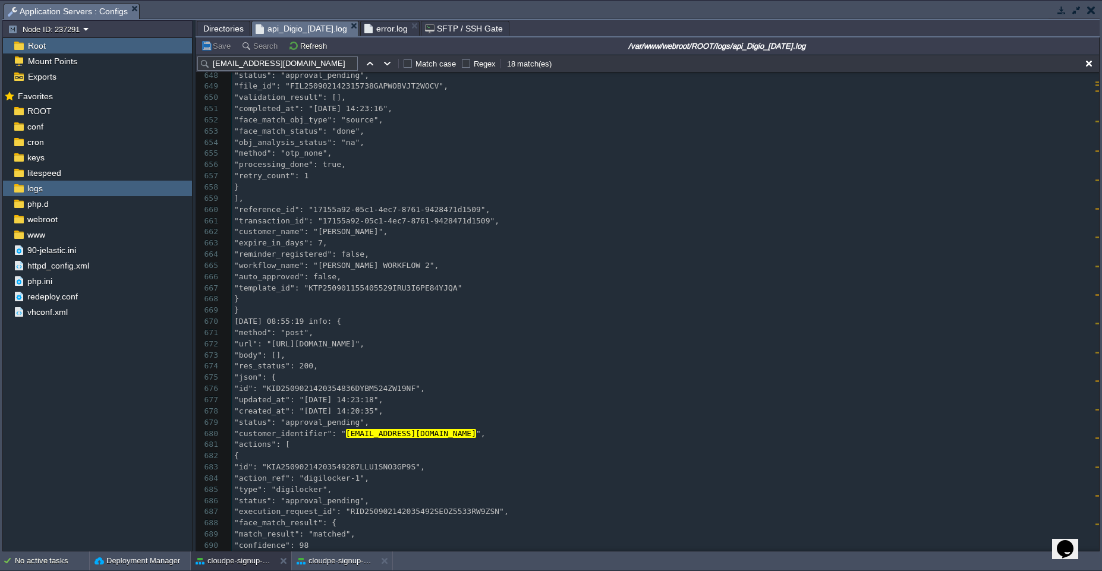
click at [298, 342] on span ""url": "[URL][DOMAIN_NAME]"," at bounding box center [299, 343] width 130 height 9
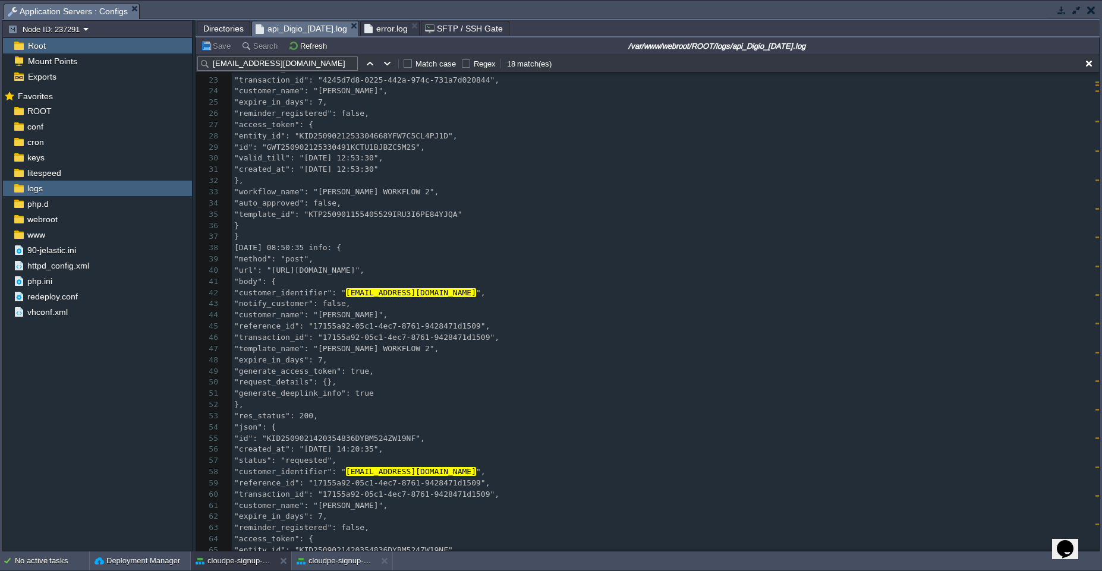
scroll to position [281, 0]
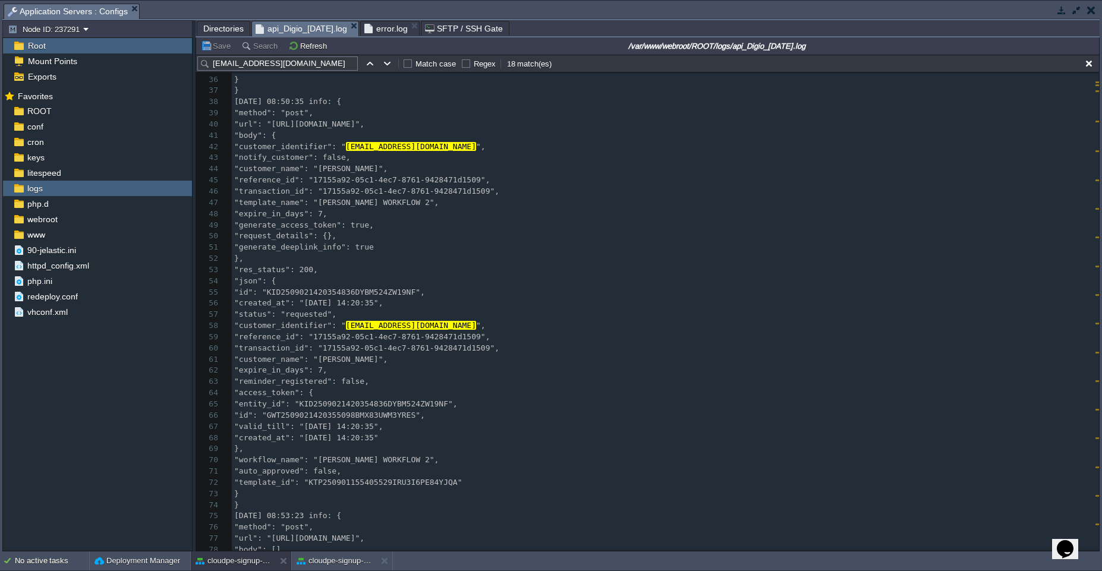
click at [213, 29] on span "Directories" at bounding box center [223, 28] width 40 height 14
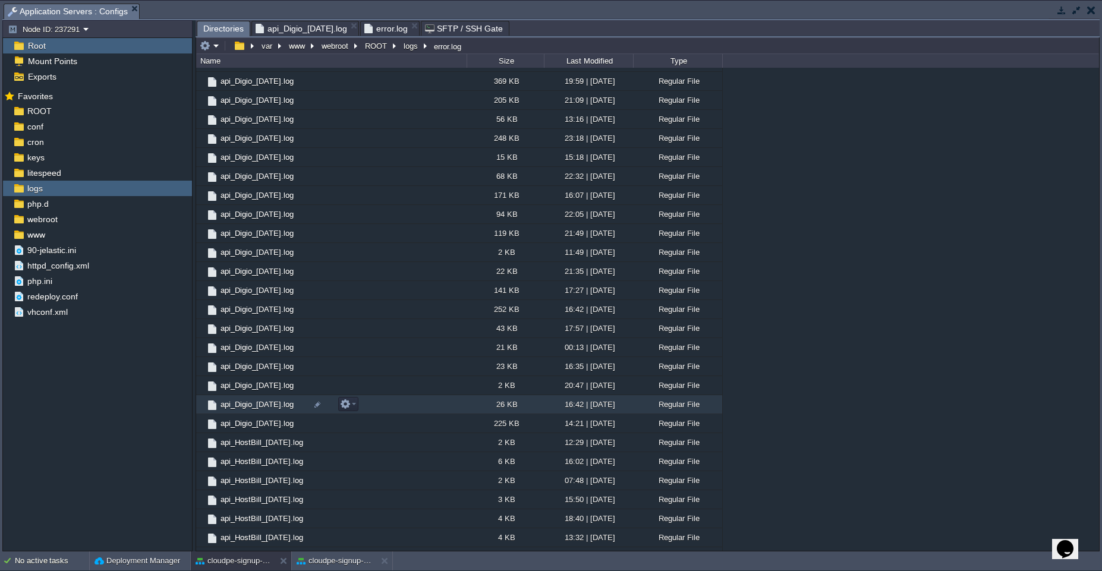
click at [425, 407] on td "api_Digio_[DATE].log" at bounding box center [331, 404] width 270 height 19
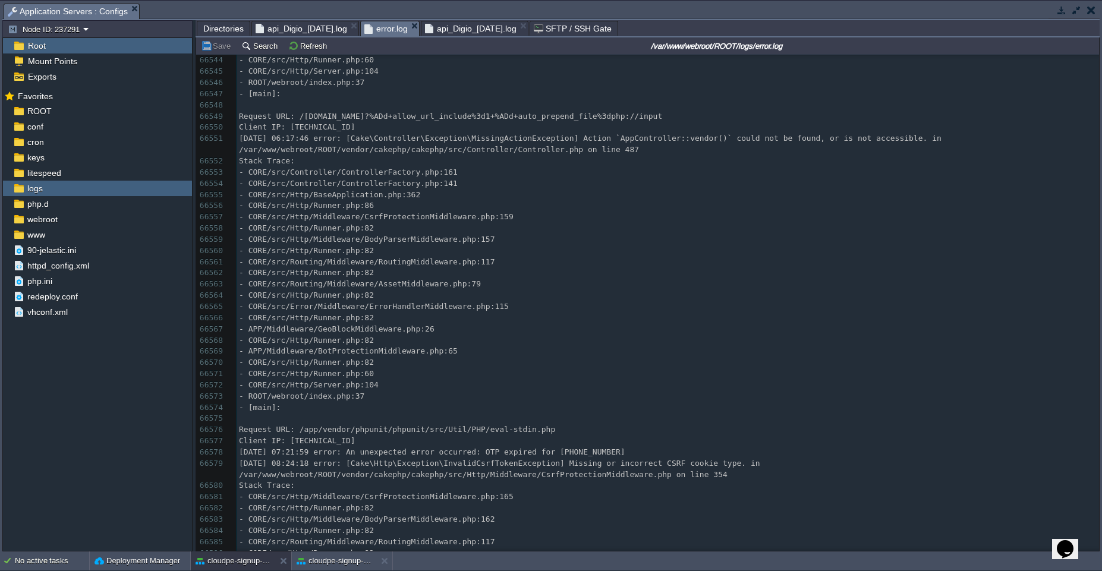
click at [399, 28] on span "error.log" at bounding box center [385, 28] width 43 height 15
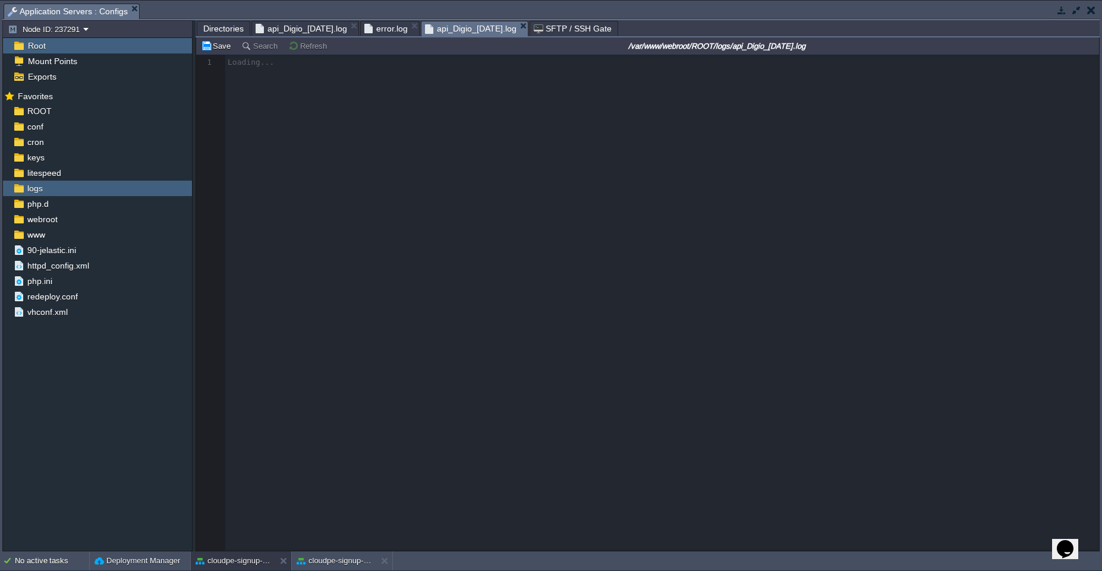
click at [460, 25] on span "api_Digio_[DATE].log" at bounding box center [471, 28] width 92 height 15
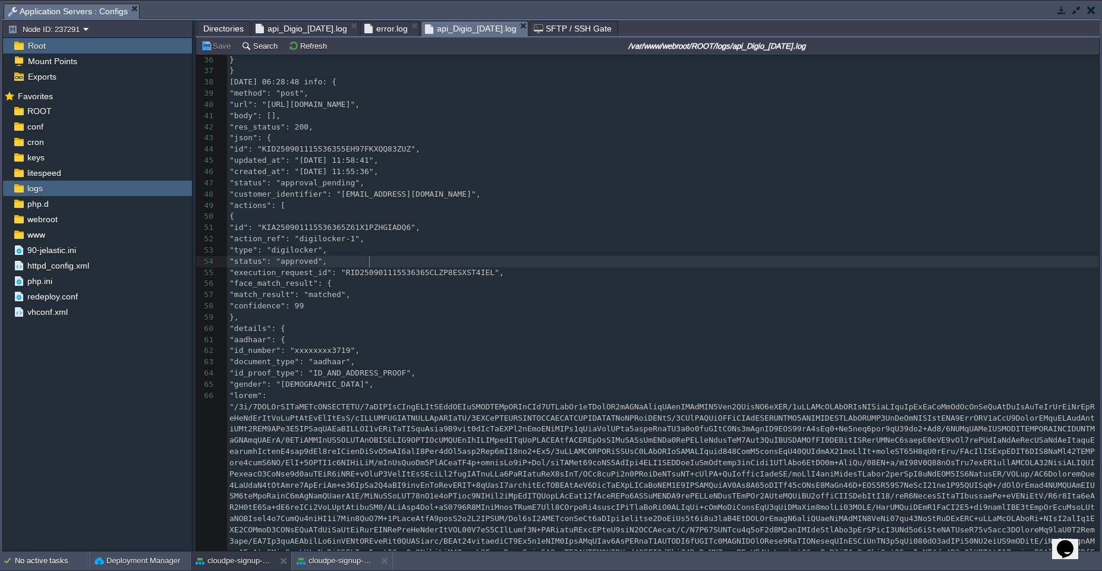
click at [370, 262] on div "372 26 "reminder_registered": false, 27 "access_token": { 28 "entity_id": "KID2…" at bounding box center [663, 474] width 872 height 1064
type textarea "approved"
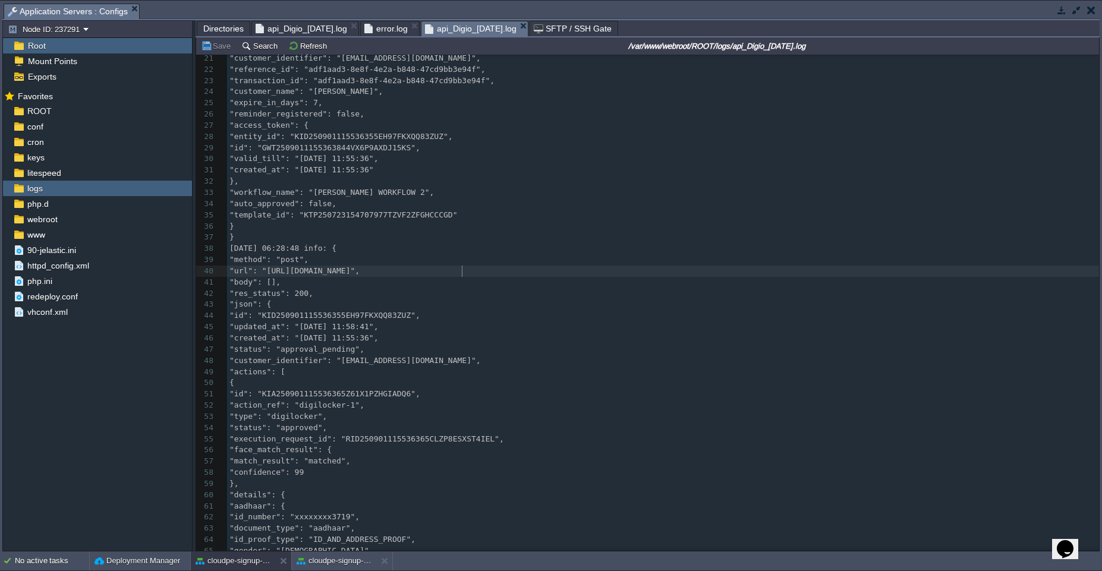
click at [463, 273] on div "x 1 [DATE] 06:25:36 info: { 2 "method": "post", 3 "url": "[URL][DOMAIN_NAME]", …" at bounding box center [663, 495] width 872 height 1333
type textarea "[URL][DOMAIN_NAME]"
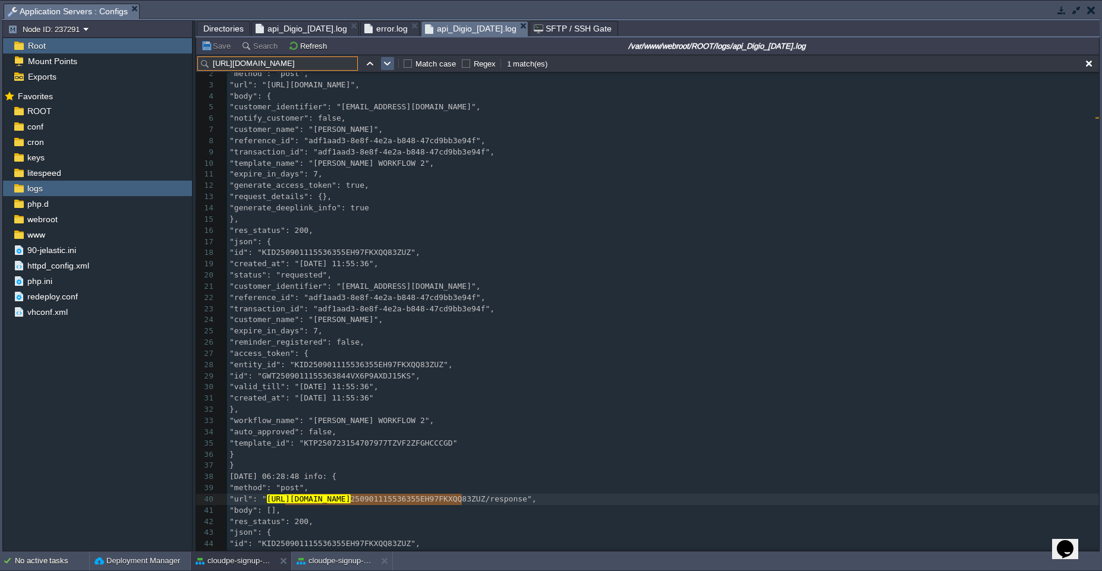
type input "[URL][DOMAIN_NAME]"
click at [383, 67] on button "button" at bounding box center [387, 63] width 11 height 11
type textarea "[URL][DOMAIN_NAME]"
